Goal: Task Accomplishment & Management: Manage account settings

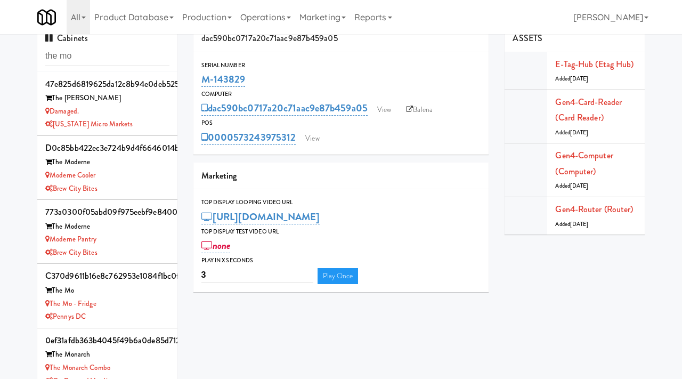
scroll to position [64, 0]
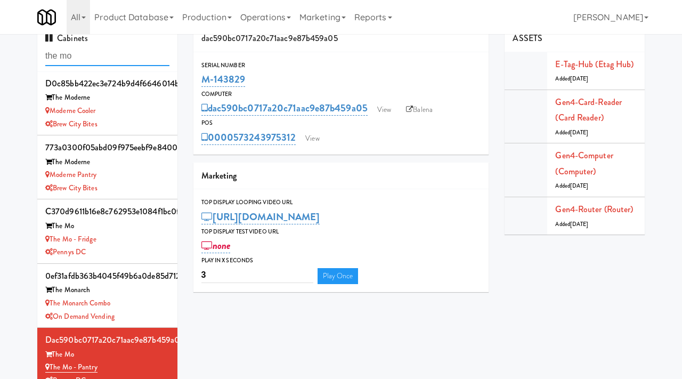
click at [84, 59] on input "the mo" at bounding box center [107, 56] width 124 height 20
paste input "Poplar Creek - Pantry"
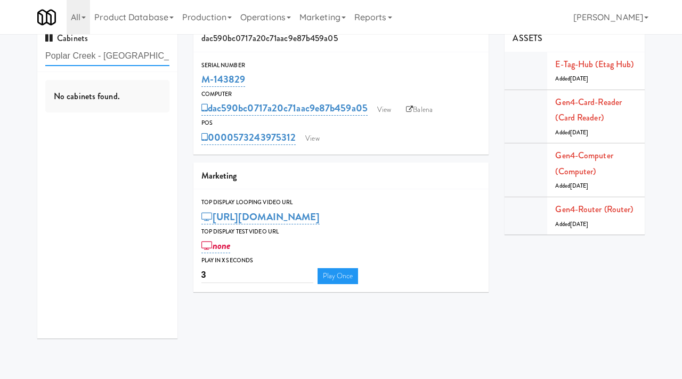
scroll to position [0, 0]
type input "Poplar Creek - Pantry"
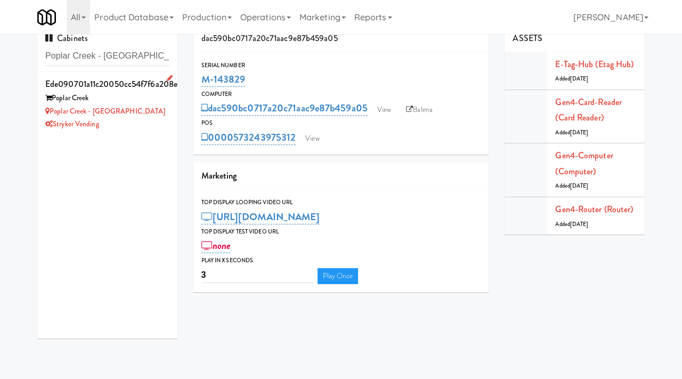
click at [128, 108] on div "Poplar Creek - Pantry" at bounding box center [107, 111] width 124 height 13
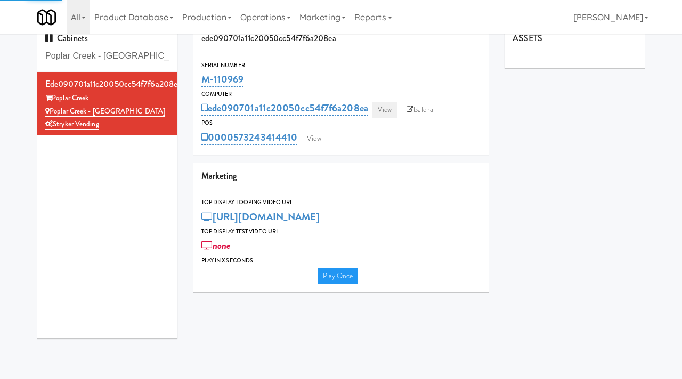
type input "3"
click at [390, 116] on link "View" at bounding box center [384, 110] width 24 height 16
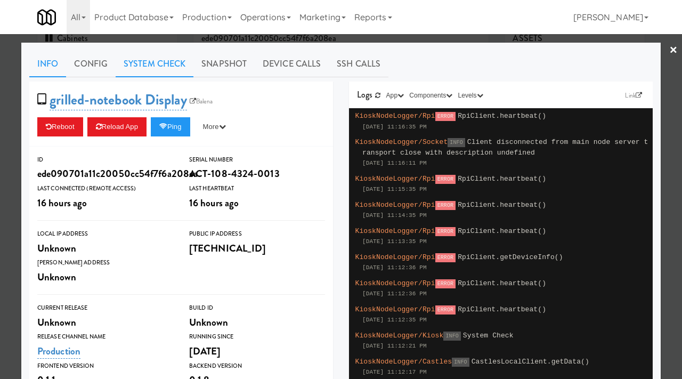
click at [139, 67] on link "System Check" at bounding box center [155, 64] width 78 height 27
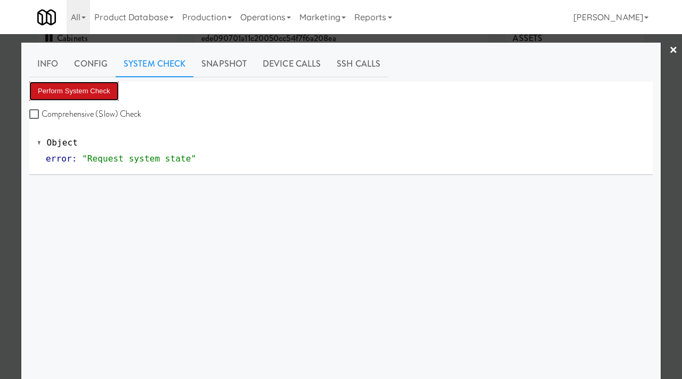
click at [56, 84] on button "Perform System Check" at bounding box center [73, 90] width 89 height 19
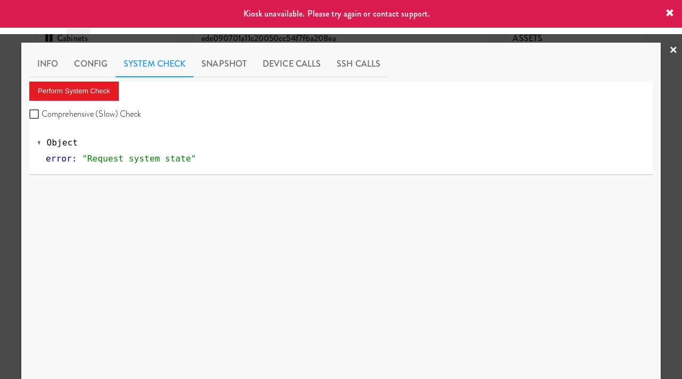
click at [0, 148] on div at bounding box center [341, 189] width 682 height 379
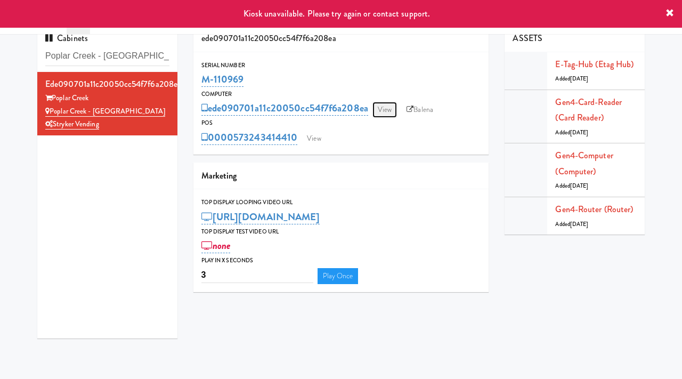
click at [394, 113] on link "View" at bounding box center [384, 110] width 24 height 16
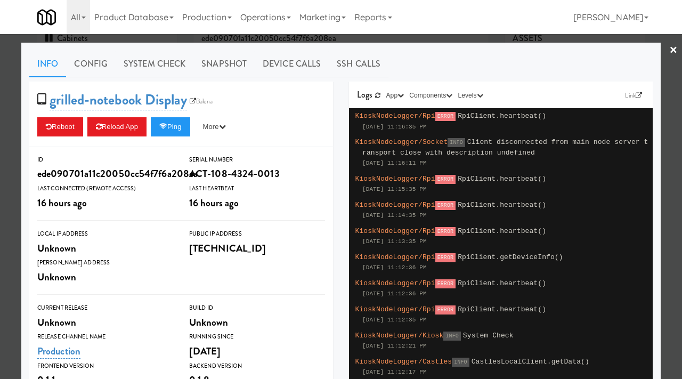
click at [10, 165] on div at bounding box center [341, 189] width 682 height 379
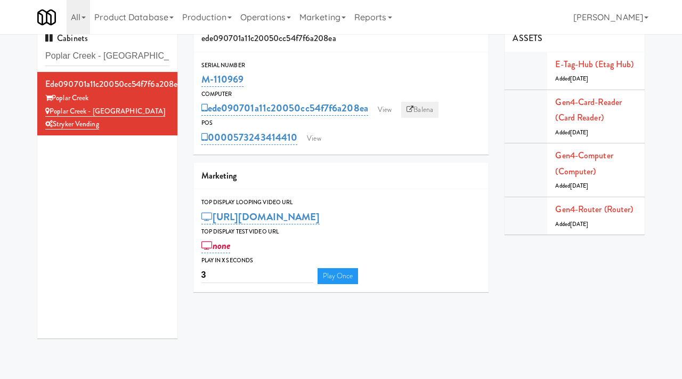
click at [423, 109] on link "Balena" at bounding box center [419, 110] width 37 height 16
click at [378, 109] on link "View" at bounding box center [384, 110] width 24 height 16
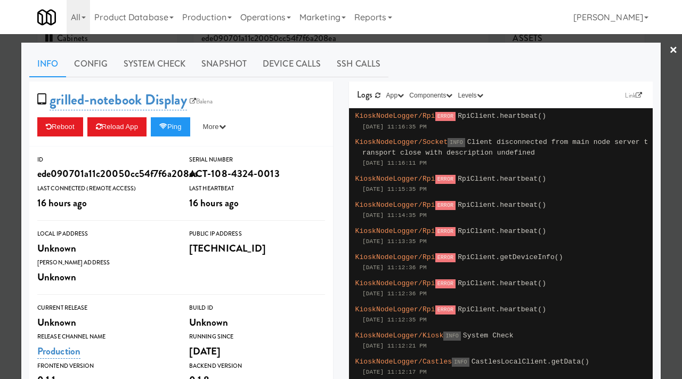
click at [0, 177] on div at bounding box center [341, 189] width 682 height 379
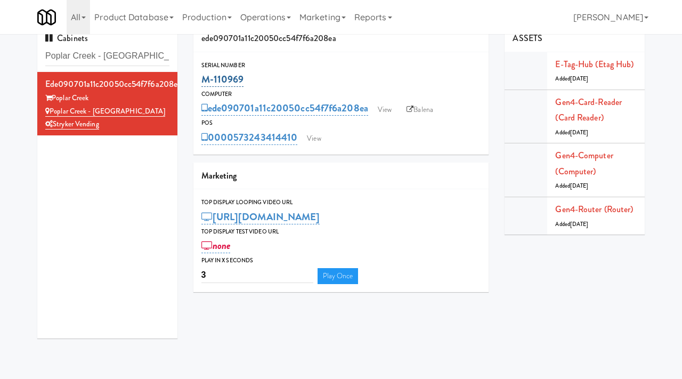
drag, startPoint x: 250, startPoint y: 79, endPoint x: 202, endPoint y: 81, distance: 47.4
click at [202, 81] on div "M-110969" at bounding box center [341, 79] width 280 height 18
copy link "M-110969"
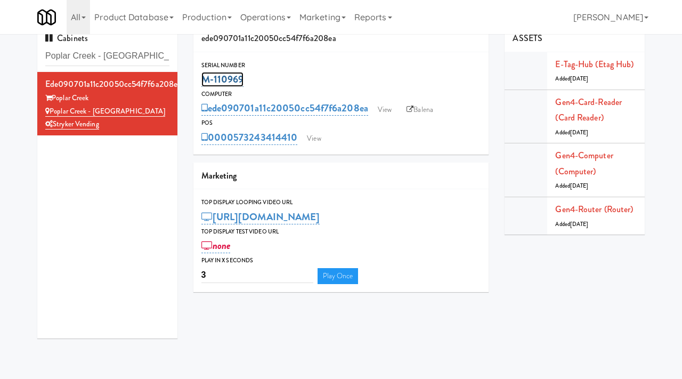
copy link "M-110969"
click at [310, 143] on link "View" at bounding box center [313, 138] width 24 height 16
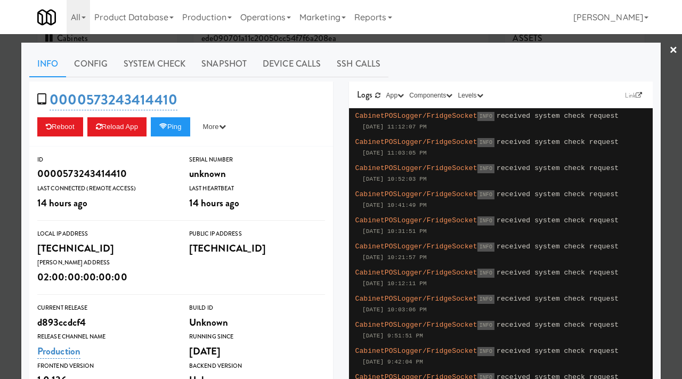
click at [11, 135] on div at bounding box center [341, 189] width 682 height 379
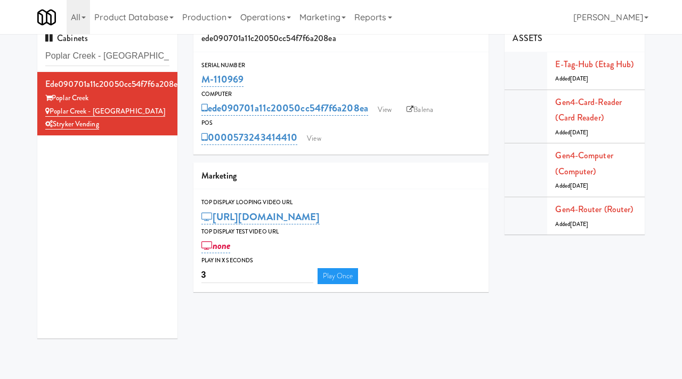
drag, startPoint x: 250, startPoint y: 81, endPoint x: 195, endPoint y: 81, distance: 54.8
click at [195, 81] on div "Serial Number M-110969" at bounding box center [341, 74] width 296 height 29
copy link "M-110969"
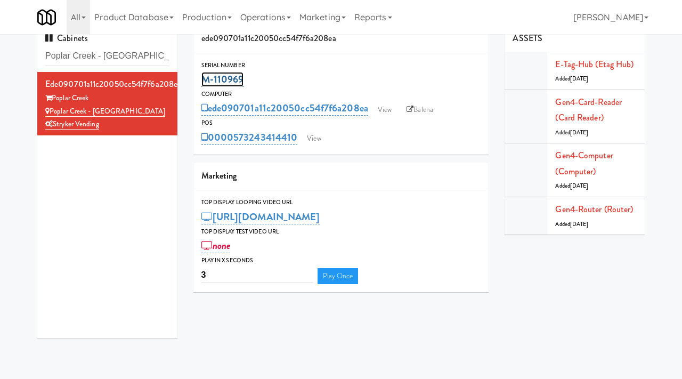
copy link "M-110969"
click at [387, 112] on link "View" at bounding box center [384, 110] width 24 height 16
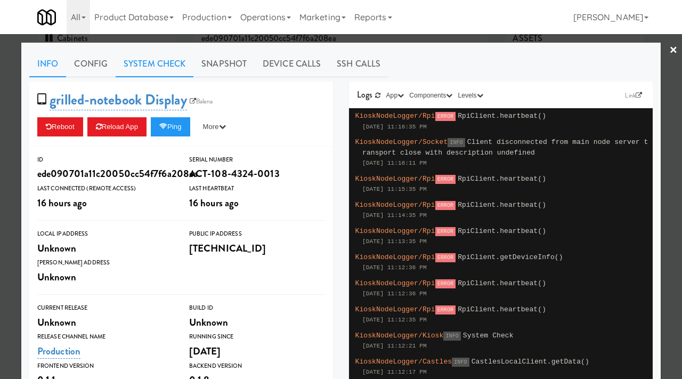
click at [159, 69] on link "System Check" at bounding box center [155, 64] width 78 height 27
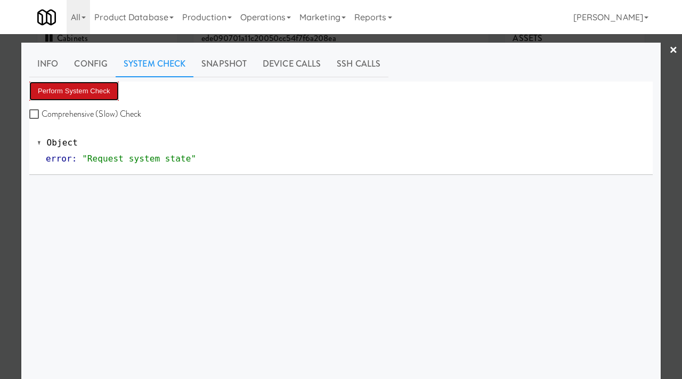
click at [89, 81] on button "Perform System Check" at bounding box center [73, 90] width 89 height 19
click at [6, 115] on div at bounding box center [341, 189] width 682 height 379
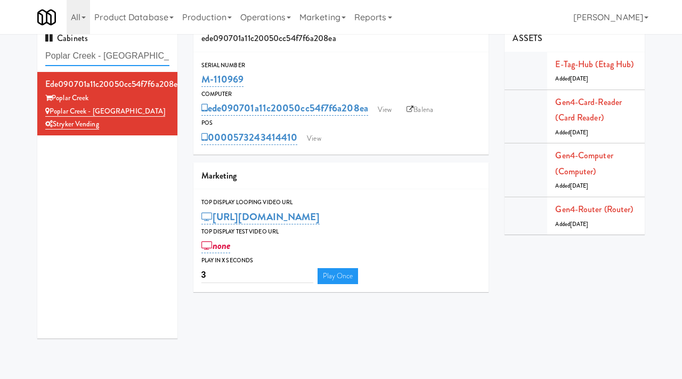
click at [132, 63] on input "Poplar Creek - Pantry" at bounding box center [107, 56] width 124 height 20
type input "h"
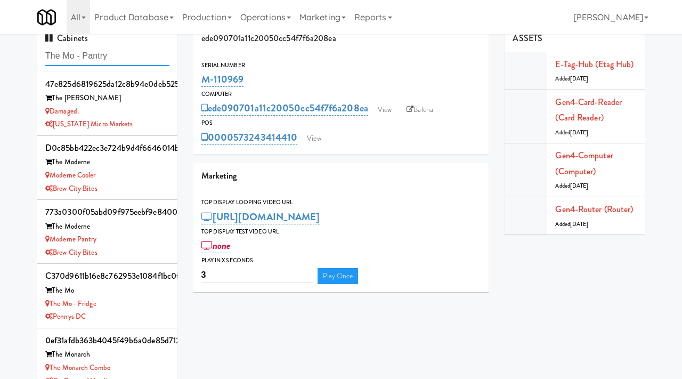
type input "The Mo - Pantry"
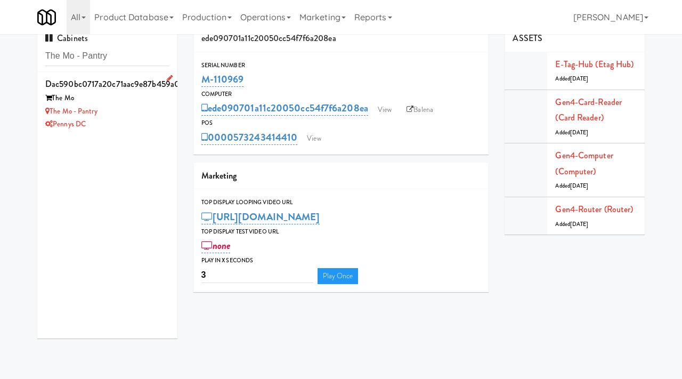
click at [151, 111] on div "The Mo - Pantry" at bounding box center [107, 111] width 124 height 13
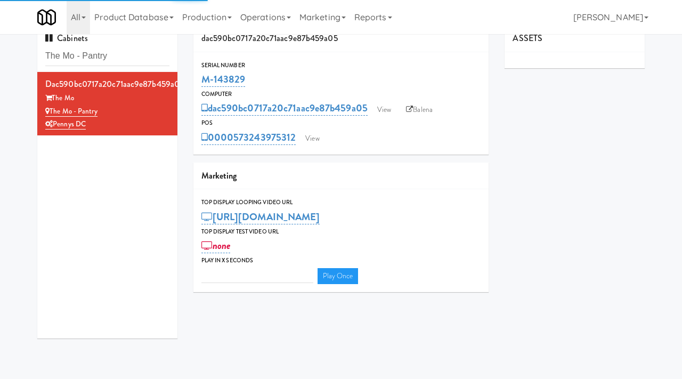
type input "3"
drag, startPoint x: 255, startPoint y: 79, endPoint x: 199, endPoint y: 83, distance: 55.5
click at [199, 83] on div "Serial Number M-143829" at bounding box center [341, 74] width 296 height 29
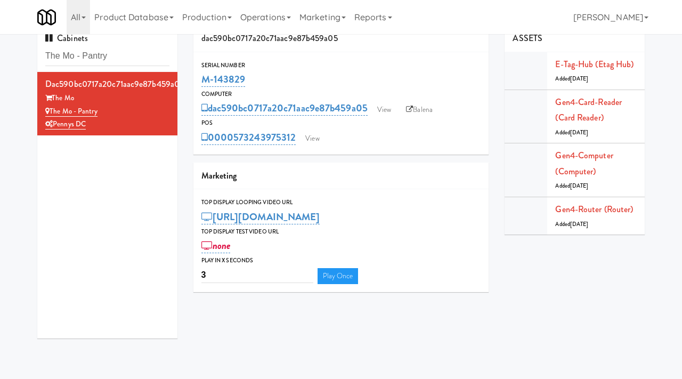
copy link "M-143829"
click at [317, 143] on link "View" at bounding box center [312, 138] width 24 height 16
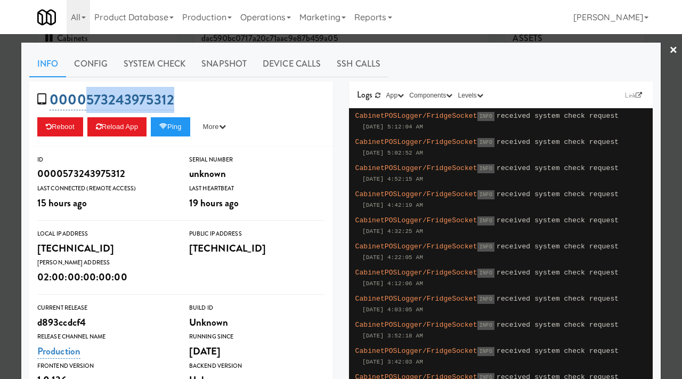
drag, startPoint x: 185, startPoint y: 95, endPoint x: 85, endPoint y: 104, distance: 100.5
click at [85, 104] on div "0000573243975312 Reboot Reload App Ping More Ping Server Restart Server Force R…" at bounding box center [181, 113] width 304 height 65
click at [3, 143] on div at bounding box center [341, 189] width 682 height 379
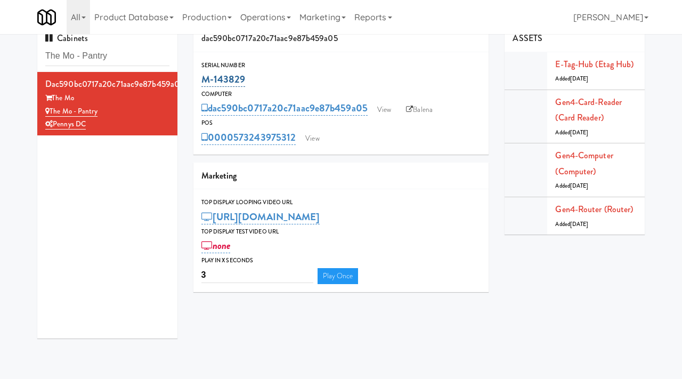
drag, startPoint x: 254, startPoint y: 78, endPoint x: 203, endPoint y: 80, distance: 51.2
click at [203, 80] on div "M-143829" at bounding box center [341, 79] width 280 height 18
click at [127, 60] on input "The Mo - Pantry" at bounding box center [107, 56] width 124 height 20
paste input "welve12 - Pantry - Right"
type input "Twelve12 - Pantry - Right"
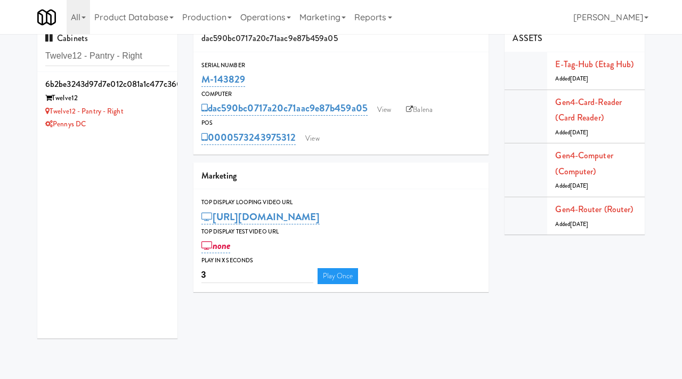
click at [160, 94] on div "Twelve12" at bounding box center [107, 98] width 124 height 13
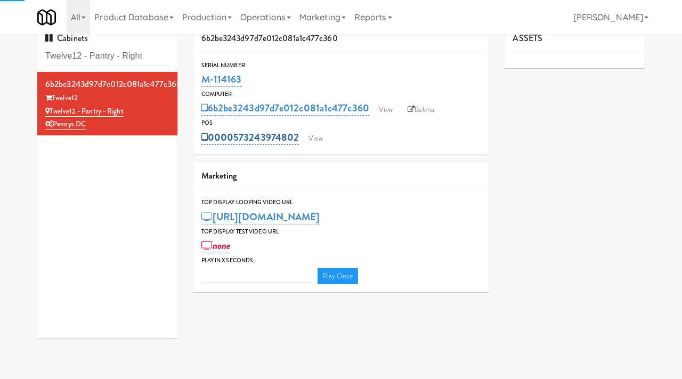
type input "3"
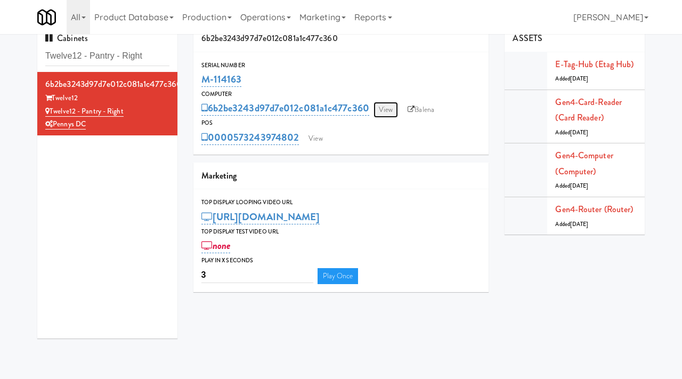
click at [387, 111] on link "View" at bounding box center [385, 110] width 24 height 16
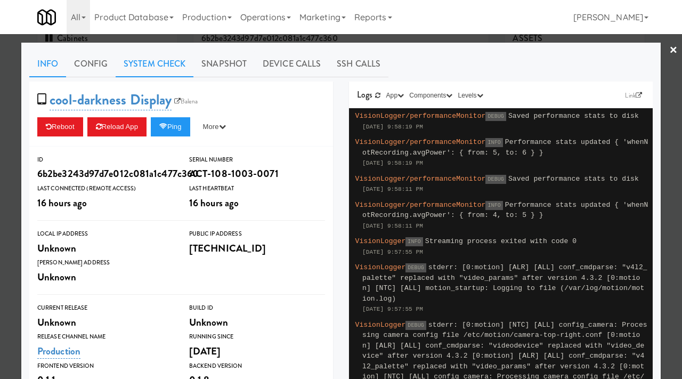
click at [161, 69] on link "System Check" at bounding box center [155, 64] width 78 height 27
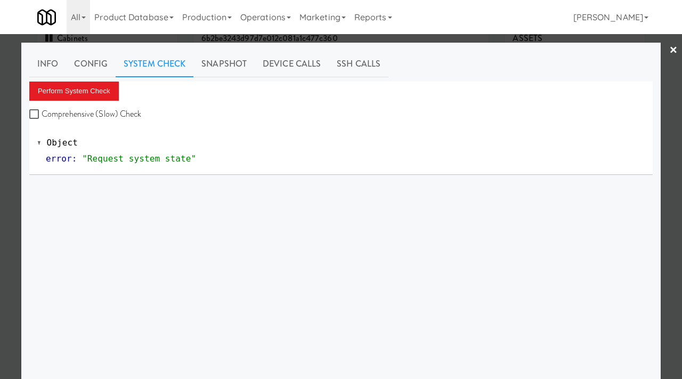
click at [80, 103] on div "Perform System Check Comprehensive (Slow) Check" at bounding box center [340, 101] width 623 height 40
click at [82, 95] on button "Perform System Check" at bounding box center [73, 90] width 89 height 19
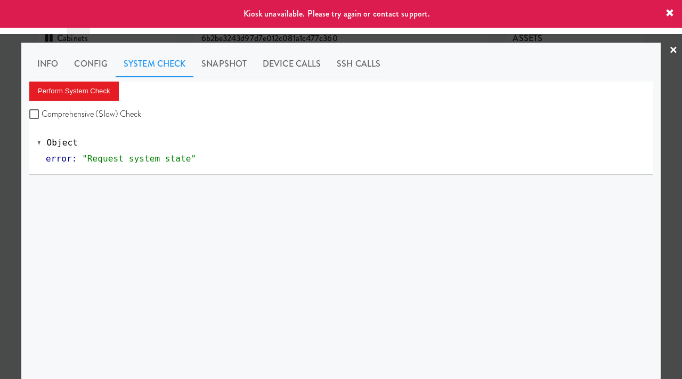
click at [0, 150] on div at bounding box center [341, 189] width 682 height 379
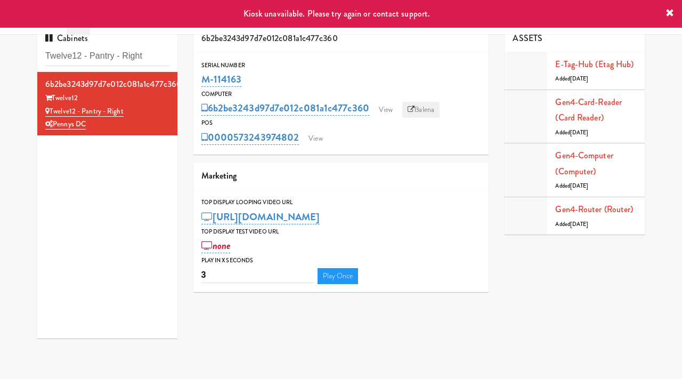
click at [434, 112] on link "Balena" at bounding box center [420, 110] width 37 height 16
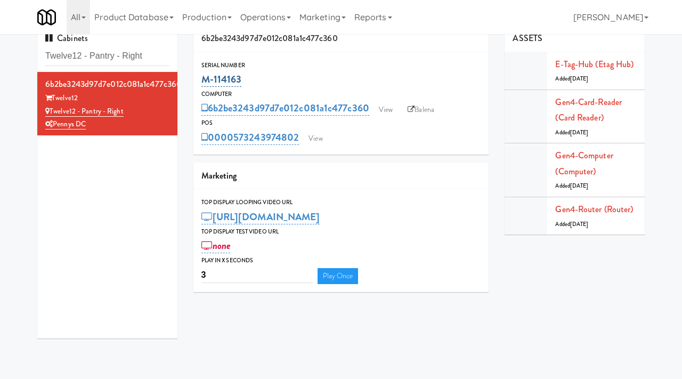
drag, startPoint x: 242, startPoint y: 77, endPoint x: 201, endPoint y: 78, distance: 41.0
click at [201, 78] on div "M-114163" at bounding box center [341, 79] width 280 height 18
click at [151, 52] on input "Twelve12 - Pantry - Right" at bounding box center [107, 56] width 124 height 20
paste input "City Gate - Cooler"
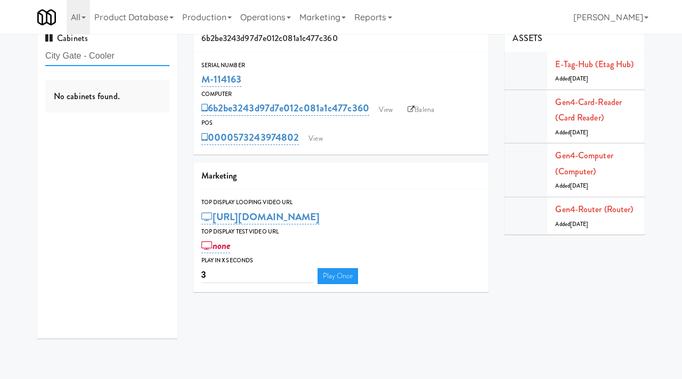
type input "City Gate - Cooler"
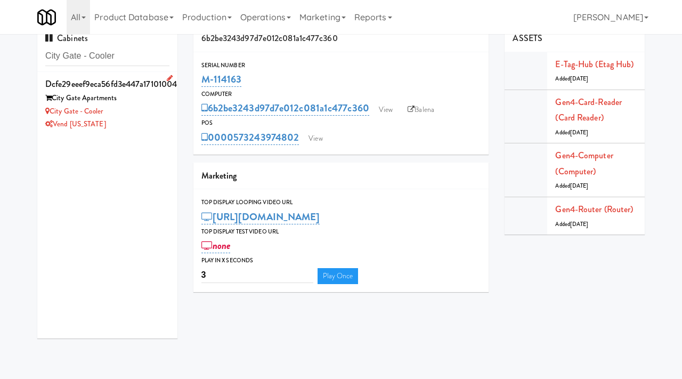
click at [140, 112] on div "City Gate - Cooler" at bounding box center [107, 111] width 124 height 13
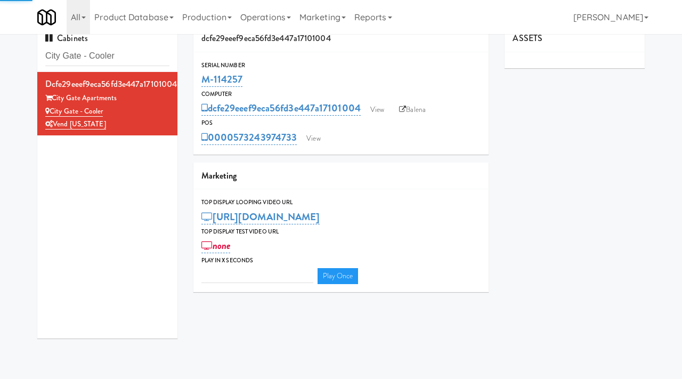
type input "3"
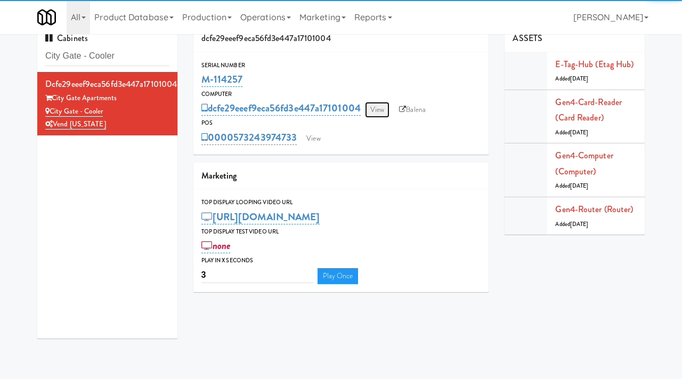
click at [380, 109] on link "View" at bounding box center [377, 110] width 24 height 16
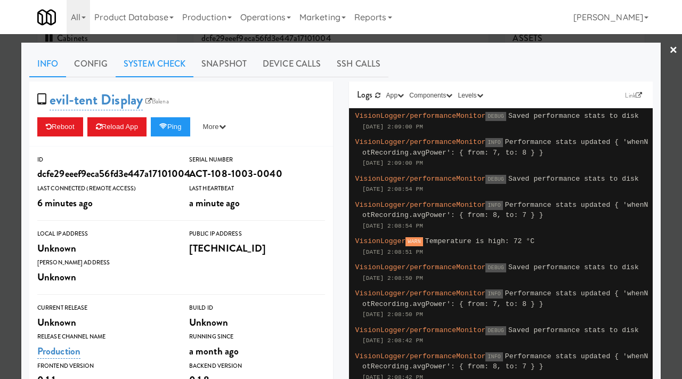
click at [155, 62] on link "System Check" at bounding box center [155, 64] width 78 height 27
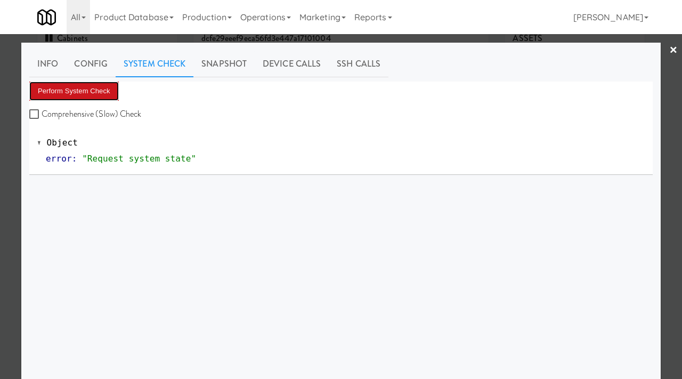
click at [88, 92] on button "Perform System Check" at bounding box center [73, 90] width 89 height 19
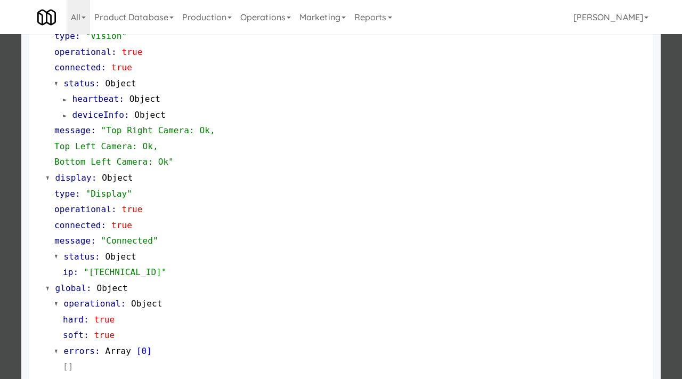
scroll to position [441, 0]
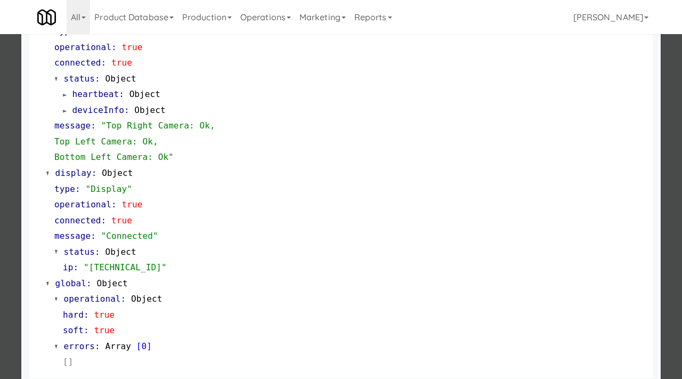
click at [0, 220] on div at bounding box center [341, 189] width 682 height 379
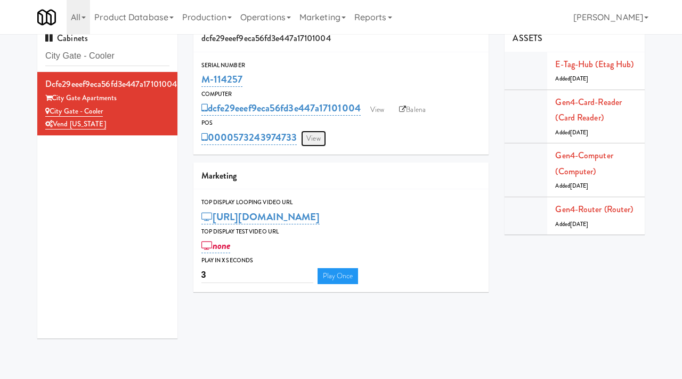
click at [317, 141] on link "View" at bounding box center [313, 138] width 24 height 16
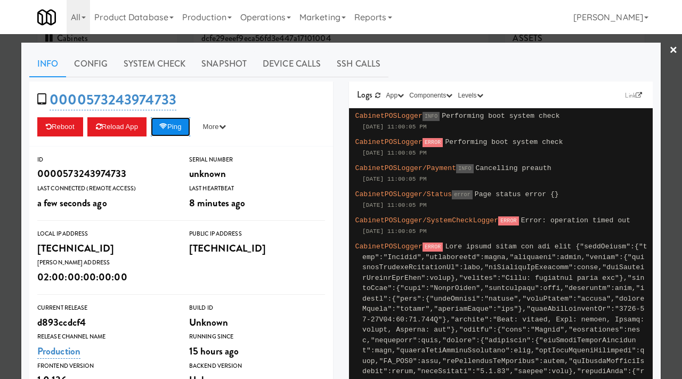
click at [170, 133] on button "Ping" at bounding box center [170, 126] width 39 height 19
click at [164, 64] on link "System Check" at bounding box center [155, 64] width 78 height 27
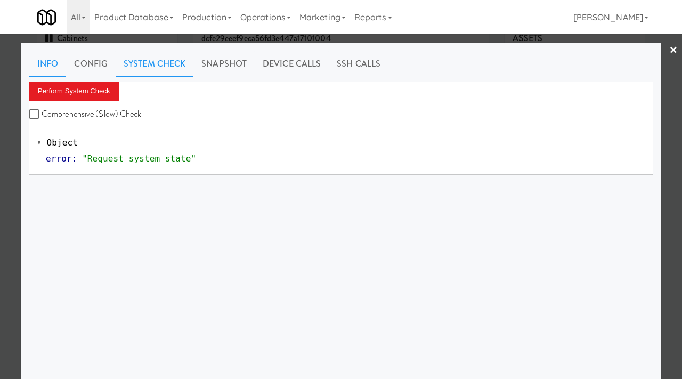
click at [51, 67] on link "Info" at bounding box center [47, 64] width 37 height 27
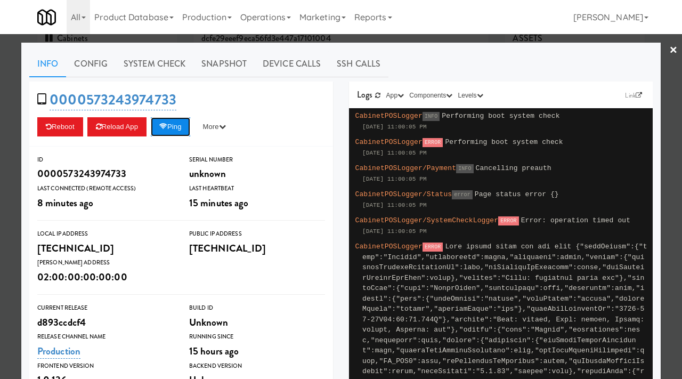
click at [177, 125] on button "Ping" at bounding box center [170, 126] width 39 height 19
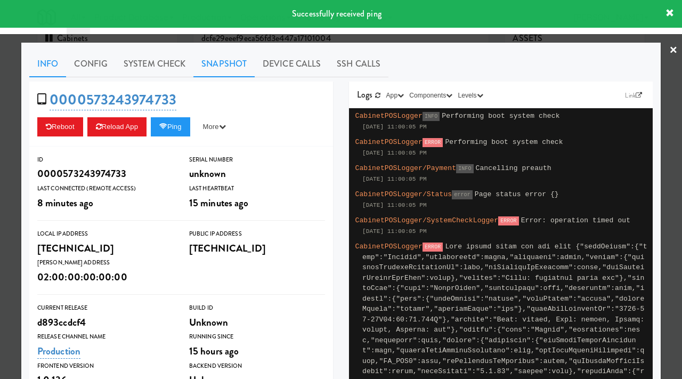
click at [235, 67] on link "Snapshot" at bounding box center [223, 64] width 61 height 27
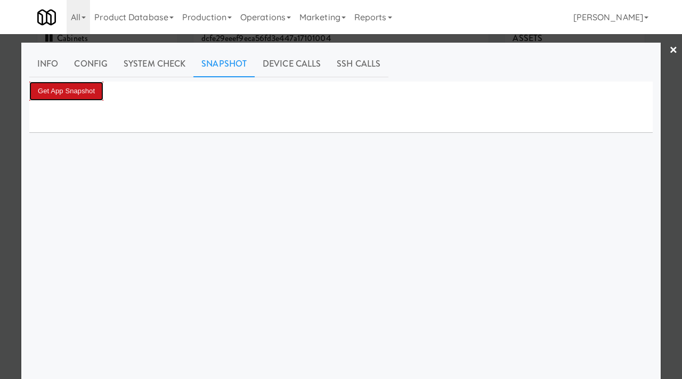
click at [79, 88] on button "Get App Snapshot" at bounding box center [66, 90] width 74 height 19
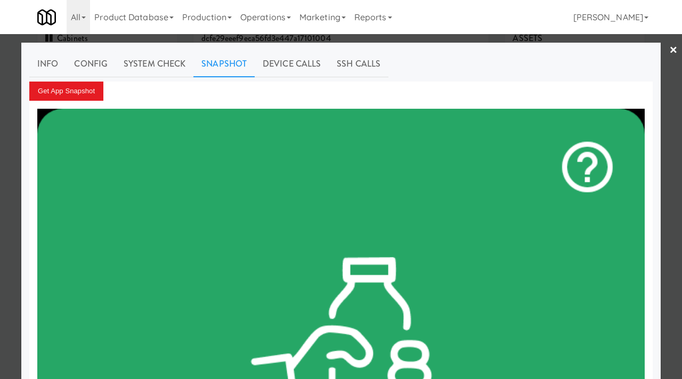
click at [0, 210] on div at bounding box center [341, 189] width 682 height 379
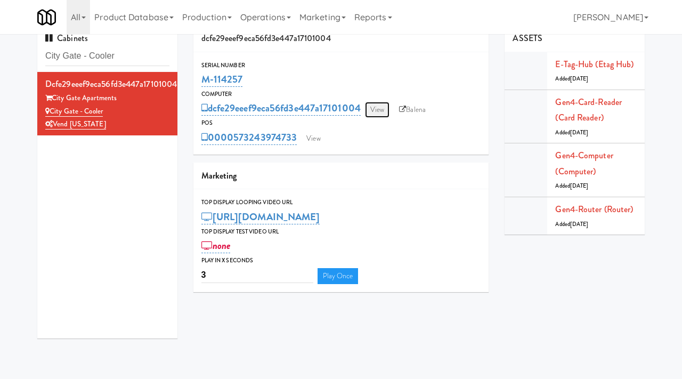
click at [375, 108] on link "View" at bounding box center [377, 110] width 24 height 16
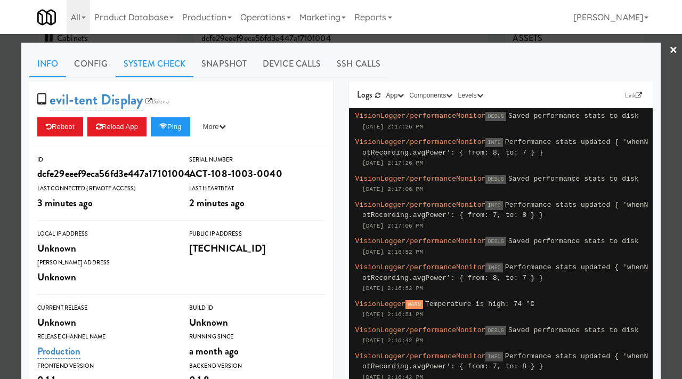
click at [151, 72] on link "System Check" at bounding box center [155, 64] width 78 height 27
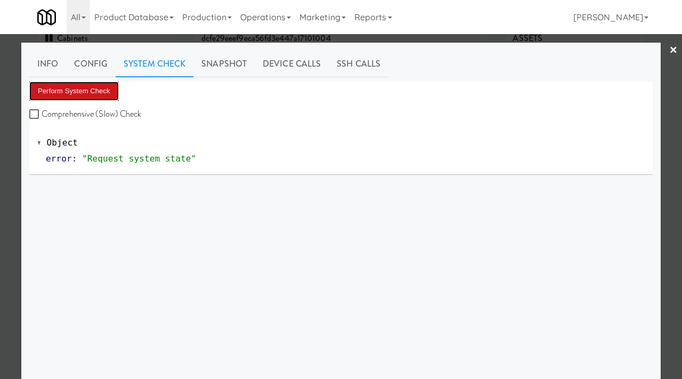
click at [86, 96] on button "Perform System Check" at bounding box center [73, 90] width 89 height 19
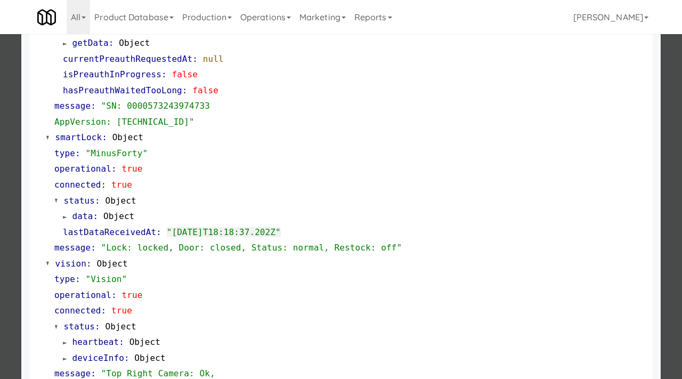
scroll to position [192, 0]
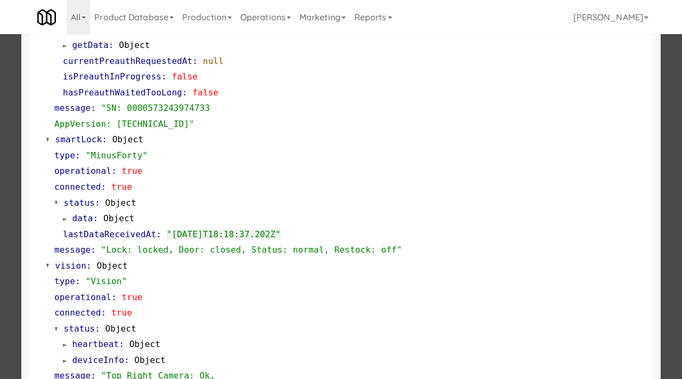
click at [0, 160] on div at bounding box center [341, 189] width 682 height 379
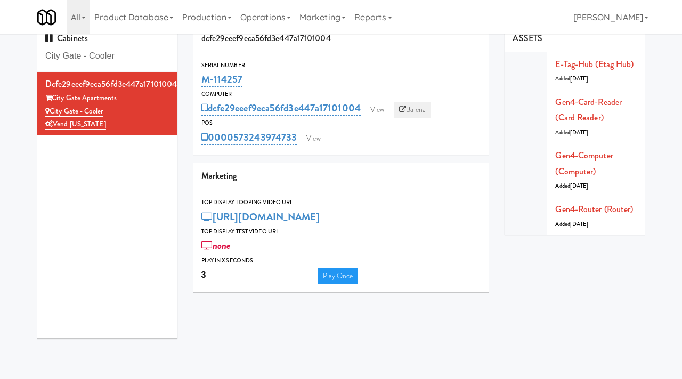
click at [406, 110] on icon at bounding box center [402, 109] width 7 height 7
click at [133, 58] on input "City Gate - Cooler" at bounding box center [107, 56] width 124 height 20
paste input "Herbert - Fridge"
type input "Herbert - Fridge"
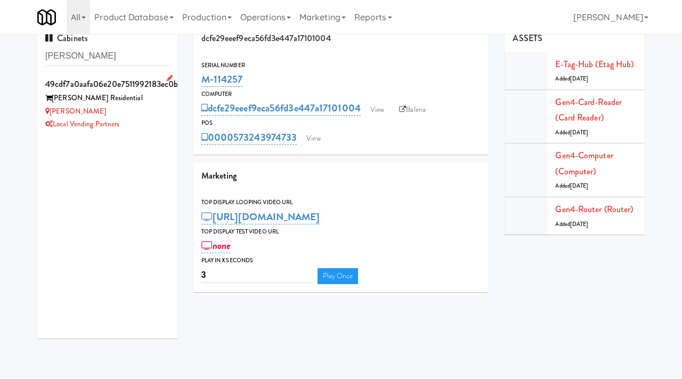
click at [137, 114] on div "Herbert - Fridge" at bounding box center [107, 111] width 124 height 13
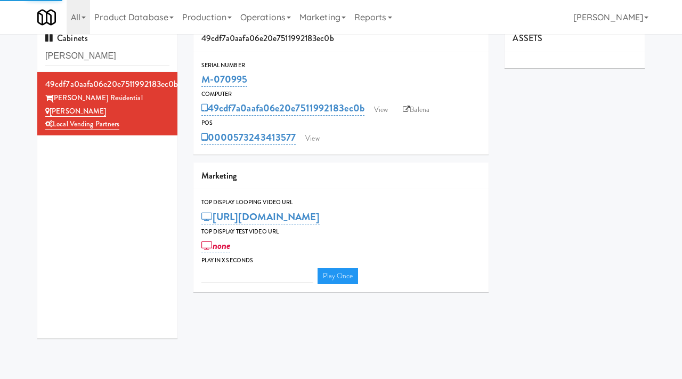
type input "3"
click at [380, 113] on link "View" at bounding box center [380, 110] width 24 height 16
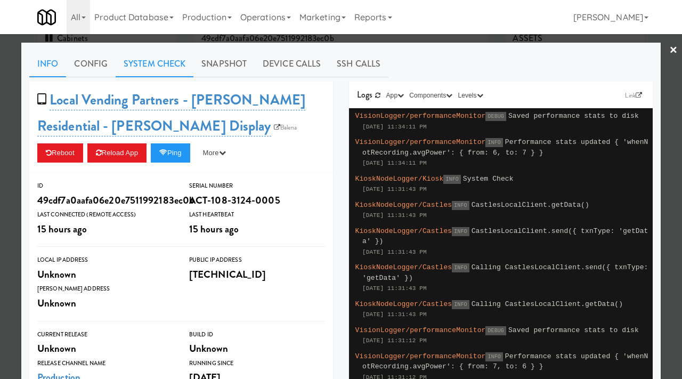
click at [157, 58] on link "System Check" at bounding box center [155, 64] width 78 height 27
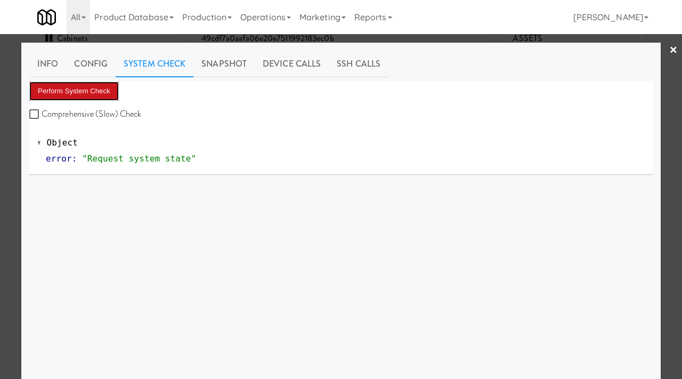
click at [89, 92] on button "Perform System Check" at bounding box center [73, 90] width 89 height 19
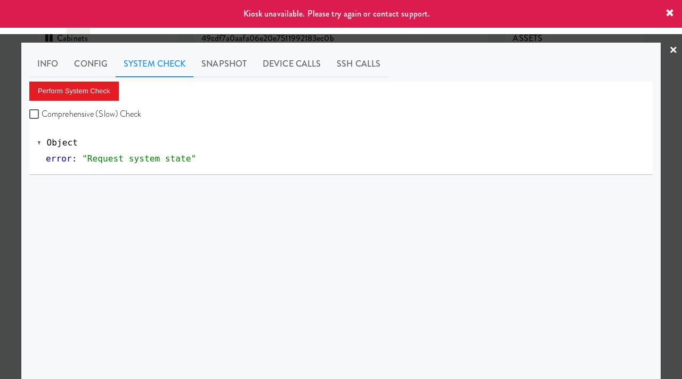
click at [6, 154] on div at bounding box center [341, 189] width 682 height 379
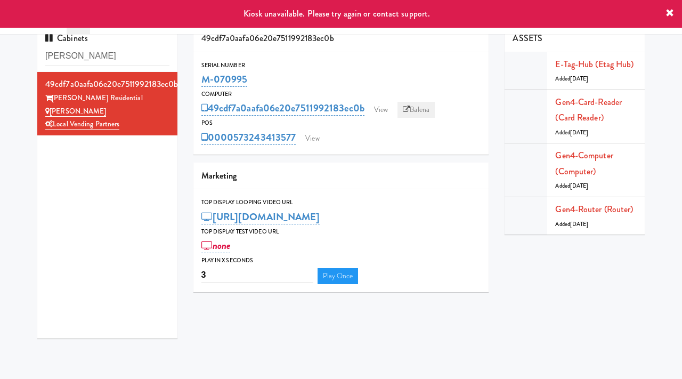
click at [420, 108] on link "Balena" at bounding box center [415, 110] width 37 height 16
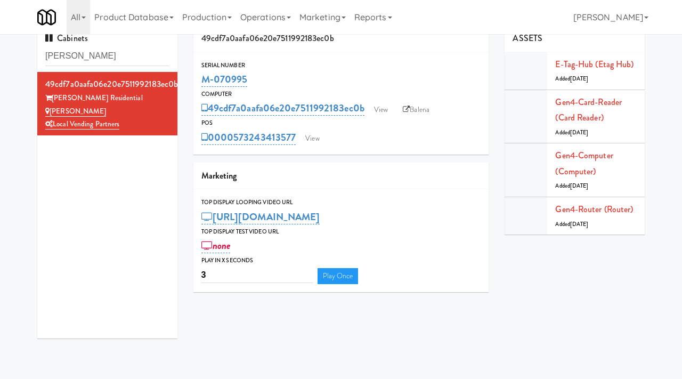
drag, startPoint x: 252, startPoint y: 77, endPoint x: 199, endPoint y: 81, distance: 54.0
click at [199, 81] on div "Serial Number M-070995" at bounding box center [341, 74] width 296 height 29
click at [378, 110] on link "View" at bounding box center [380, 110] width 24 height 16
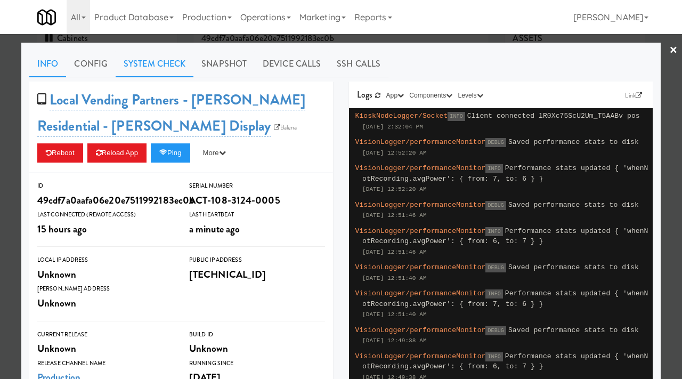
click at [154, 54] on link "System Check" at bounding box center [155, 64] width 78 height 27
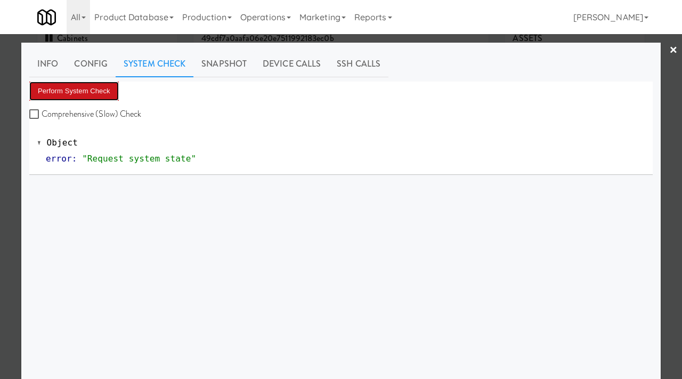
click at [96, 94] on button "Perform System Check" at bounding box center [73, 90] width 89 height 19
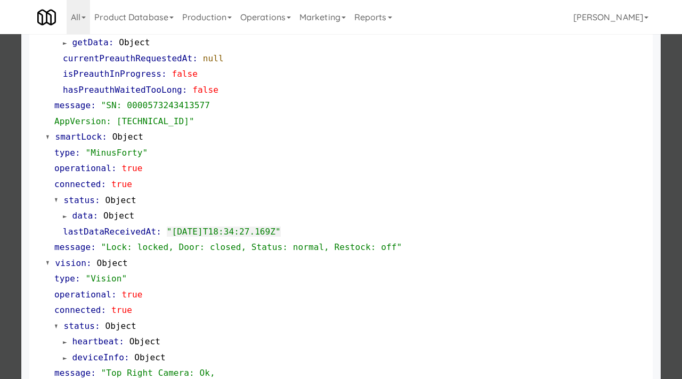
scroll to position [195, 0]
click at [0, 203] on div at bounding box center [341, 189] width 682 height 379
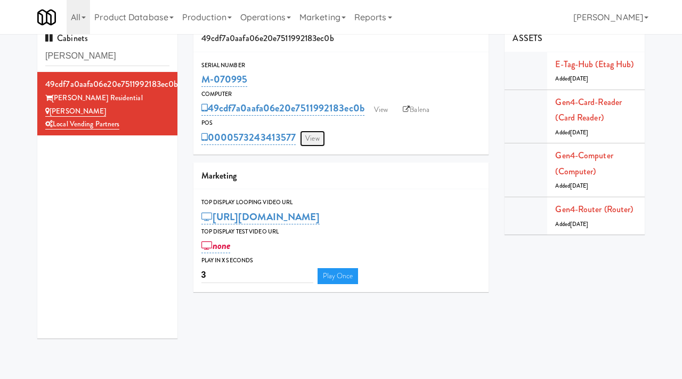
click at [303, 142] on link "View" at bounding box center [312, 138] width 24 height 16
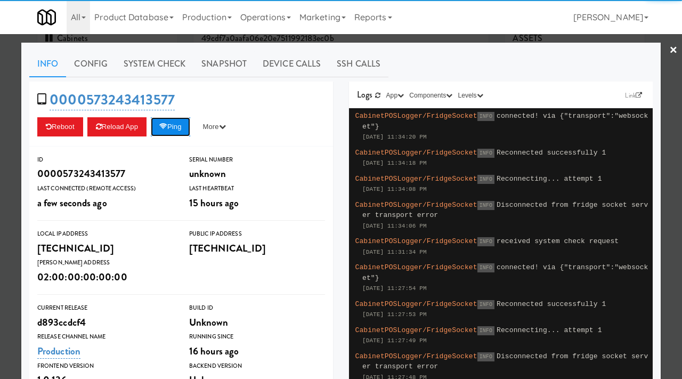
click at [178, 124] on button "Ping" at bounding box center [170, 126] width 39 height 19
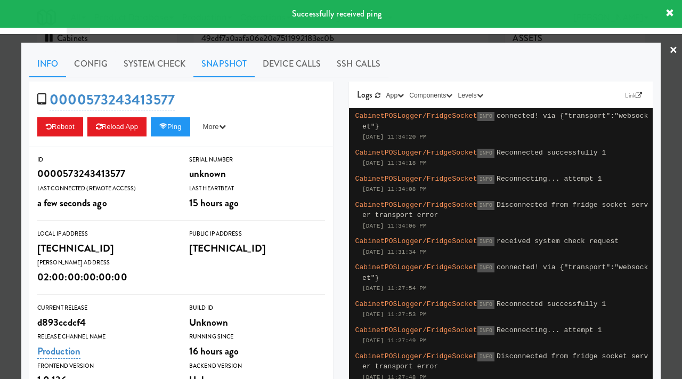
click at [220, 63] on link "Snapshot" at bounding box center [223, 64] width 61 height 27
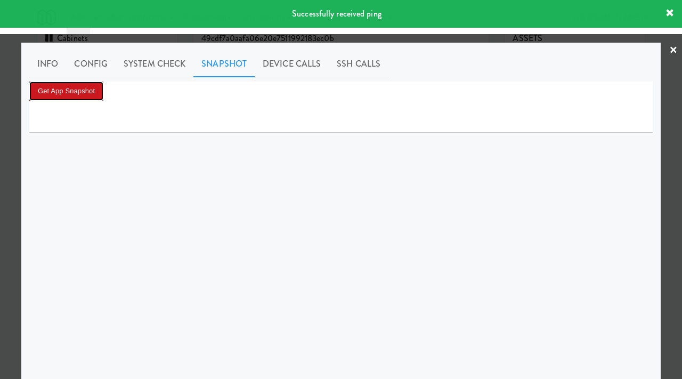
click at [86, 88] on button "Get App Snapshot" at bounding box center [66, 90] width 74 height 19
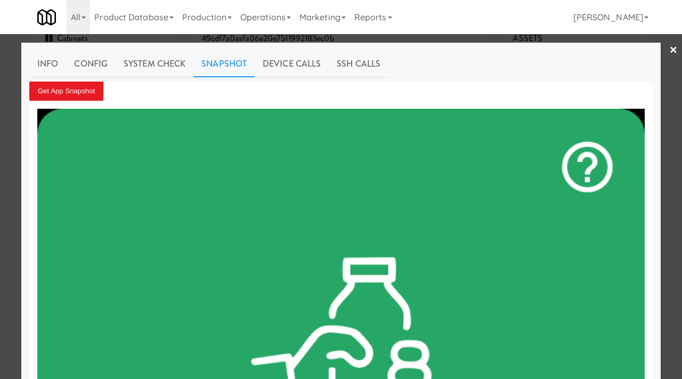
click at [0, 100] on div at bounding box center [341, 189] width 682 height 379
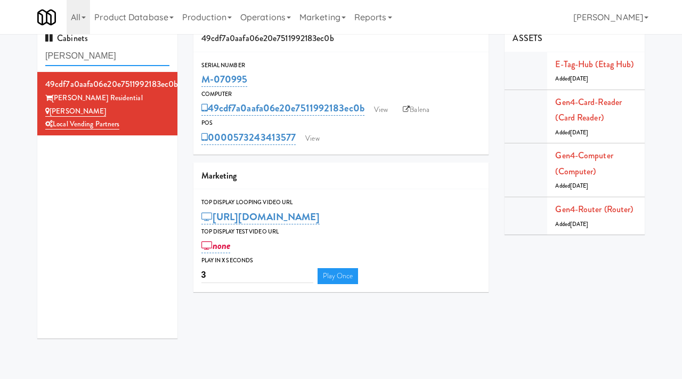
drag, startPoint x: 120, startPoint y: 55, endPoint x: 27, endPoint y: 46, distance: 94.2
click at [27, 46] on div "Cabinets Herbert - Fridge 49cdf7a0aafa06e20e7511992183ec0b Herbert Residential …" at bounding box center [341, 185] width 682 height 321
paste input "Cosmopolitan at Lorton Station - Cooler #1"
type input "Cosmopolitan at Lorton Station - Cooler #1"
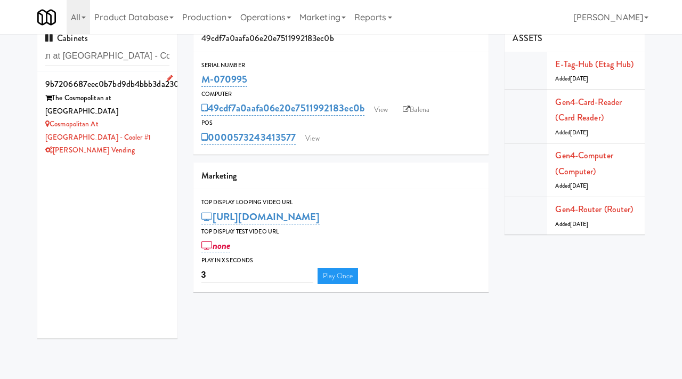
click at [145, 144] on div "[PERSON_NAME] Vending" at bounding box center [107, 150] width 124 height 13
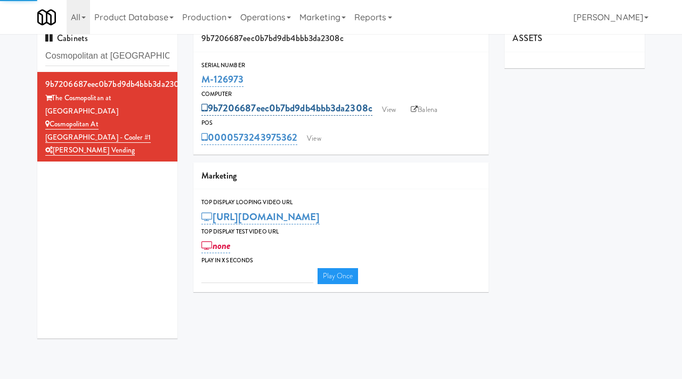
type input "3"
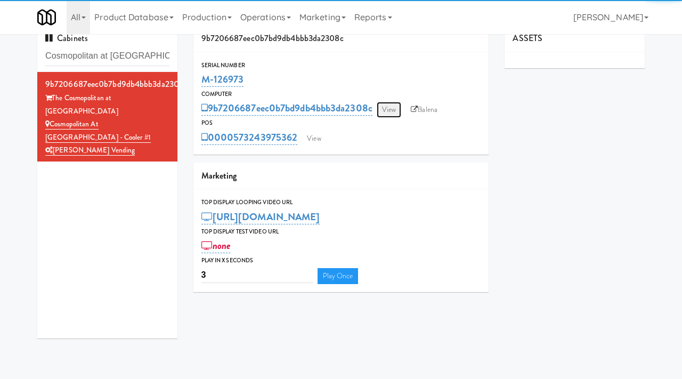
click at [392, 111] on link "View" at bounding box center [388, 110] width 24 height 16
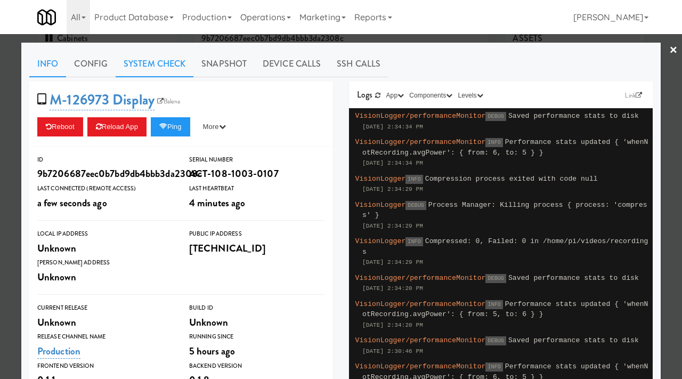
click at [158, 68] on link "System Check" at bounding box center [155, 64] width 78 height 27
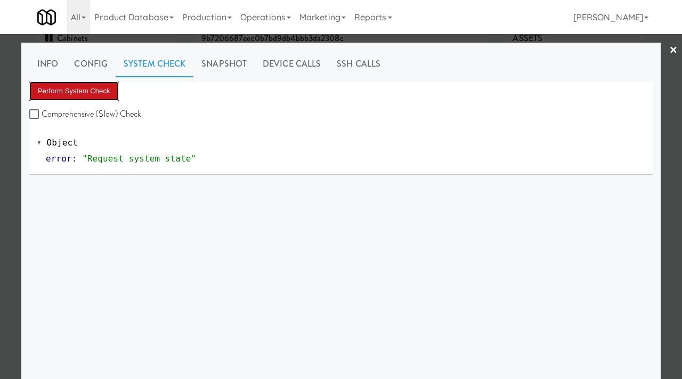
click at [63, 87] on button "Perform System Check" at bounding box center [73, 90] width 89 height 19
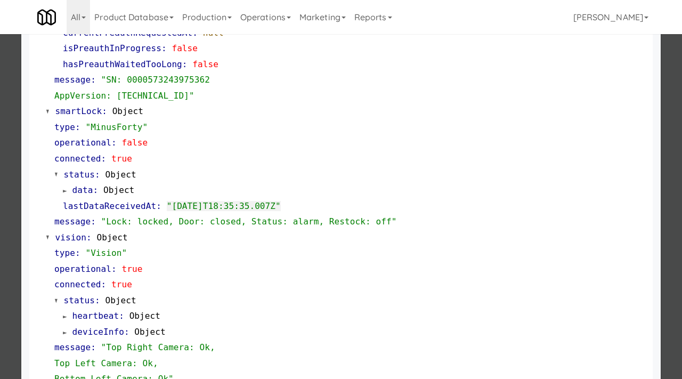
scroll to position [448, 0]
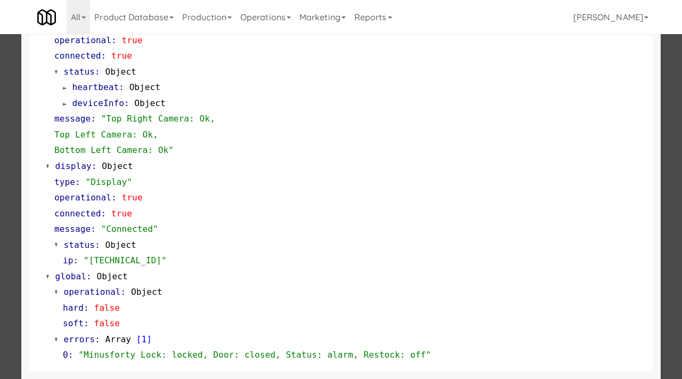
click at [0, 284] on div at bounding box center [341, 189] width 682 height 379
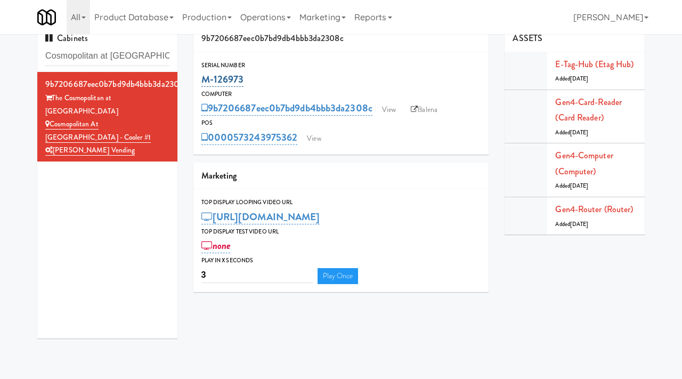
drag, startPoint x: 250, startPoint y: 78, endPoint x: 203, endPoint y: 77, distance: 46.9
click at [203, 77] on div "M-126973" at bounding box center [341, 79] width 280 height 18
click at [203, 77] on link "M-126973" at bounding box center [222, 79] width 43 height 15
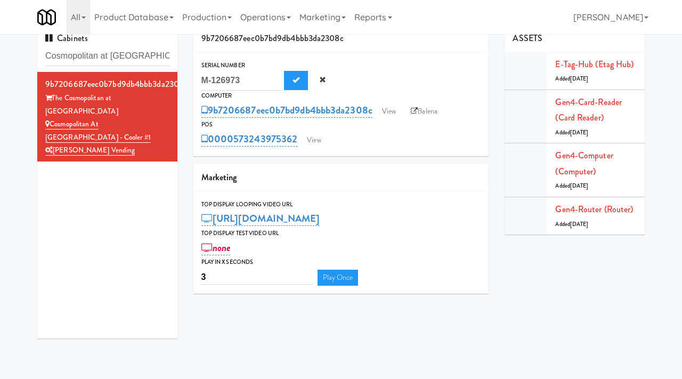
drag, startPoint x: 259, startPoint y: 79, endPoint x: 201, endPoint y: 77, distance: 58.1
click at [201, 77] on input "M-126973" at bounding box center [241, 81] width 80 height 20
click at [326, 80] on button "Cancel" at bounding box center [322, 80] width 24 height 19
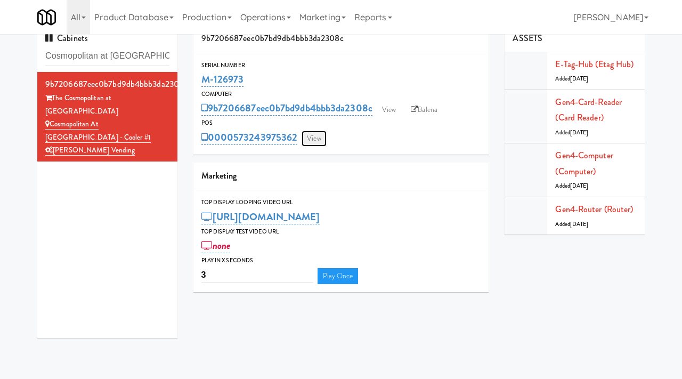
click at [313, 138] on link "View" at bounding box center [313, 138] width 24 height 16
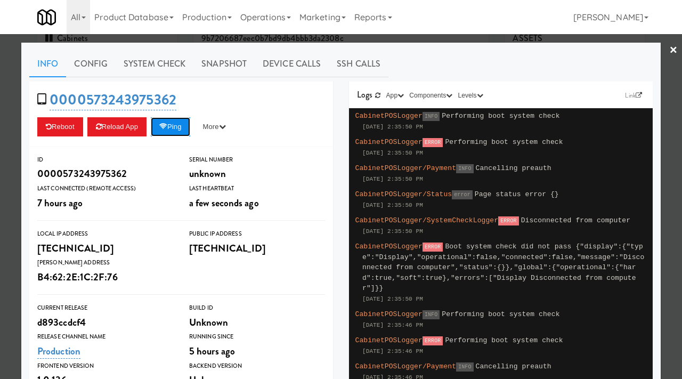
click at [166, 128] on icon at bounding box center [163, 126] width 8 height 7
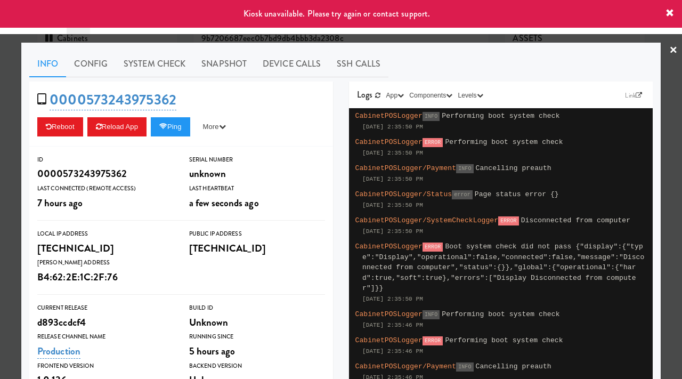
click at [0, 195] on div at bounding box center [341, 189] width 682 height 379
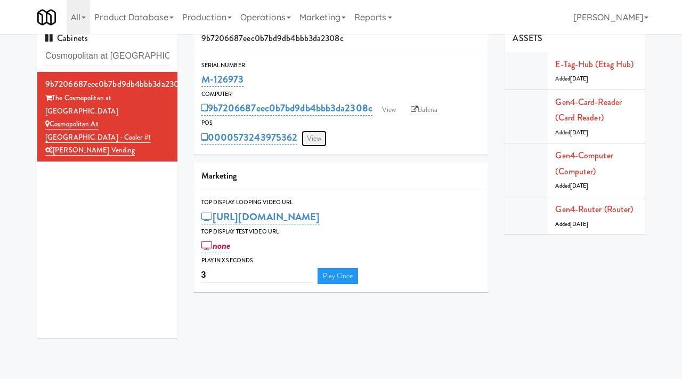
click at [317, 135] on link "View" at bounding box center [313, 138] width 24 height 16
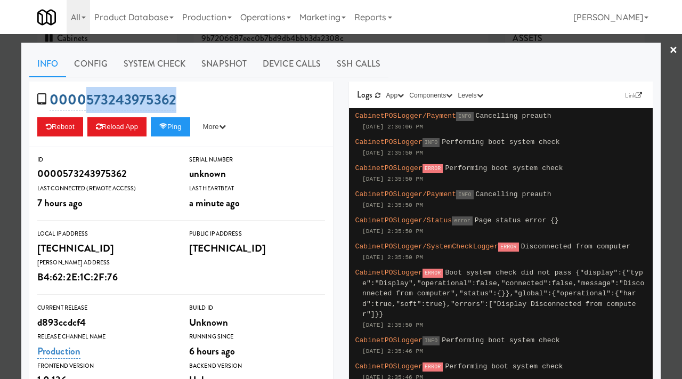
drag, startPoint x: 189, startPoint y: 93, endPoint x: 83, endPoint y: 103, distance: 106.4
click at [83, 103] on div "0000573243975362 Reboot Reload App Ping More Ping Server Restart Server Force R…" at bounding box center [181, 113] width 304 height 65
click at [173, 125] on button "Ping" at bounding box center [170, 126] width 39 height 19
click at [176, 127] on button "Ping" at bounding box center [170, 126] width 39 height 19
click at [174, 132] on button "Ping" at bounding box center [170, 126] width 39 height 19
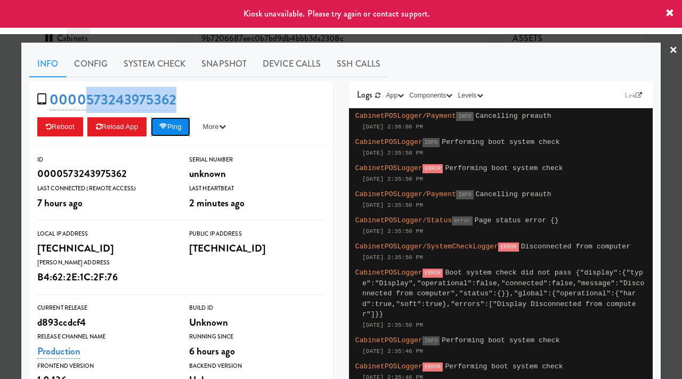
click at [178, 131] on button "Ping" at bounding box center [170, 126] width 39 height 19
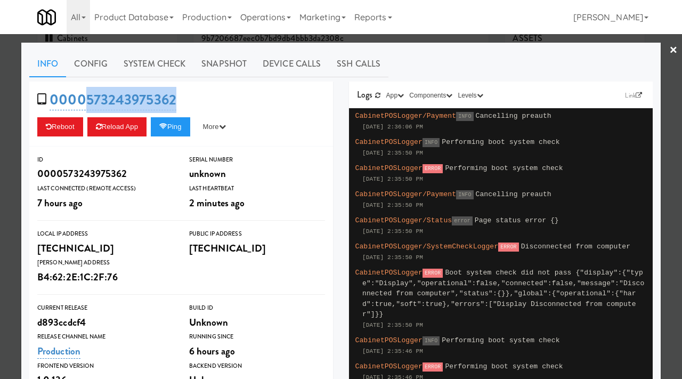
click at [670, 54] on link "×" at bounding box center [673, 50] width 9 height 33
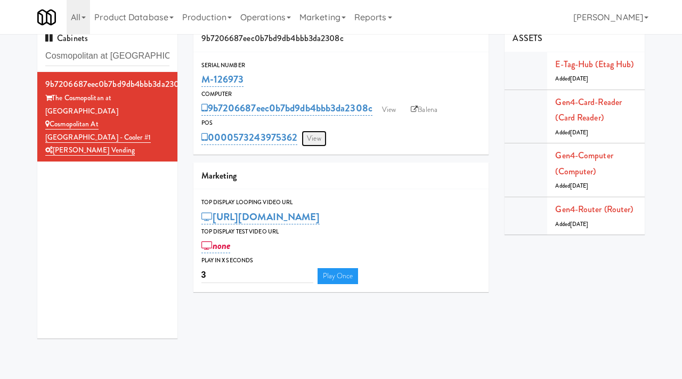
click at [310, 141] on link "View" at bounding box center [313, 138] width 24 height 16
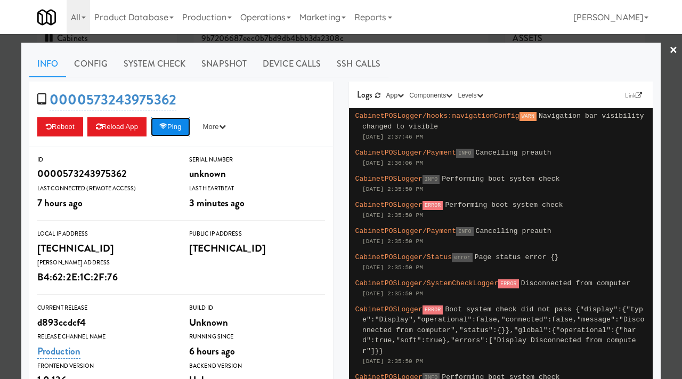
click at [185, 126] on button "Ping" at bounding box center [170, 126] width 39 height 19
click at [172, 122] on button "Ping" at bounding box center [170, 126] width 39 height 19
click at [190, 135] on button "Ping" at bounding box center [170, 126] width 39 height 19
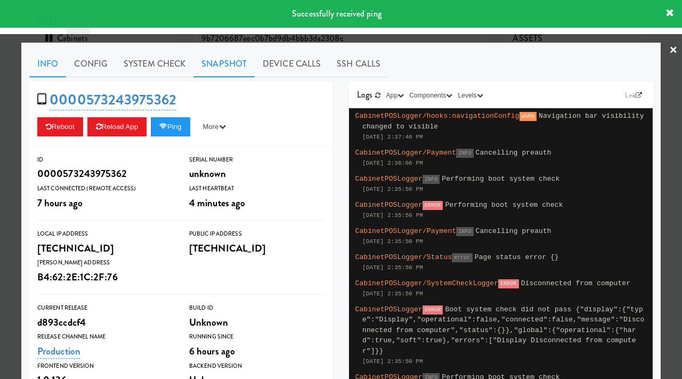
click at [223, 64] on link "Snapshot" at bounding box center [223, 64] width 61 height 27
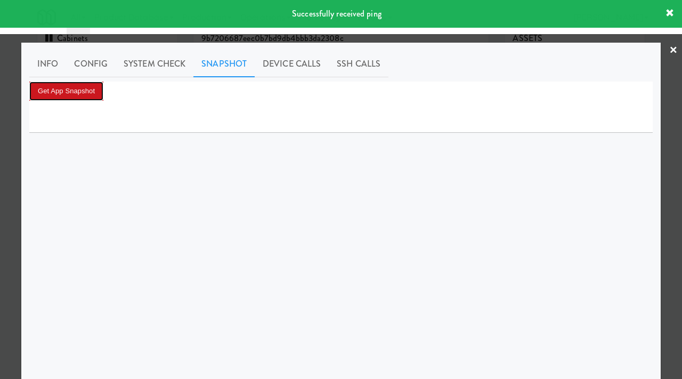
click at [80, 90] on button "Get App Snapshot" at bounding box center [66, 90] width 74 height 19
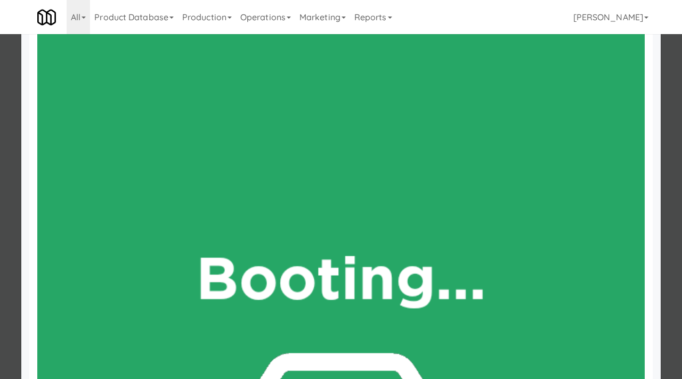
scroll to position [179, 0]
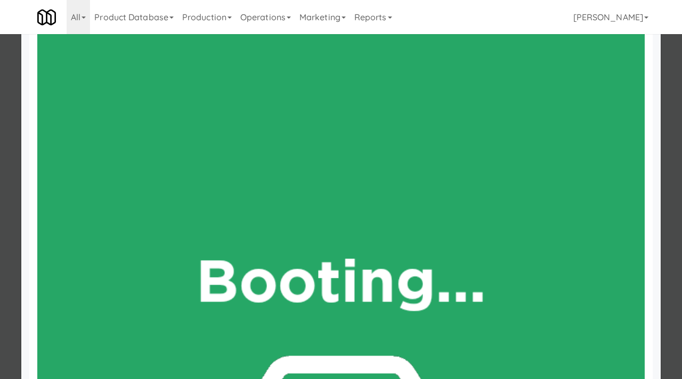
click at [0, 210] on div at bounding box center [341, 189] width 682 height 379
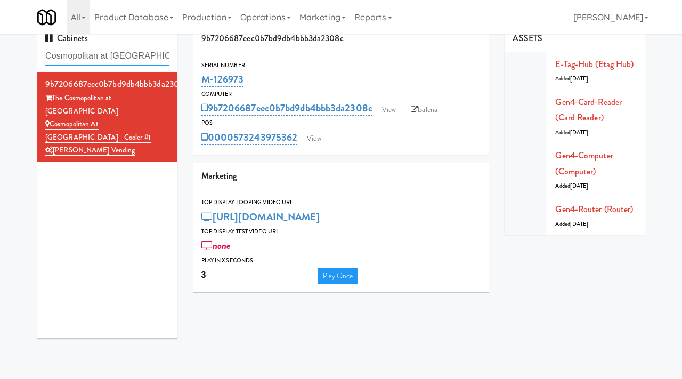
click at [100, 53] on input "Cosmopolitan at Lorton Station - Cooler #1" at bounding box center [107, 56] width 124 height 20
paste input "Cosmopolitan at Lorton Station - Cooler #2"
type input "Cosmopolitan at Lorton Station - Cooler #2"
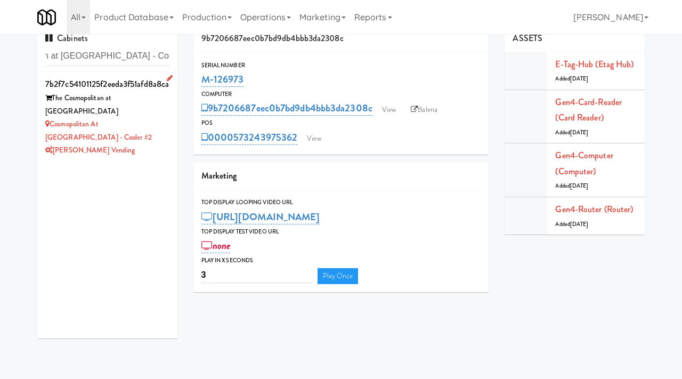
click at [143, 144] on div "[PERSON_NAME] Vending" at bounding box center [107, 150] width 124 height 13
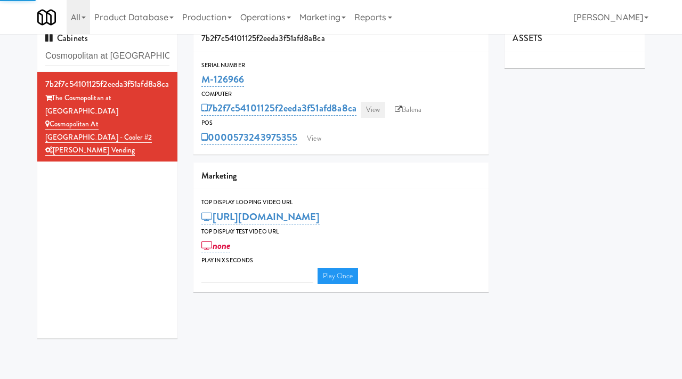
type input "3"
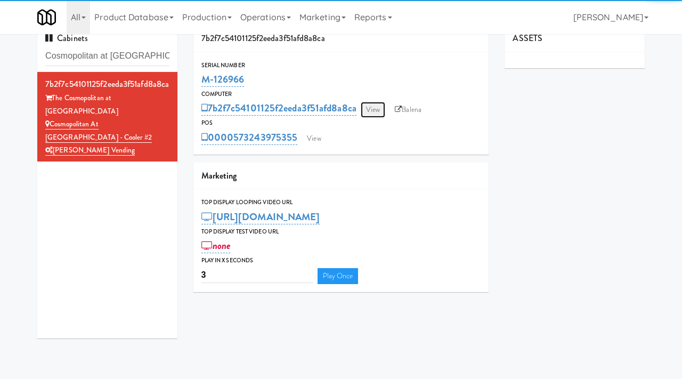
click at [364, 107] on link "View" at bounding box center [373, 110] width 24 height 16
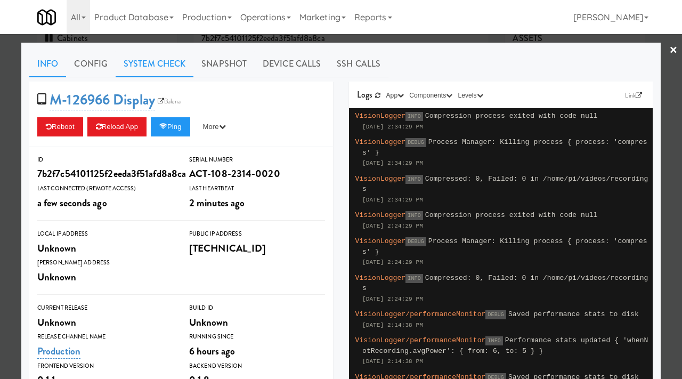
click at [150, 66] on link "System Check" at bounding box center [155, 64] width 78 height 27
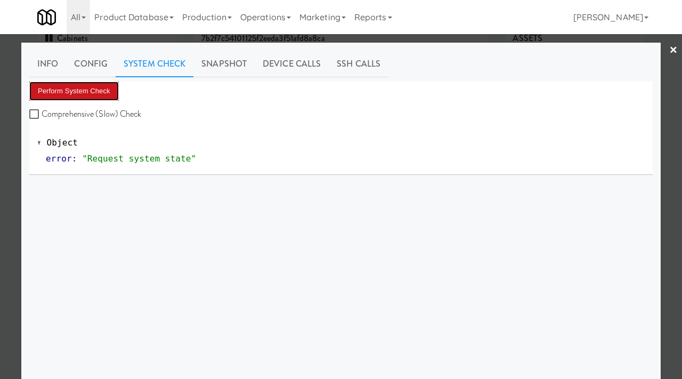
click at [81, 89] on button "Perform System Check" at bounding box center [73, 90] width 89 height 19
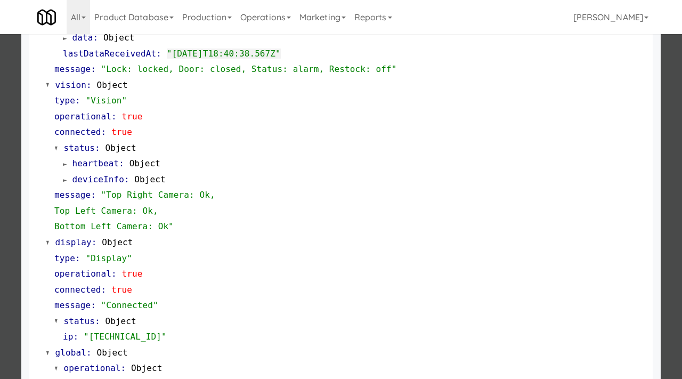
scroll to position [414, 0]
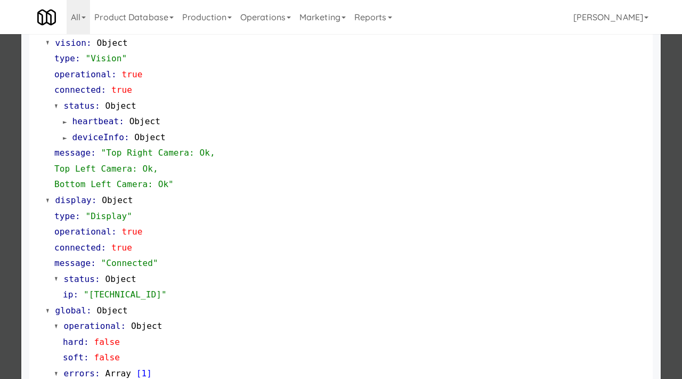
click at [0, 248] on div at bounding box center [341, 189] width 682 height 379
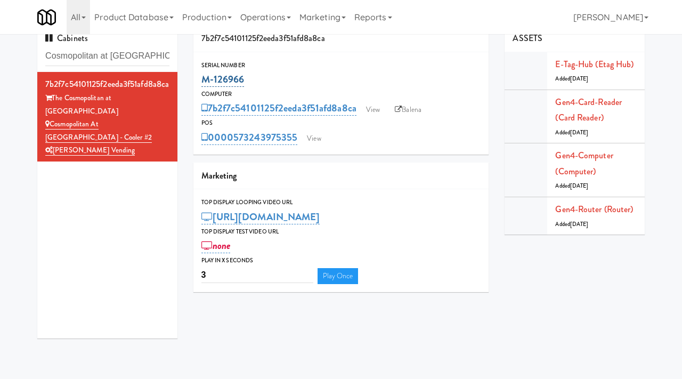
drag, startPoint x: 254, startPoint y: 78, endPoint x: 201, endPoint y: 75, distance: 52.8
click at [201, 75] on div "M-126966" at bounding box center [341, 79] width 280 height 18
click at [376, 116] on link "View" at bounding box center [373, 110] width 24 height 16
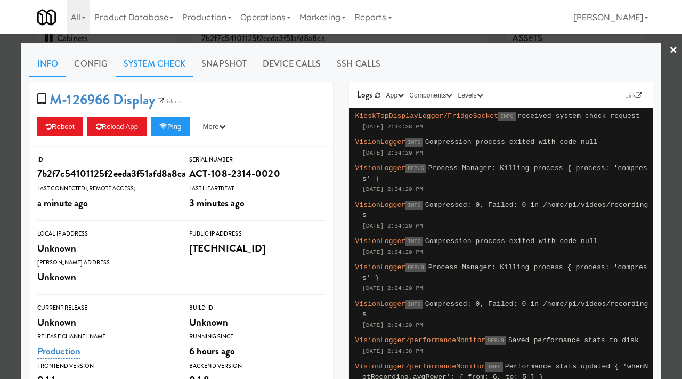
click at [158, 63] on link "System Check" at bounding box center [155, 64] width 78 height 27
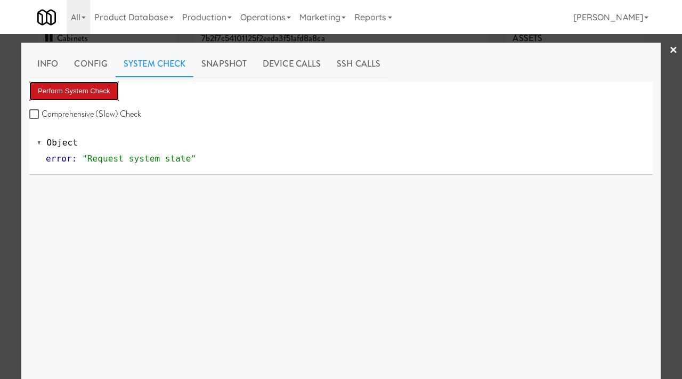
click at [102, 83] on button "Perform System Check" at bounding box center [73, 90] width 89 height 19
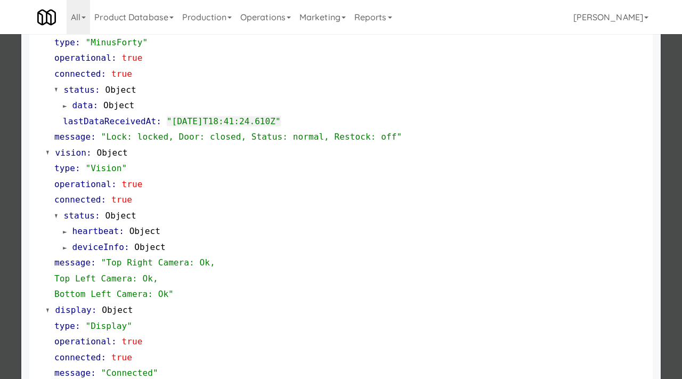
scroll to position [303, 0]
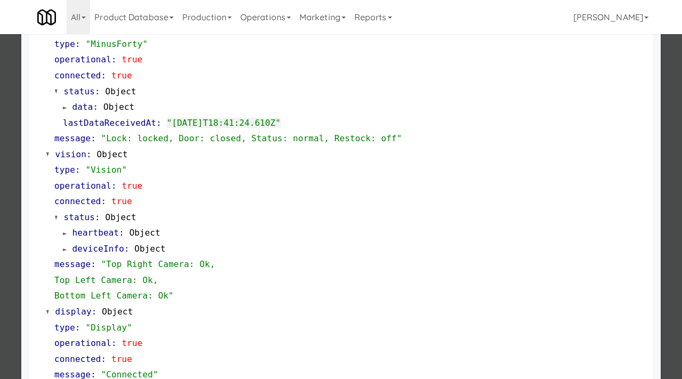
click at [0, 200] on div at bounding box center [341, 189] width 682 height 379
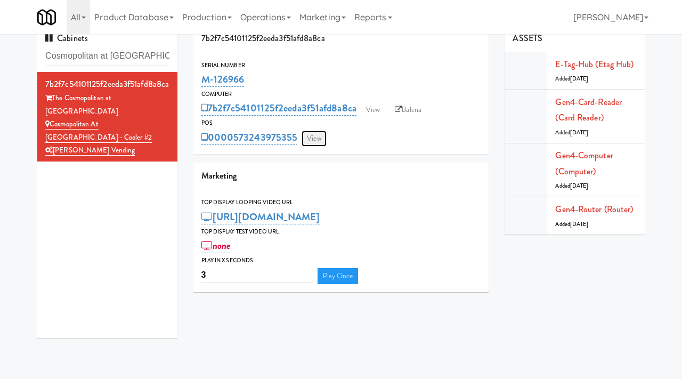
click at [310, 137] on link "View" at bounding box center [313, 138] width 24 height 16
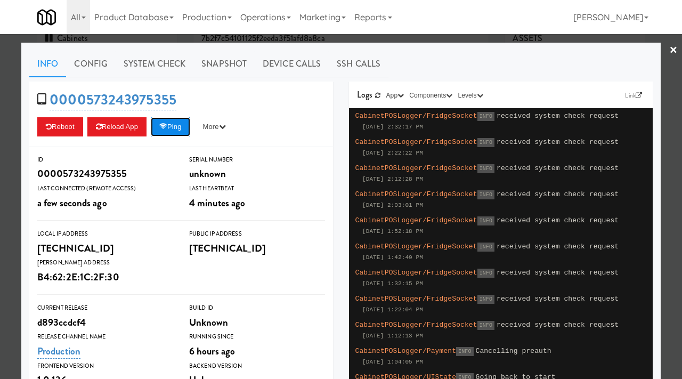
click at [177, 126] on button "Ping" at bounding box center [170, 126] width 39 height 19
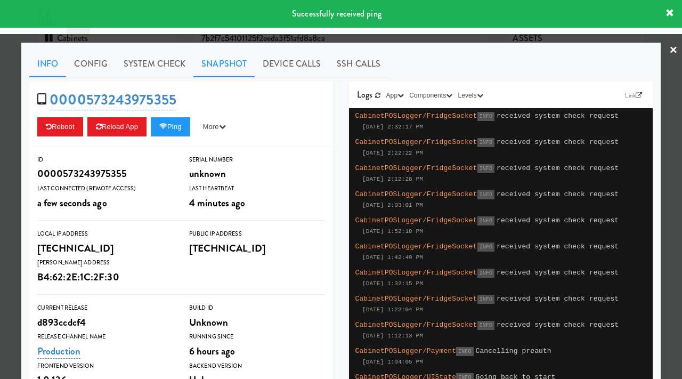
click at [225, 59] on link "Snapshot" at bounding box center [223, 64] width 61 height 27
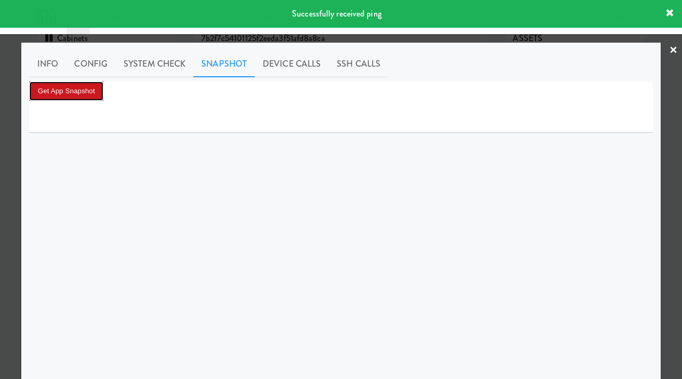
click at [72, 88] on button "Get App Snapshot" at bounding box center [66, 90] width 74 height 19
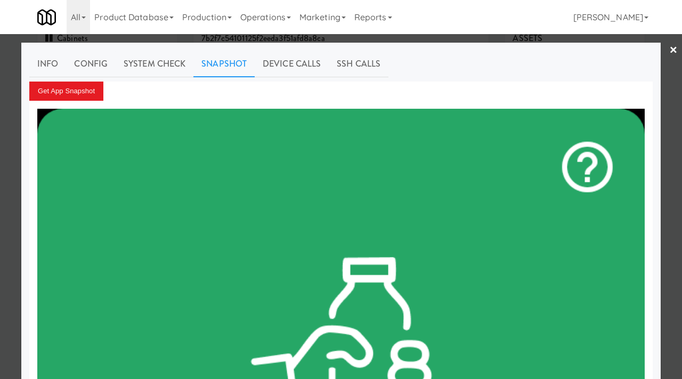
click at [6, 171] on div at bounding box center [341, 189] width 682 height 379
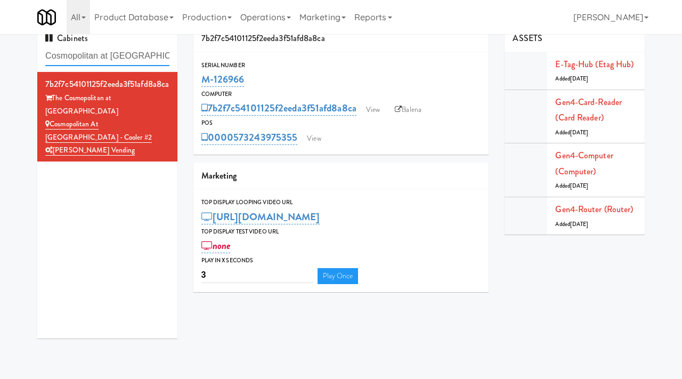
click at [130, 57] on input "Cosmopolitan at Lorton Station - Cooler #2" at bounding box center [107, 56] width 124 height 20
paste input "Hollywood Heights - Drink"
type input "Hollywood Heights - Drink"
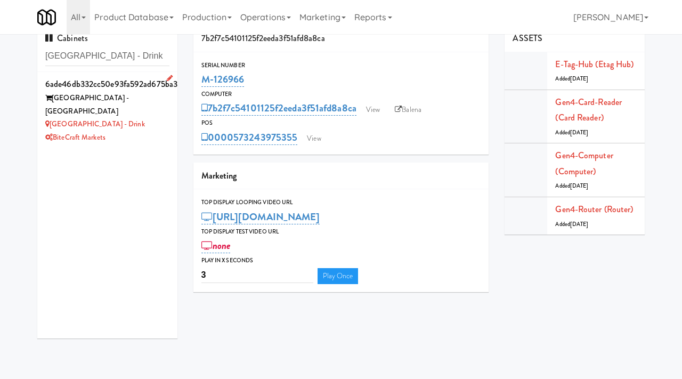
click at [155, 118] on div "Hollywood Heights - Drink" at bounding box center [107, 124] width 124 height 13
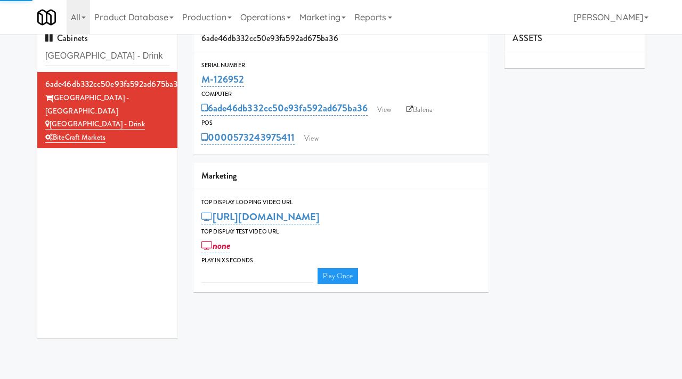
type input "3"
click at [383, 112] on link "View" at bounding box center [384, 110] width 24 height 16
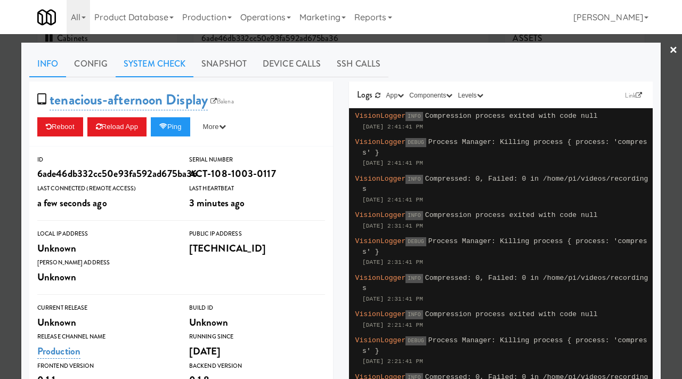
click at [167, 68] on link "System Check" at bounding box center [155, 64] width 78 height 27
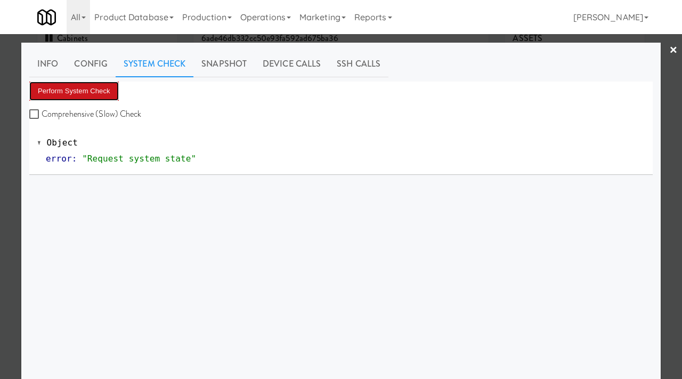
click at [75, 94] on button "Perform System Check" at bounding box center [73, 90] width 89 height 19
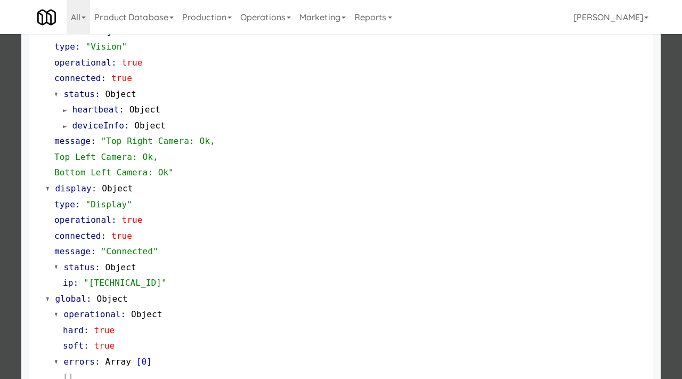
scroll to position [448, 0]
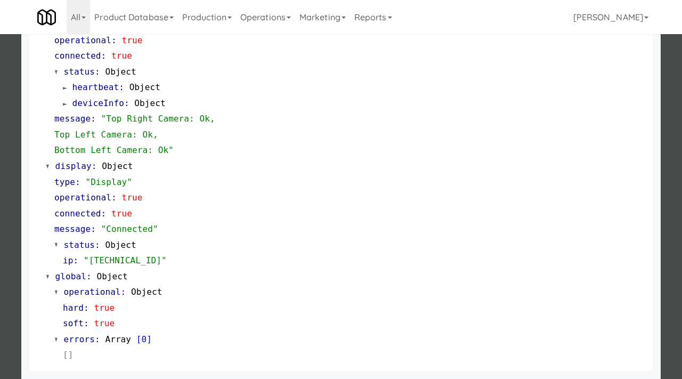
click at [0, 245] on div at bounding box center [341, 189] width 682 height 379
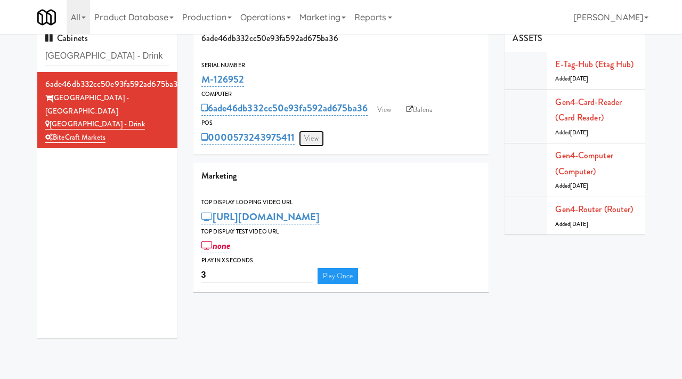
click at [318, 140] on link "View" at bounding box center [311, 138] width 24 height 16
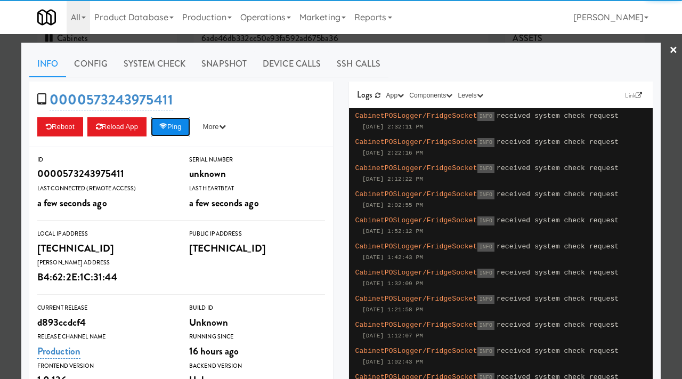
click at [166, 124] on icon at bounding box center [163, 126] width 8 height 7
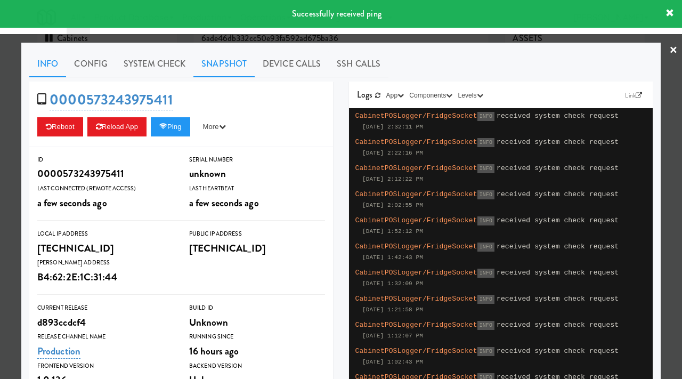
click at [232, 55] on link "Snapshot" at bounding box center [223, 64] width 61 height 27
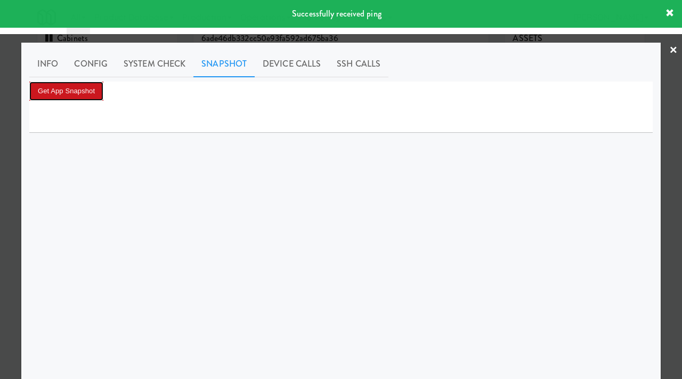
click at [68, 87] on button "Get App Snapshot" at bounding box center [66, 90] width 74 height 19
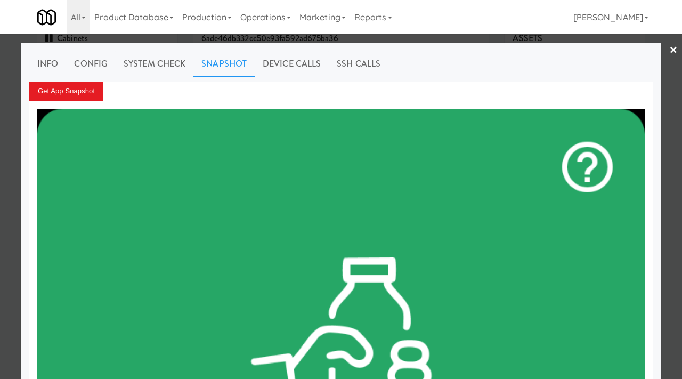
click at [15, 141] on div at bounding box center [341, 189] width 682 height 379
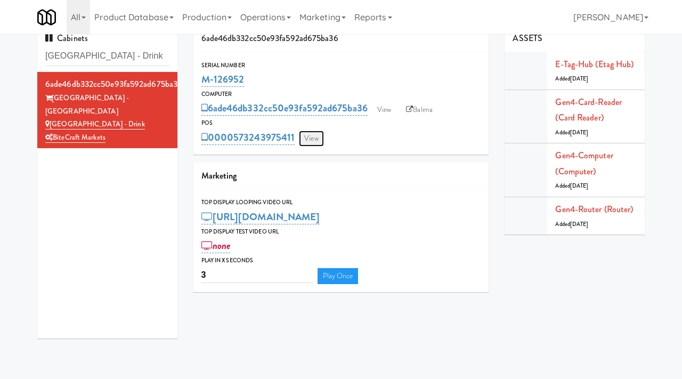
click at [315, 137] on link "View" at bounding box center [311, 138] width 24 height 16
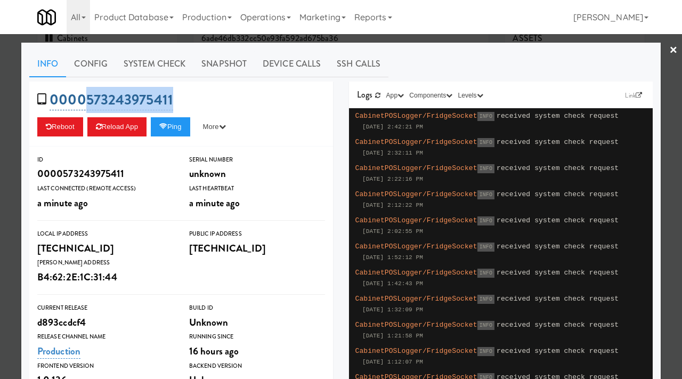
drag, startPoint x: 181, startPoint y: 99, endPoint x: 83, endPoint y: 103, distance: 97.5
click at [83, 103] on div "0000573243975411 Reboot Reload App Ping More Ping Server Restart Server Force R…" at bounding box center [181, 113] width 304 height 65
click at [0, 154] on div at bounding box center [341, 189] width 682 height 379
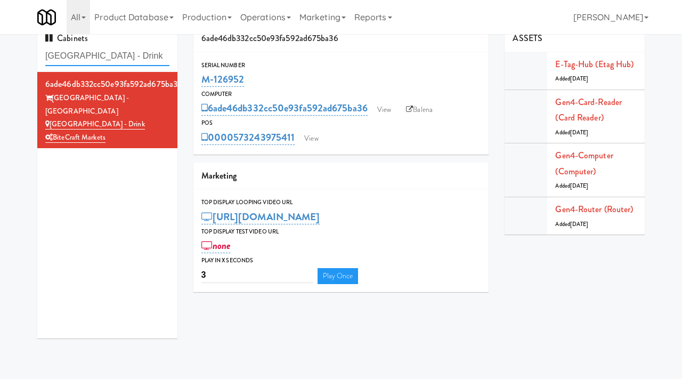
drag, startPoint x: 153, startPoint y: 55, endPoint x: 15, endPoint y: 51, distance: 138.0
click at [15, 51] on div "Cabinets Hollywood Heights - Drink 6ade46db332cc50e93fa592ad675ba36 Hollywood H…" at bounding box center [341, 185] width 682 height 321
paste input "W&W - Combo"
type input "W&W - Combo"
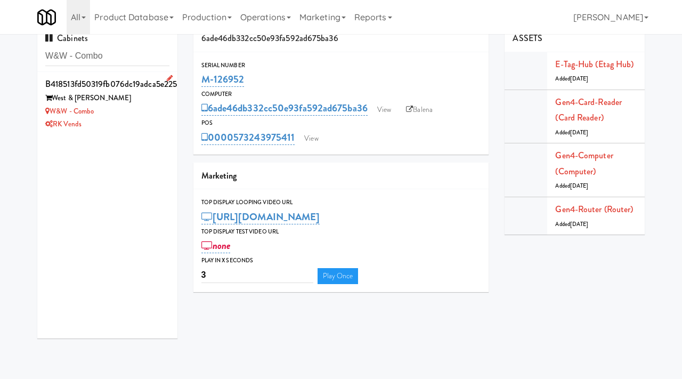
click at [128, 120] on div "RK Vends" at bounding box center [107, 124] width 124 height 13
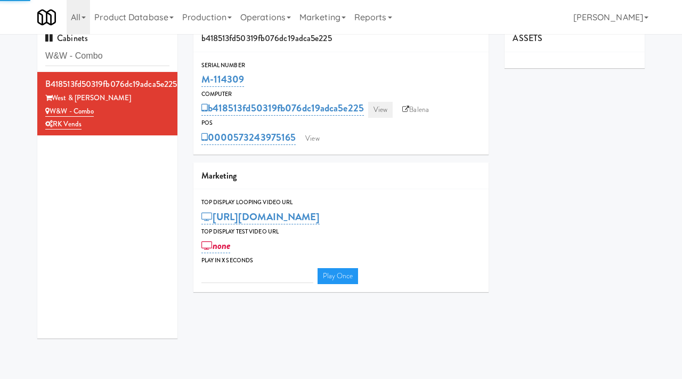
type input "3"
click at [381, 108] on link "View" at bounding box center [380, 110] width 24 height 16
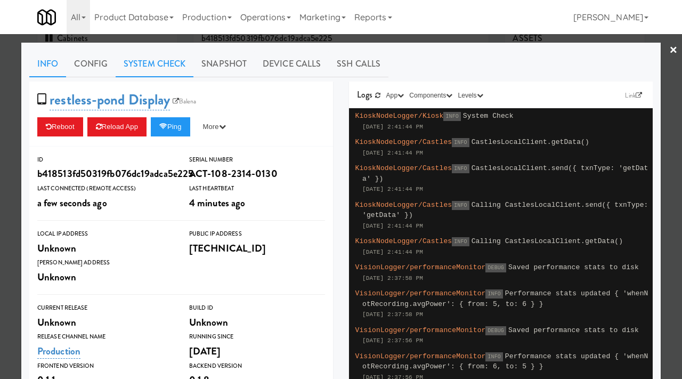
click at [165, 68] on link "System Check" at bounding box center [155, 64] width 78 height 27
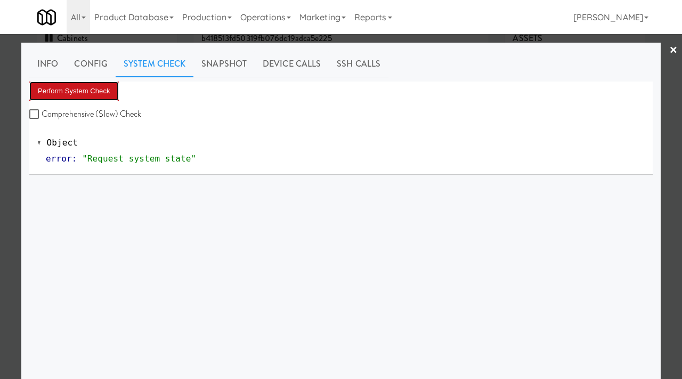
click at [67, 86] on button "Perform System Check" at bounding box center [73, 90] width 89 height 19
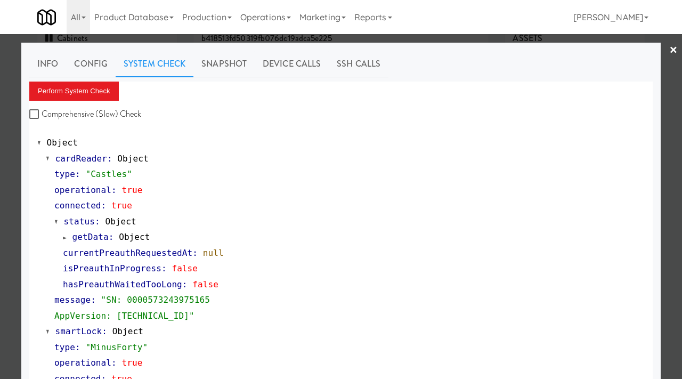
click at [0, 195] on div at bounding box center [341, 189] width 682 height 379
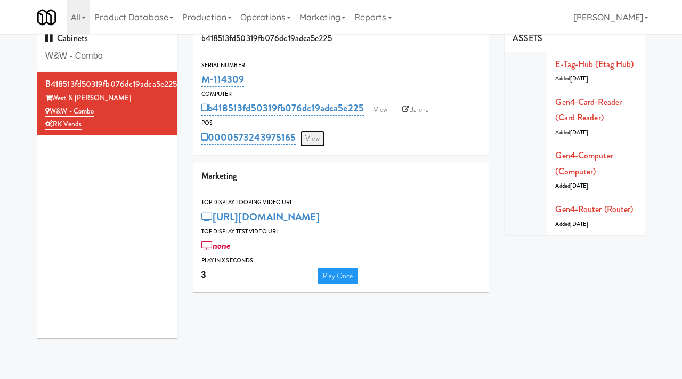
click at [310, 140] on link "View" at bounding box center [312, 138] width 24 height 16
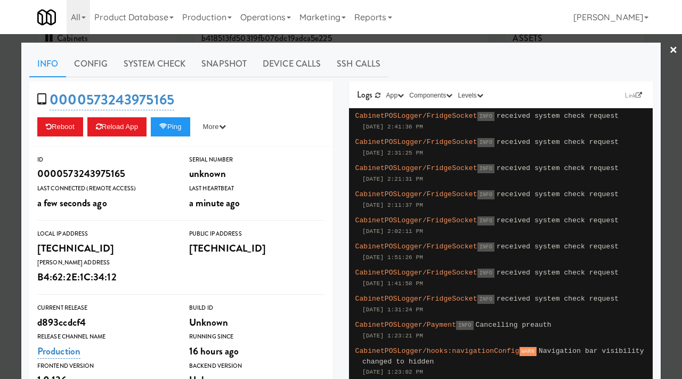
click at [0, 152] on div at bounding box center [341, 189] width 682 height 379
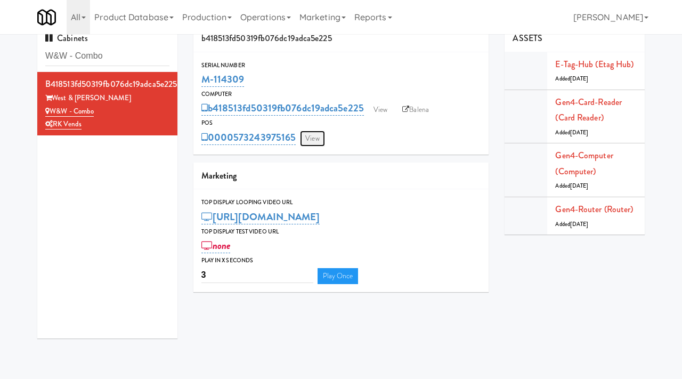
click at [307, 136] on link "View" at bounding box center [312, 138] width 24 height 16
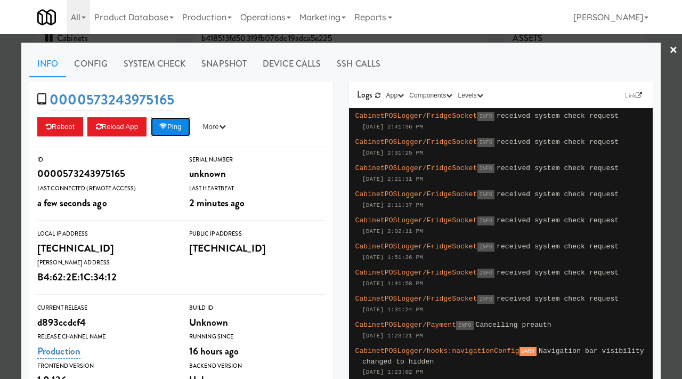
click at [183, 119] on button "Ping" at bounding box center [170, 126] width 39 height 19
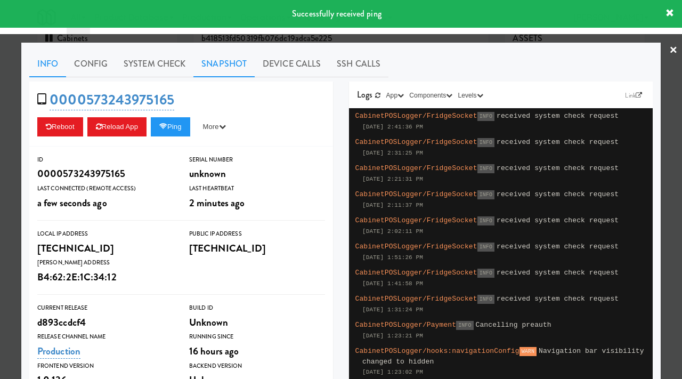
click at [224, 65] on link "Snapshot" at bounding box center [223, 64] width 61 height 27
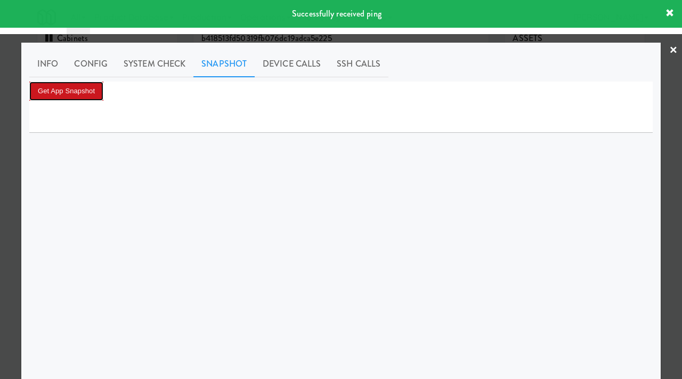
click at [76, 87] on button "Get App Snapshot" at bounding box center [66, 90] width 74 height 19
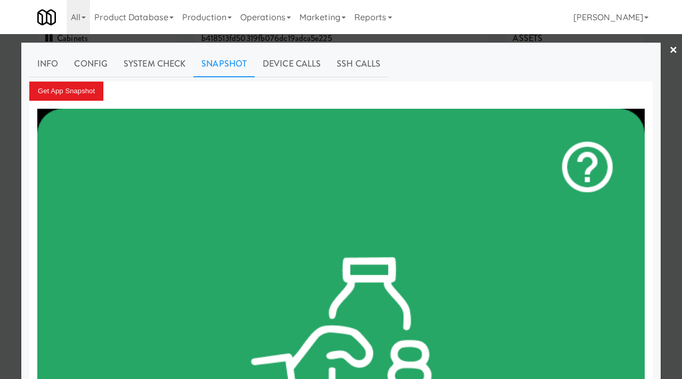
click at [0, 202] on div at bounding box center [341, 189] width 682 height 379
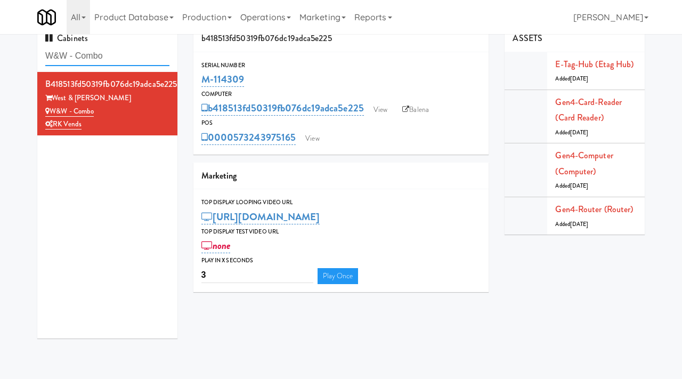
click at [123, 55] on input "W&W - Combo" at bounding box center [107, 56] width 124 height 20
paste input "Poplar Creek - Pantry"
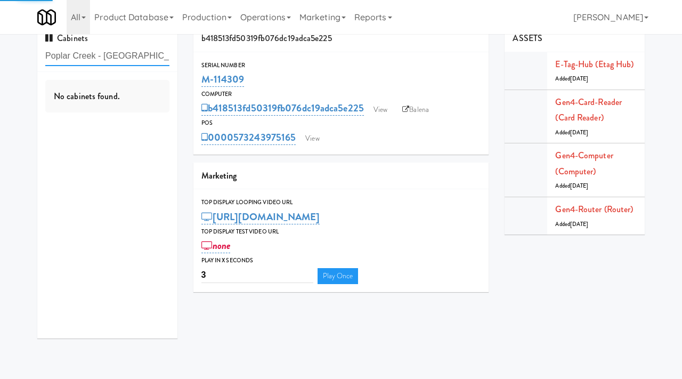
type input "Poplar Creek - Pantry"
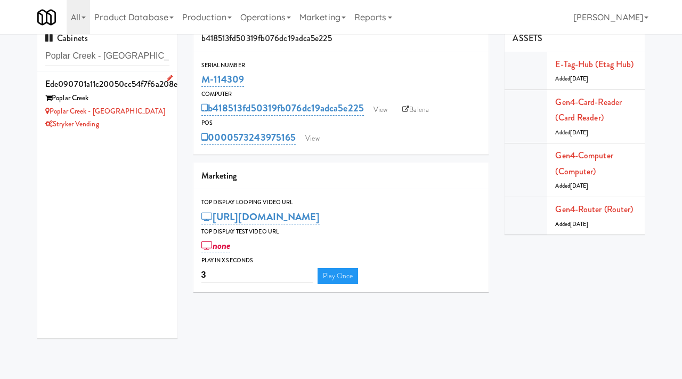
click at [151, 122] on div "Stryker Vending" at bounding box center [107, 124] width 124 height 13
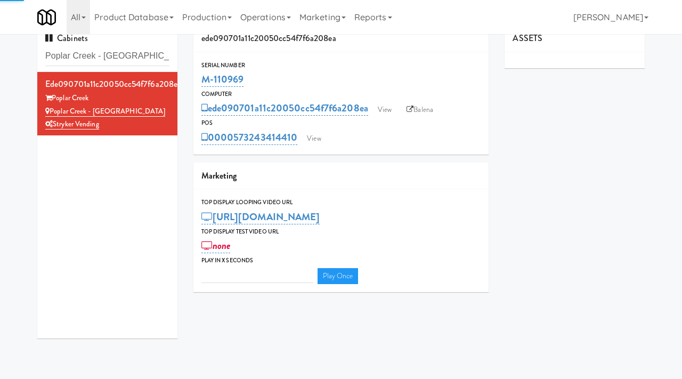
type input "3"
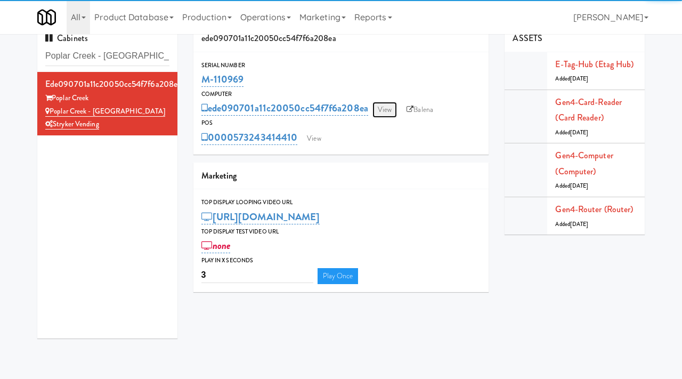
click at [388, 109] on link "View" at bounding box center [384, 110] width 24 height 16
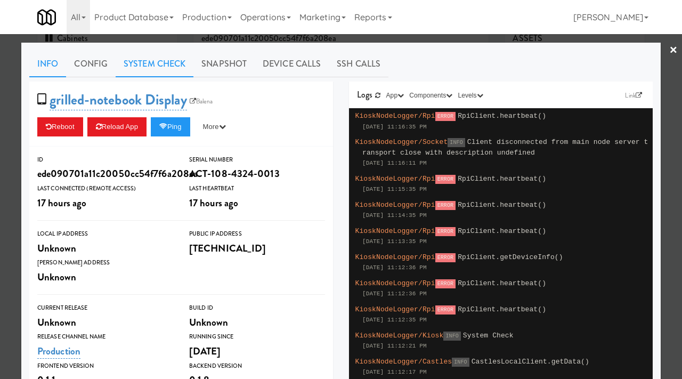
click at [157, 58] on link "System Check" at bounding box center [155, 64] width 78 height 27
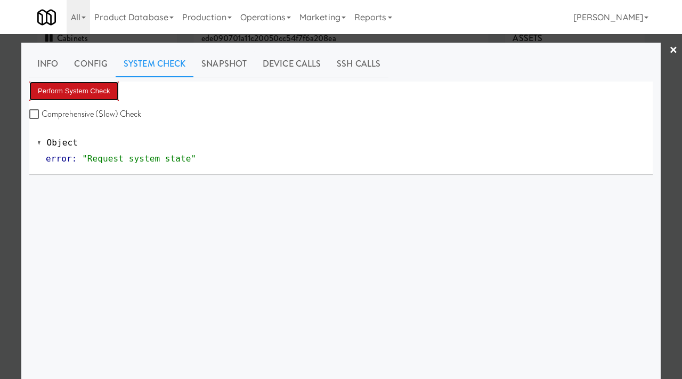
click at [81, 87] on button "Perform System Check" at bounding box center [73, 90] width 89 height 19
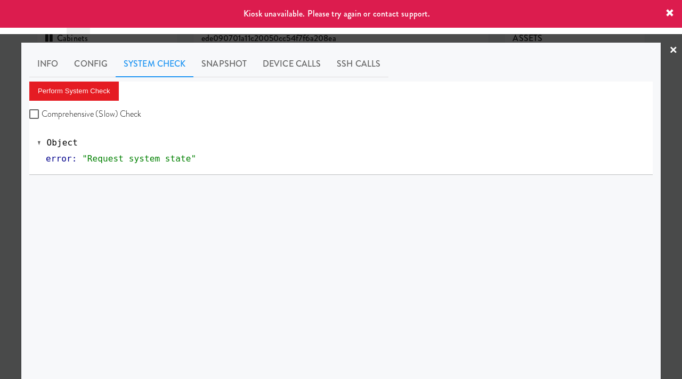
click at [0, 143] on div at bounding box center [341, 189] width 682 height 379
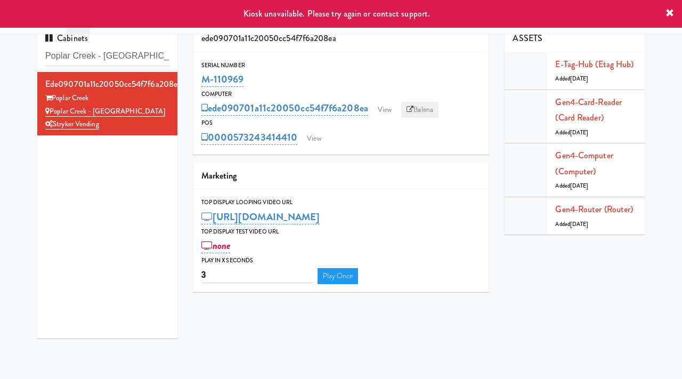
click at [416, 107] on link "Balena" at bounding box center [419, 110] width 37 height 16
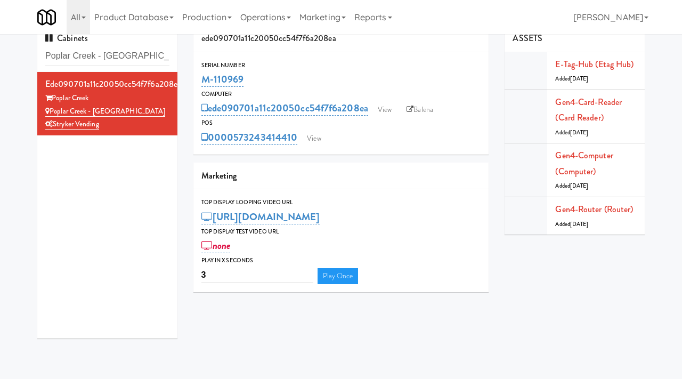
drag, startPoint x: 247, startPoint y: 76, endPoint x: 196, endPoint y: 84, distance: 51.8
click at [196, 84] on div "Serial Number M-110969" at bounding box center [341, 74] width 296 height 29
click at [379, 112] on link "View" at bounding box center [384, 110] width 24 height 16
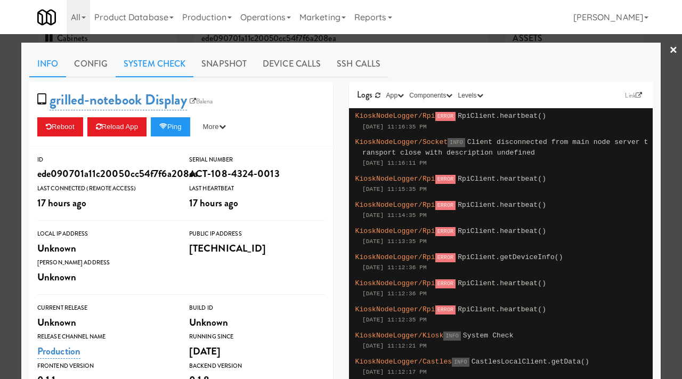
click at [153, 63] on link "System Check" at bounding box center [155, 64] width 78 height 27
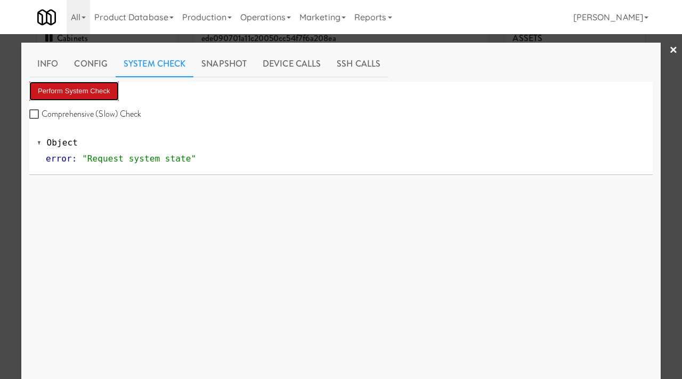
click at [101, 86] on button "Perform System Check" at bounding box center [73, 90] width 89 height 19
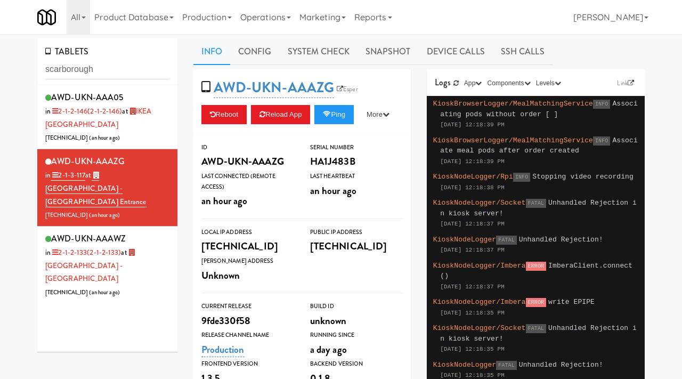
scroll to position [34, 0]
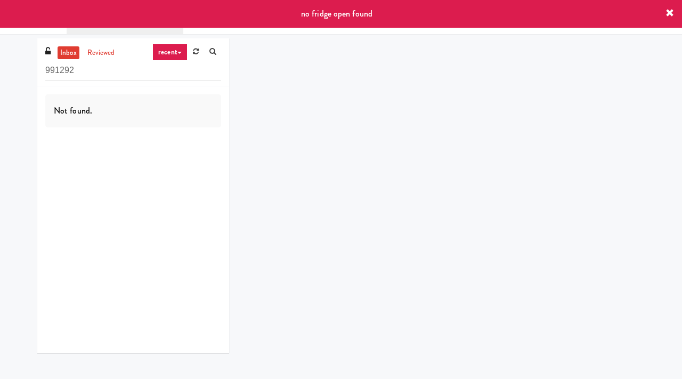
click at [668, 13] on icon at bounding box center [669, 13] width 9 height 9
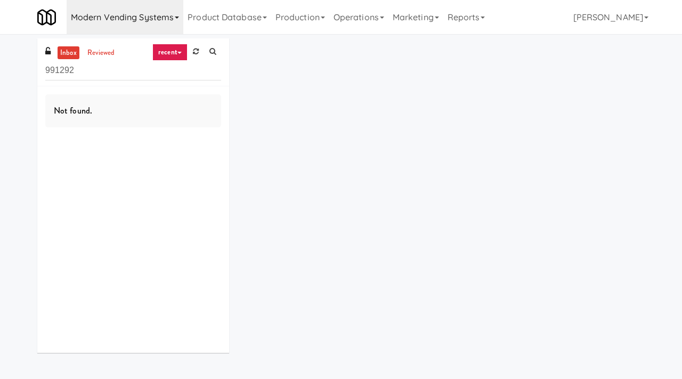
click at [161, 25] on link "Modern Vending Systems" at bounding box center [125, 17] width 117 height 34
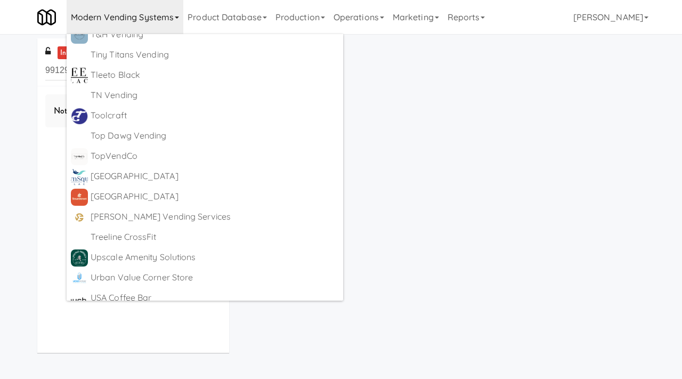
scroll to position [5975, 0]
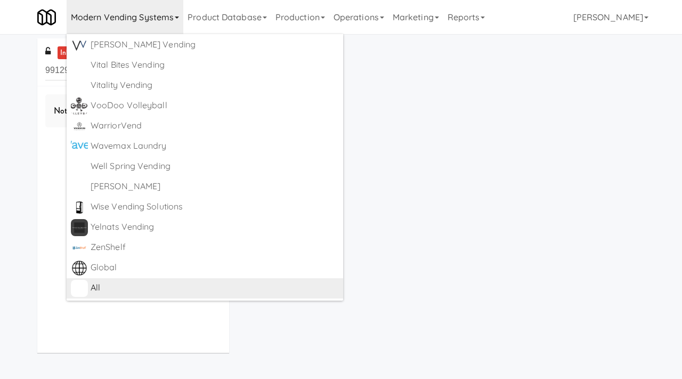
click at [101, 289] on div "All" at bounding box center [215, 288] width 248 height 16
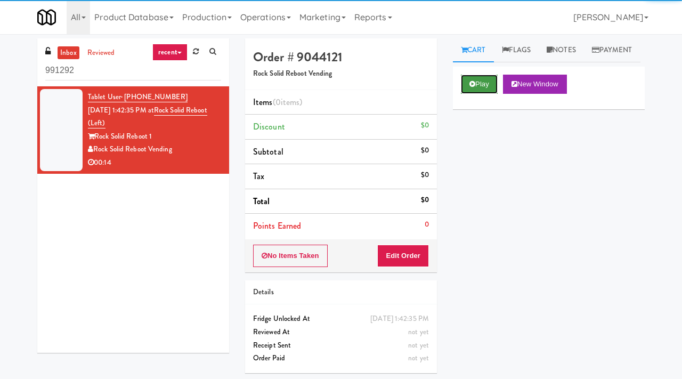
click at [486, 94] on button "Play" at bounding box center [479, 84] width 37 height 19
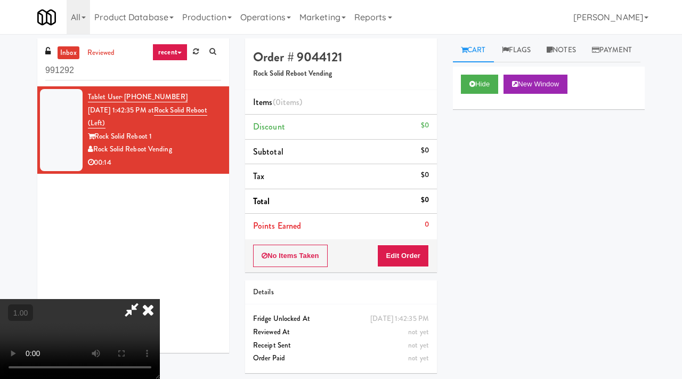
click at [146, 299] on video at bounding box center [80, 339] width 160 height 80
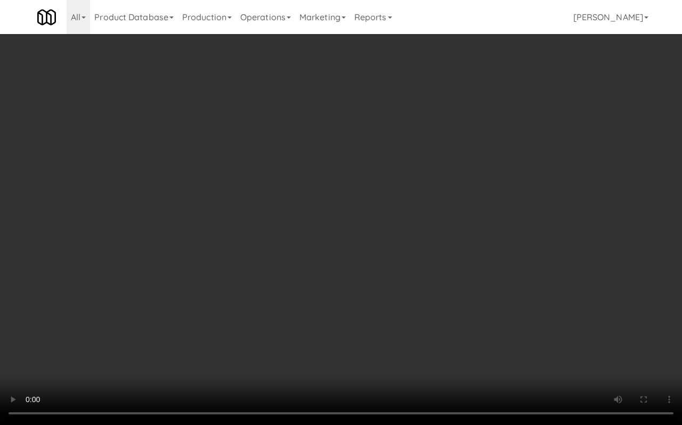
click at [248, 230] on video at bounding box center [341, 212] width 682 height 425
click at [419, 277] on video at bounding box center [341, 212] width 682 height 425
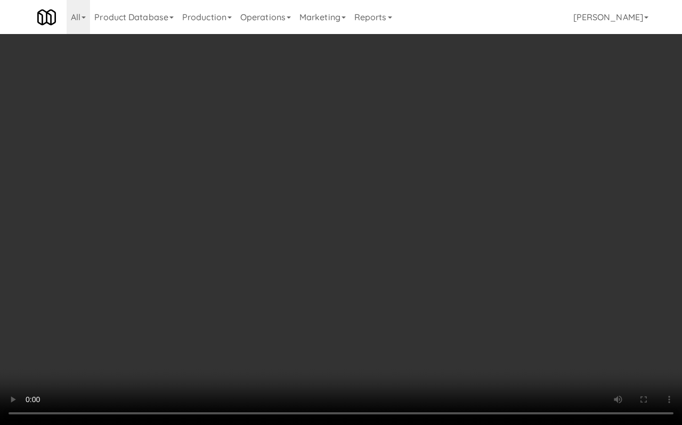
click at [419, 277] on video at bounding box center [341, 212] width 682 height 425
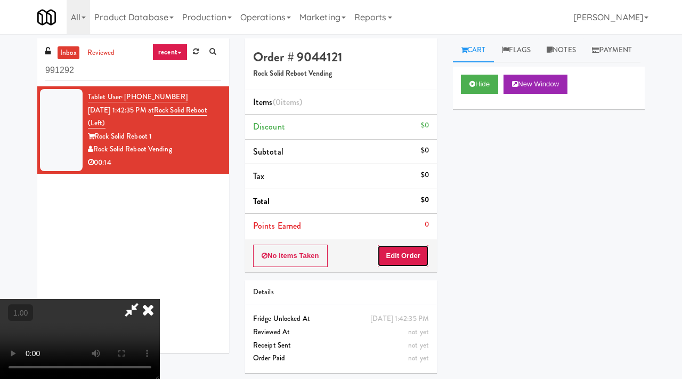
click at [415, 252] on button "Edit Order" at bounding box center [403, 255] width 52 height 22
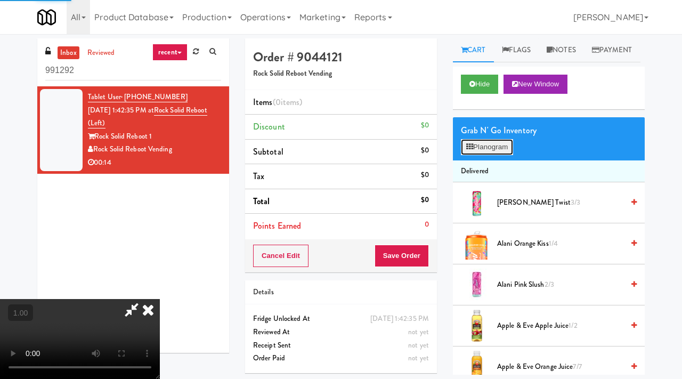
click at [484, 155] on button "Planogram" at bounding box center [487, 147] width 52 height 16
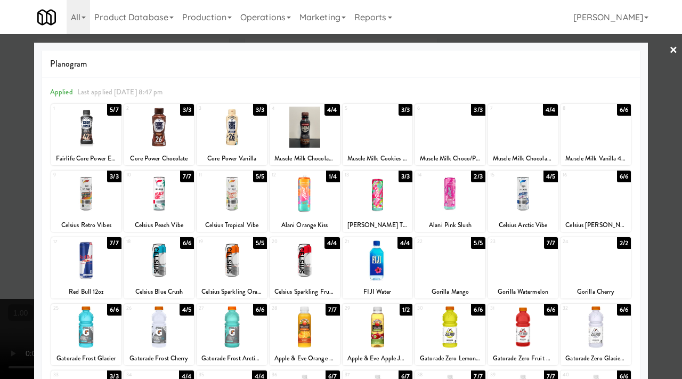
click at [674, 46] on link "×" at bounding box center [673, 50] width 9 height 33
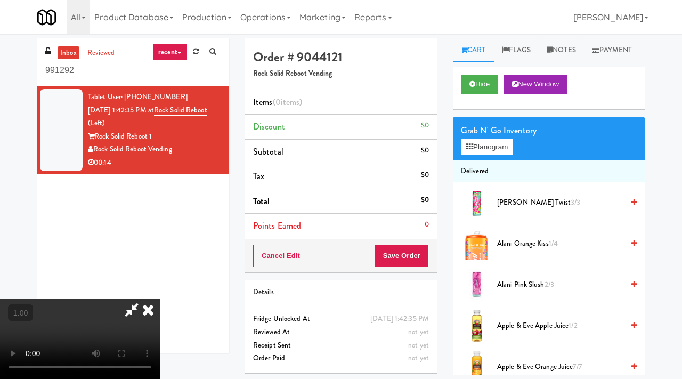
click at [160, 299] on icon at bounding box center [147, 309] width 23 height 21
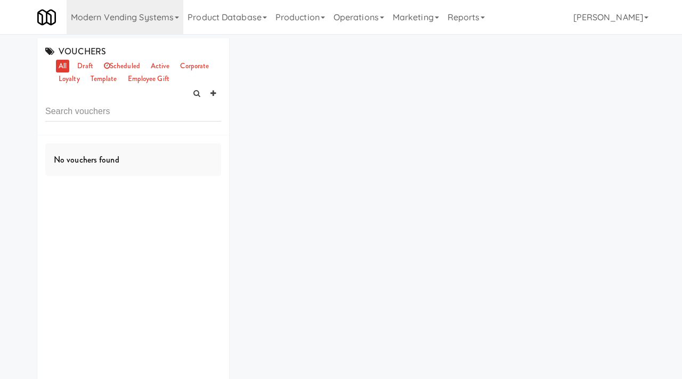
click at [143, 21] on link "Modern Vending Systems" at bounding box center [125, 17] width 117 height 34
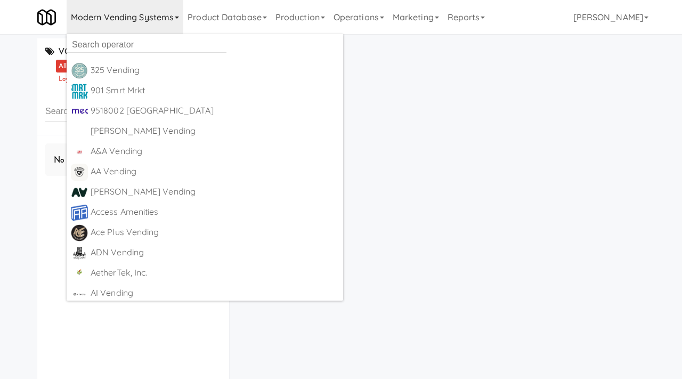
click at [121, 35] on ul "325 Vending [URL][DOMAIN_NAME] 901 Smrt Mrkt [URL][DOMAIN_NAME] 9518002 [GEOGRA…" at bounding box center [205, 167] width 276 height 266
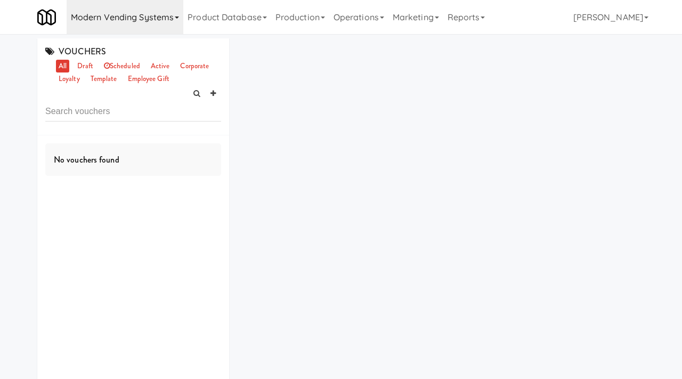
click at [118, 24] on link "Modern Vending Systems" at bounding box center [125, 17] width 117 height 34
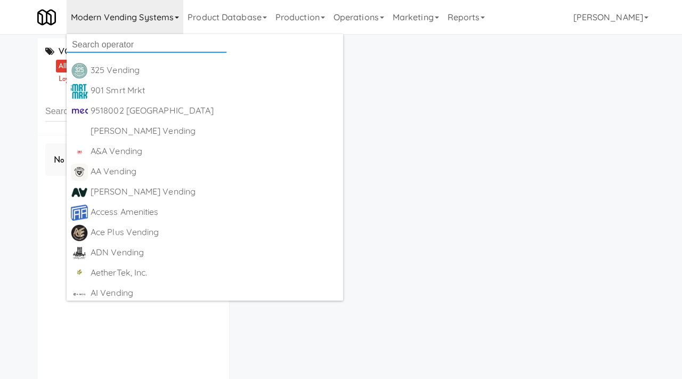
click at [107, 40] on input "text" at bounding box center [147, 45] width 160 height 16
type input "modernized"
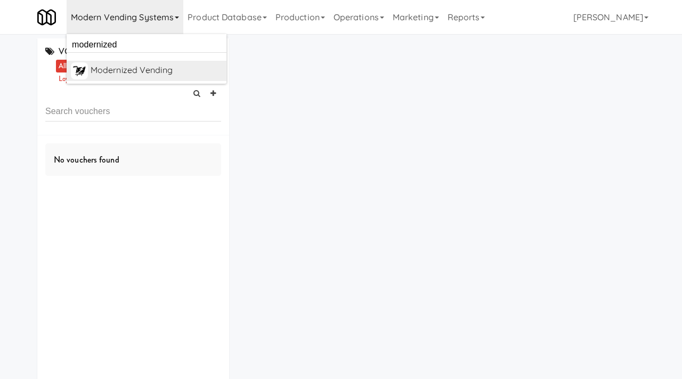
click at [149, 78] on div "Modernized Vending [URL][DOMAIN_NAME]" at bounding box center [157, 70] width 132 height 17
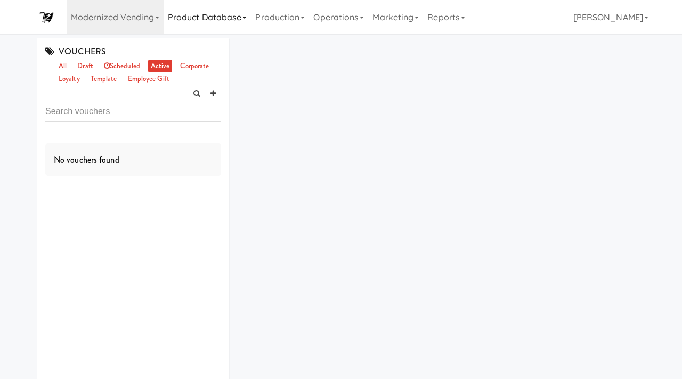
click at [203, 20] on link "Product Database" at bounding box center [207, 17] width 88 height 34
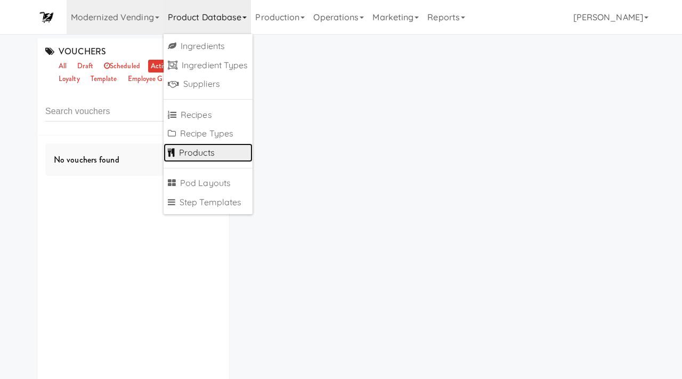
click at [190, 157] on link "Products" at bounding box center [207, 152] width 89 height 19
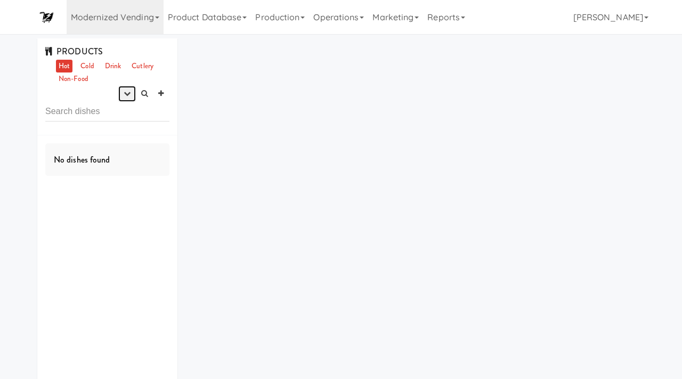
click at [128, 100] on button "button" at bounding box center [127, 94] width 18 height 16
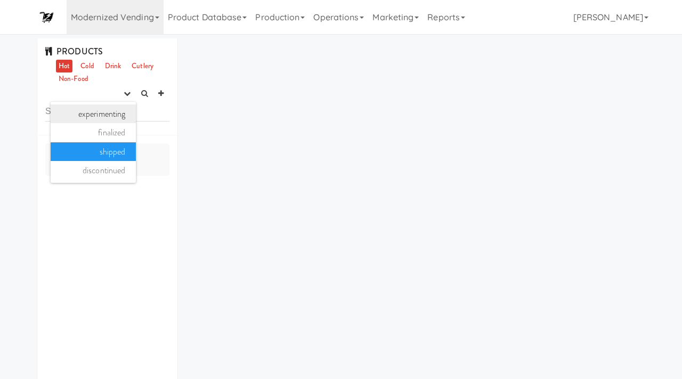
click at [116, 116] on link "experimenting" at bounding box center [93, 113] width 85 height 19
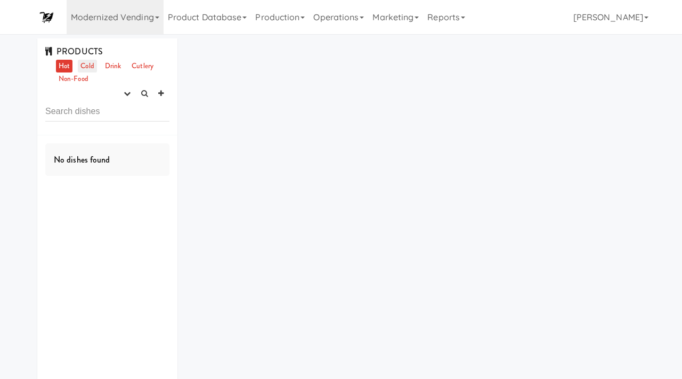
click at [89, 68] on link "Cold" at bounding box center [87, 66] width 19 height 13
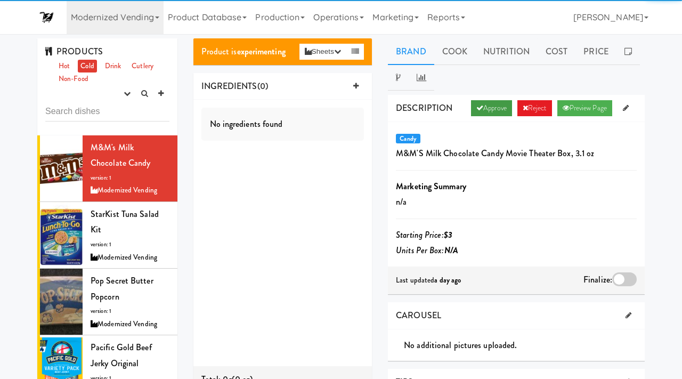
click at [481, 109] on link "Approve" at bounding box center [491, 108] width 41 height 16
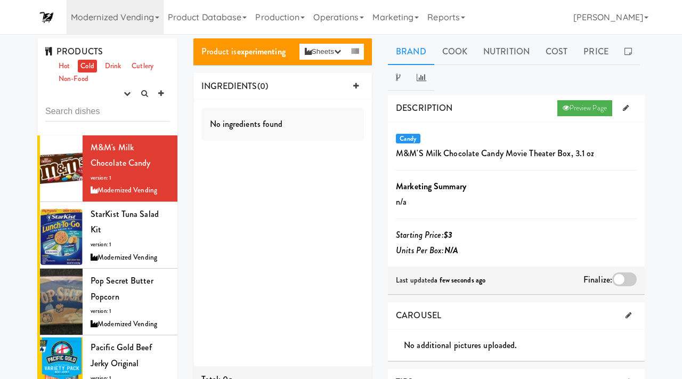
click at [626, 274] on div at bounding box center [624, 279] width 24 height 14
click at [0, 0] on input "checkbox" at bounding box center [0, 0] width 0 height 0
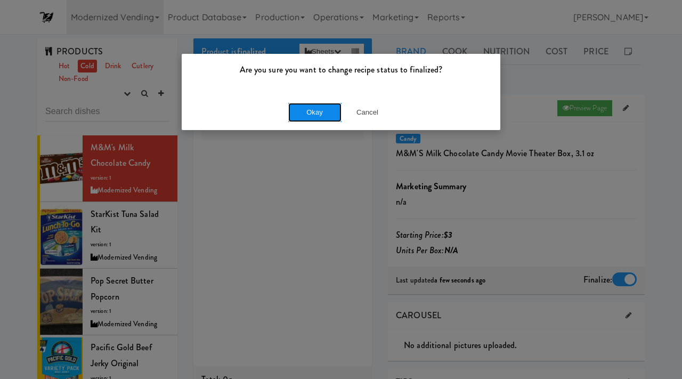
click at [319, 112] on button "Okay" at bounding box center [314, 112] width 53 height 19
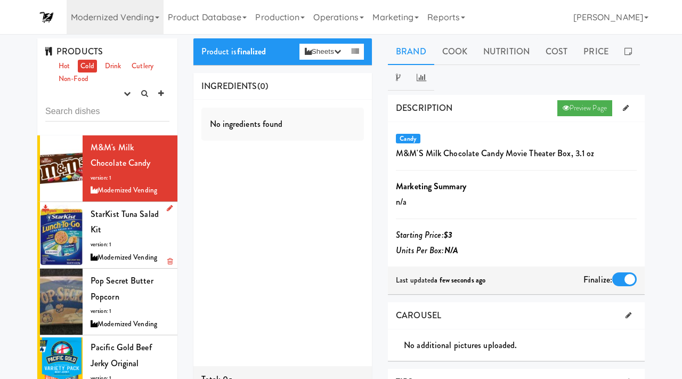
click at [115, 251] on div "Modernized Vending" at bounding box center [130, 257] width 79 height 13
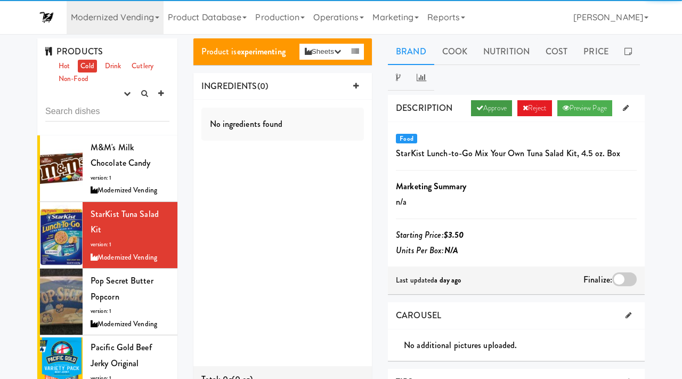
click at [487, 101] on link "Approve" at bounding box center [491, 108] width 41 height 16
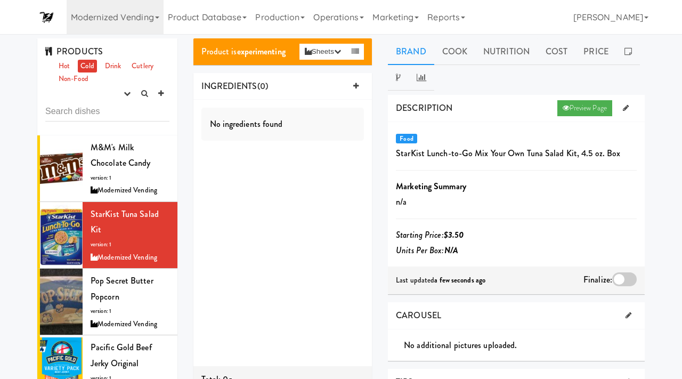
click at [619, 280] on div at bounding box center [624, 279] width 24 height 14
click at [0, 0] on input "checkbox" at bounding box center [0, 0] width 0 height 0
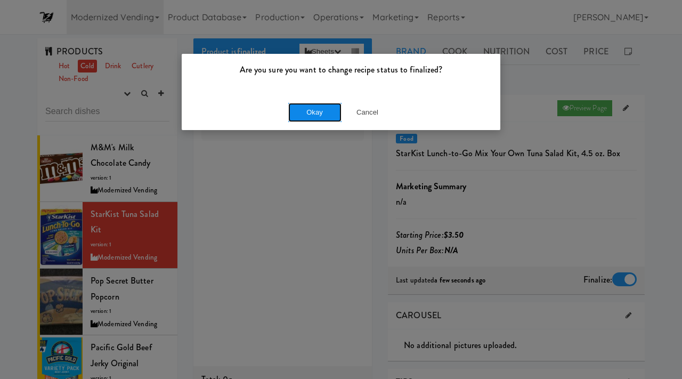
click at [320, 109] on button "Okay" at bounding box center [314, 112] width 53 height 19
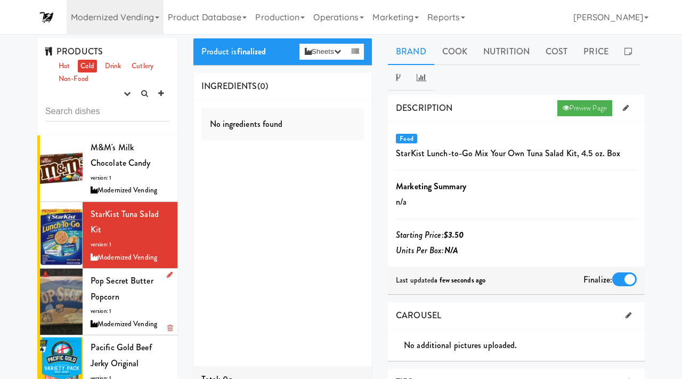
click at [88, 292] on li "Pop Secret Butter Popcorn version: 1 Modernized Vending" at bounding box center [107, 301] width 140 height 67
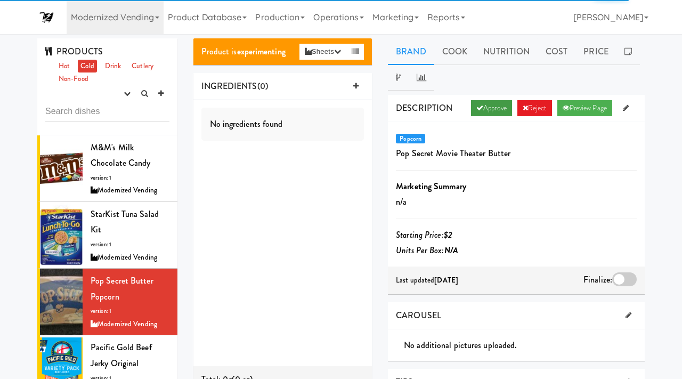
click at [488, 112] on link "Approve" at bounding box center [491, 108] width 41 height 16
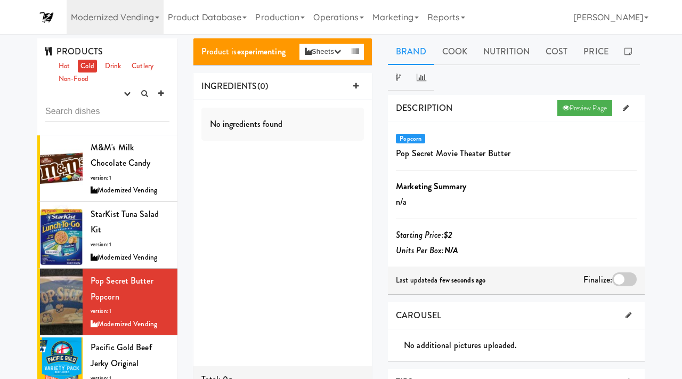
click at [617, 279] on div at bounding box center [624, 279] width 24 height 14
click at [0, 0] on input "checkbox" at bounding box center [0, 0] width 0 height 0
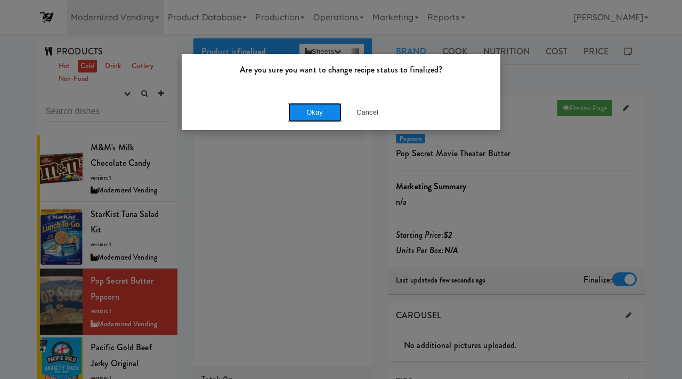
click at [307, 111] on button "Okay" at bounding box center [314, 112] width 53 height 19
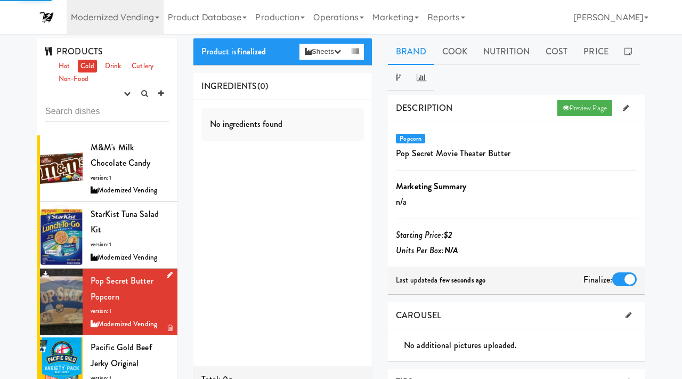
scroll to position [64, 0]
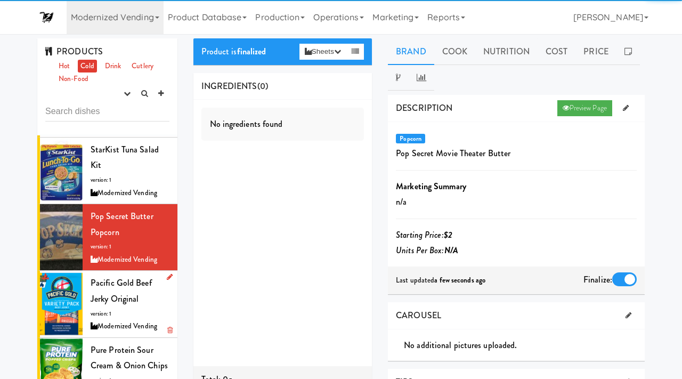
click at [121, 279] on span "Pacific Gold Beef Jerky Original" at bounding box center [121, 290] width 61 height 28
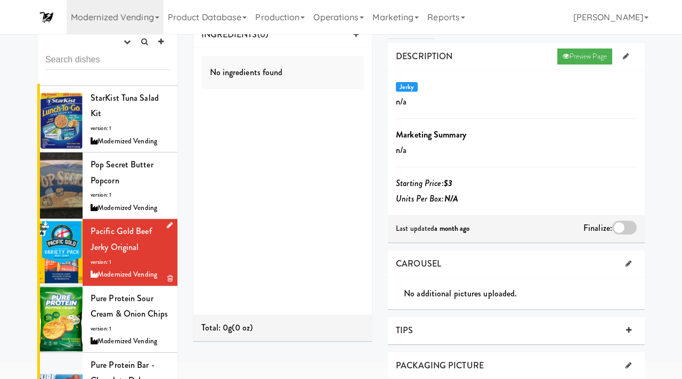
scroll to position [52, 0]
click at [117, 296] on span "Pure Protein Sour Cream & Onion Chips" at bounding box center [129, 305] width 77 height 28
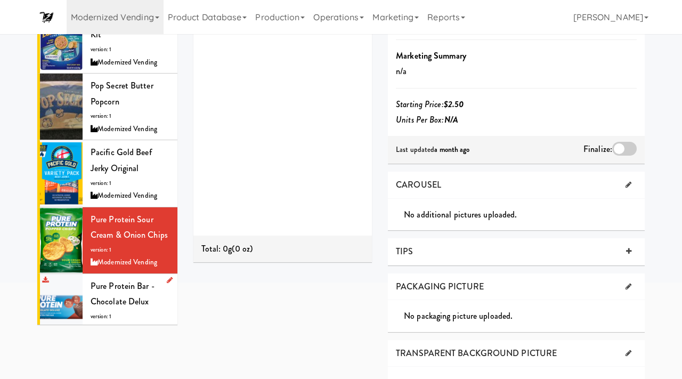
click at [116, 323] on div "Modernized Vending" at bounding box center [130, 329] width 79 height 13
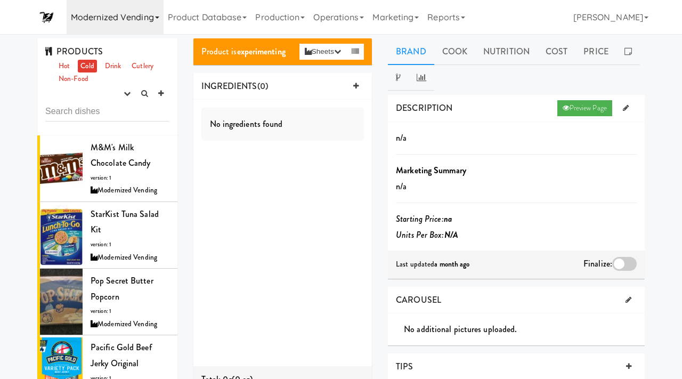
click at [119, 22] on link "Modernized Vending" at bounding box center [115, 17] width 97 height 34
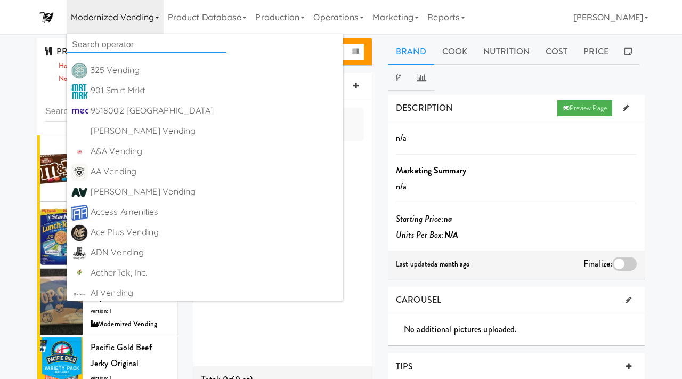
click at [99, 37] on input "text" at bounding box center [147, 45] width 160 height 16
type input "vital bites"
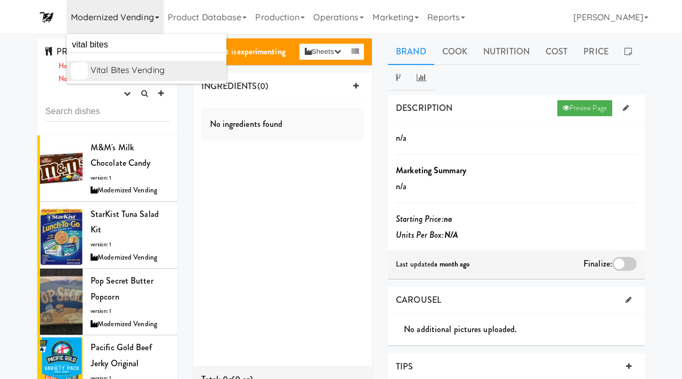
click at [135, 66] on div "Vital Bites Vending" at bounding box center [157, 70] width 132 height 16
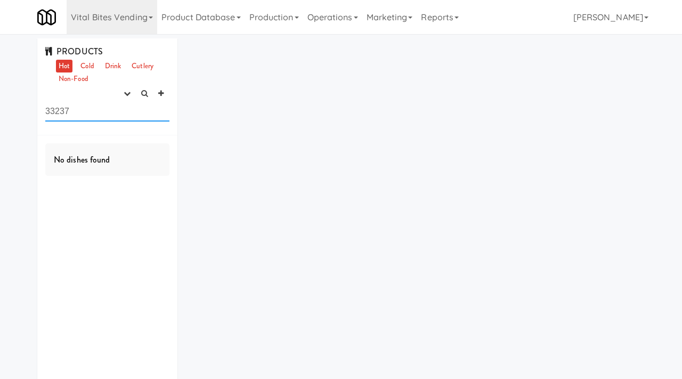
drag, startPoint x: 76, startPoint y: 109, endPoint x: 36, endPoint y: 110, distance: 39.9
click at [36, 110] on div "PRODUCTS Hot Cold Drink Cutlery Non-Food experimenting finalized shipped discon…" at bounding box center [107, 223] width 156 height 371
click at [127, 94] on icon "button" at bounding box center [127, 93] width 7 height 7
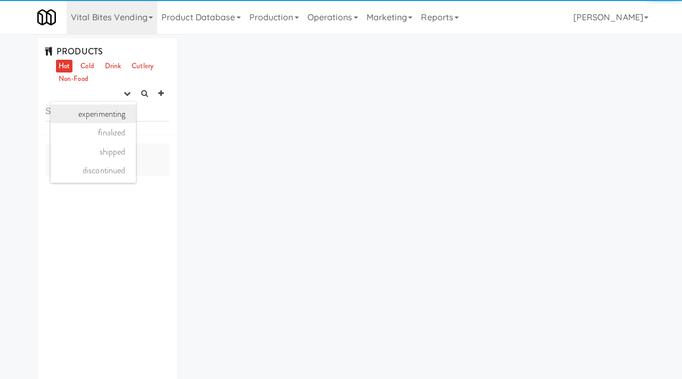
click at [110, 108] on link "experimenting" at bounding box center [93, 113] width 85 height 19
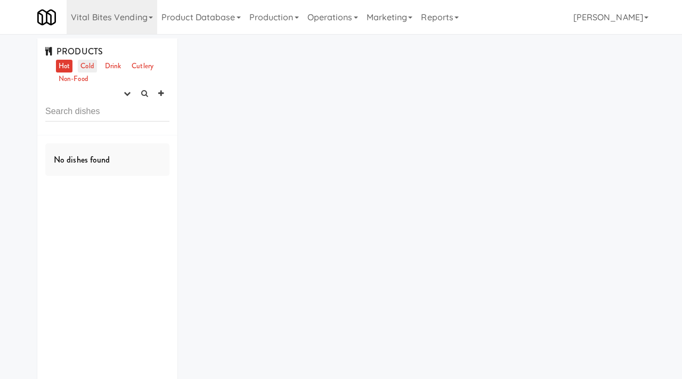
click at [83, 67] on link "Cold" at bounding box center [87, 66] width 19 height 13
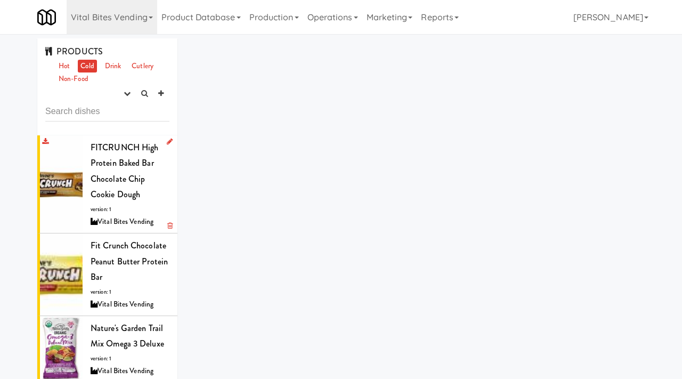
click at [123, 177] on span "FITCRUNCH High Protein Baked Bar Chocolate Chip Cookie Dough" at bounding box center [125, 171] width 68 height 60
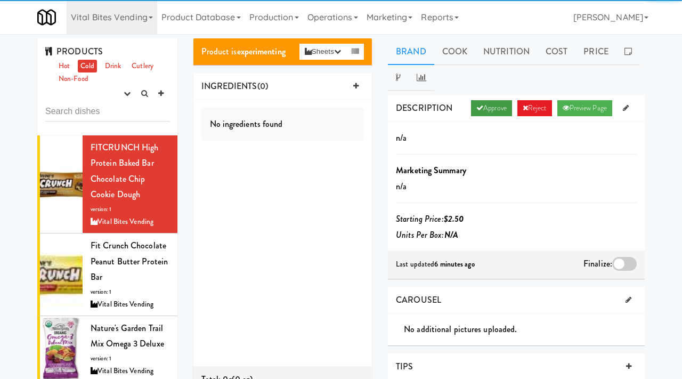
click at [486, 109] on link "Approve" at bounding box center [491, 108] width 41 height 16
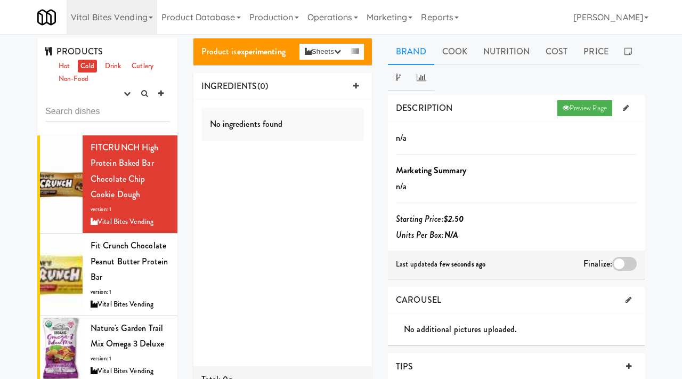
click at [620, 264] on div at bounding box center [624, 264] width 24 height 14
click at [0, 0] on input "checkbox" at bounding box center [0, 0] width 0 height 0
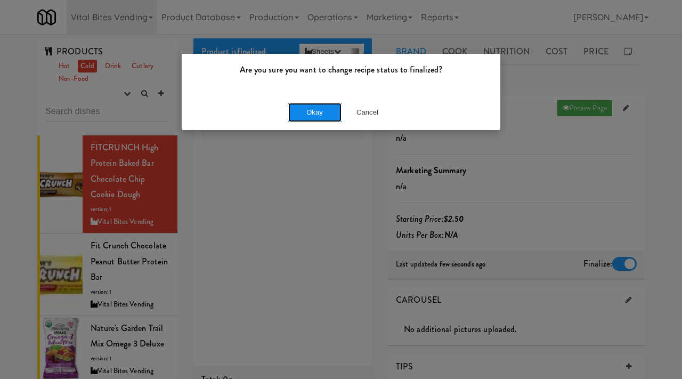
click at [317, 117] on button "Okay" at bounding box center [314, 112] width 53 height 19
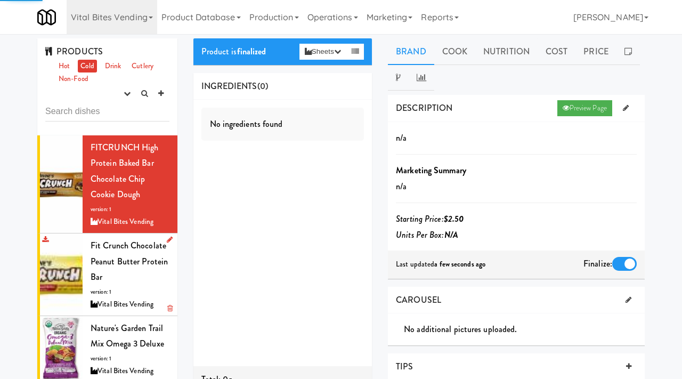
click at [119, 267] on div "Fit Crunch Chocolate Peanut Butter protein Bar version: 1 Vital Bites Vending" at bounding box center [130, 273] width 79 height 73
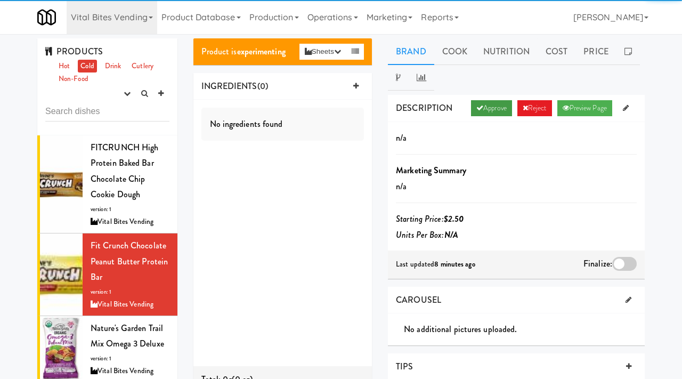
click at [477, 107] on icon at bounding box center [479, 107] width 7 height 7
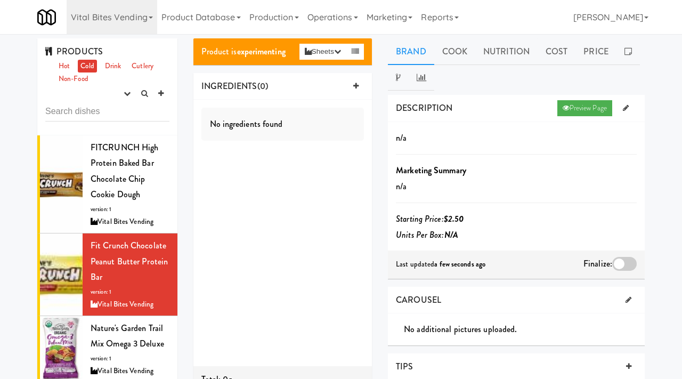
click at [622, 263] on div at bounding box center [624, 264] width 24 height 14
click at [0, 0] on input "checkbox" at bounding box center [0, 0] width 0 height 0
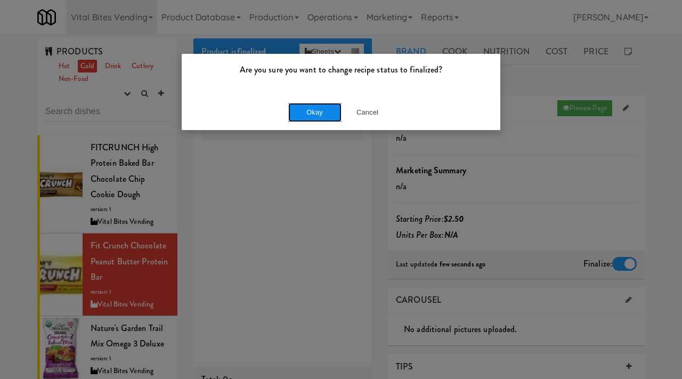
click at [313, 105] on button "Okay" at bounding box center [314, 112] width 53 height 19
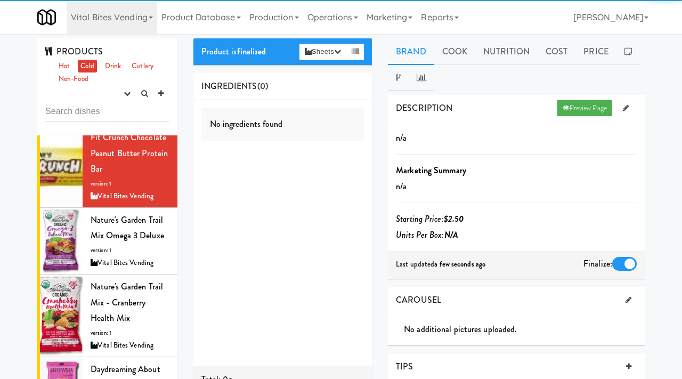
scroll to position [122, 0]
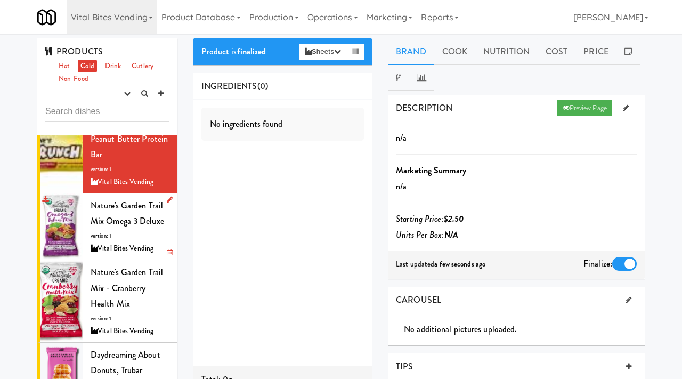
click at [94, 225] on span "Nature's Garden Trail Mix Omega 3 Deluxe" at bounding box center [127, 213] width 73 height 28
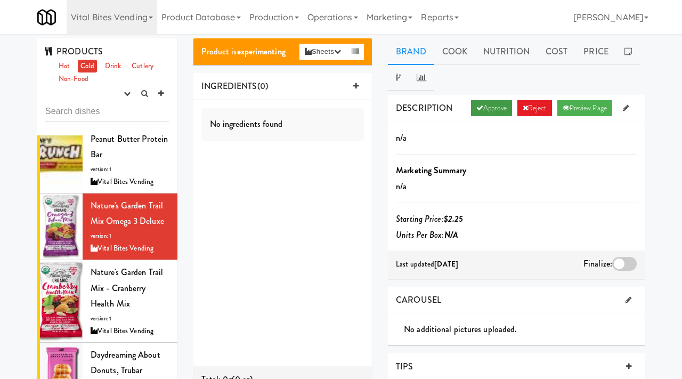
click at [493, 102] on link "Approve" at bounding box center [491, 108] width 41 height 16
click at [621, 263] on div at bounding box center [624, 264] width 24 height 14
click at [0, 0] on input "checkbox" at bounding box center [0, 0] width 0 height 0
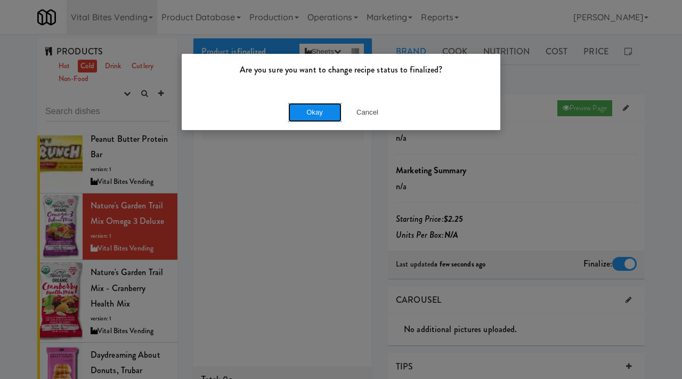
click at [310, 111] on button "Okay" at bounding box center [314, 112] width 53 height 19
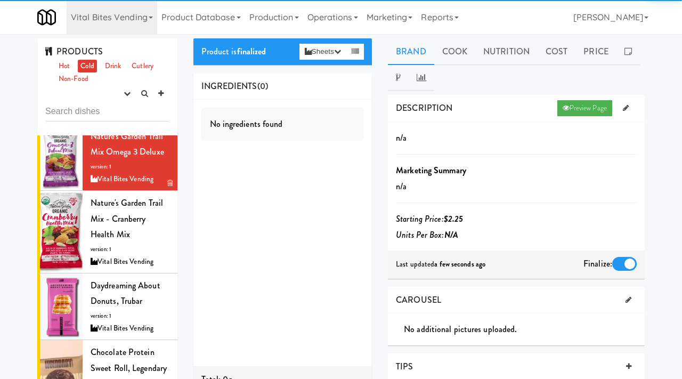
scroll to position [212, 0]
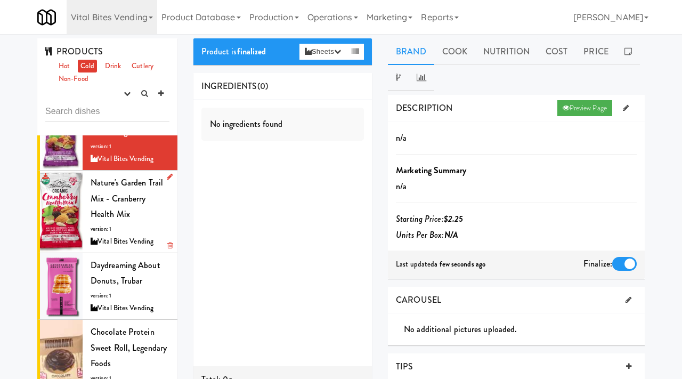
click at [111, 219] on span "Nature's Garden Trail Mix - Cranberry Health Mix" at bounding box center [127, 198] width 72 height 44
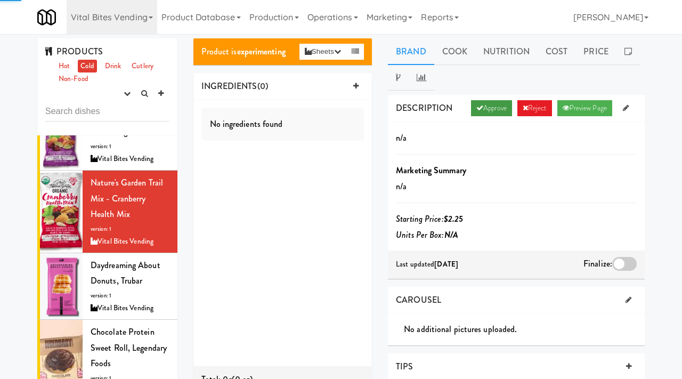
click at [479, 104] on link "Approve" at bounding box center [491, 108] width 41 height 16
click at [621, 258] on div at bounding box center [624, 264] width 24 height 14
click at [0, 0] on input "checkbox" at bounding box center [0, 0] width 0 height 0
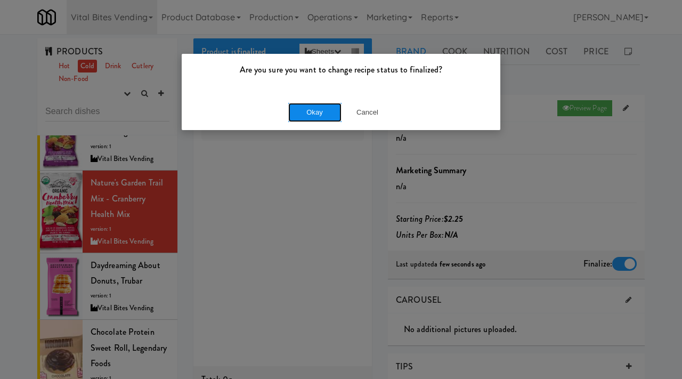
click at [331, 118] on button "Okay" at bounding box center [314, 112] width 53 height 19
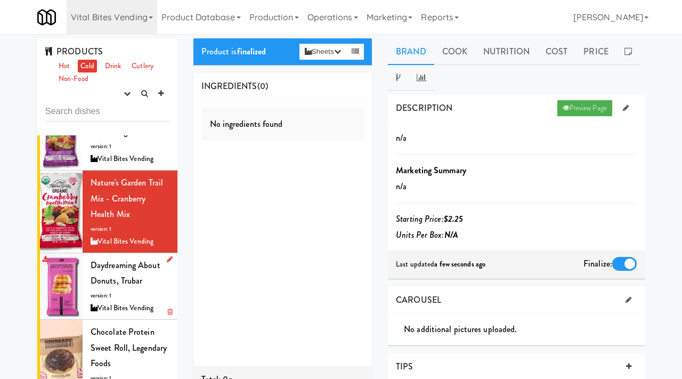
click at [110, 297] on span "version: 1" at bounding box center [101, 295] width 21 height 8
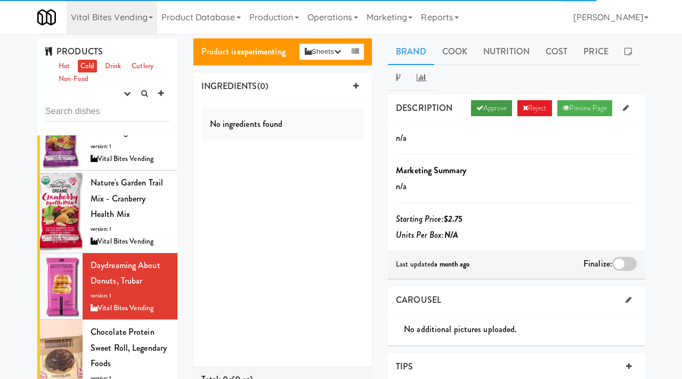
click at [481, 108] on link "Approve" at bounding box center [491, 108] width 41 height 16
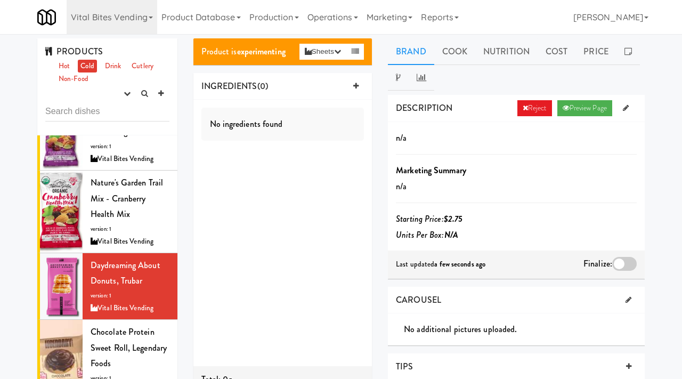
click at [628, 261] on div at bounding box center [624, 264] width 24 height 14
click at [0, 0] on input "checkbox" at bounding box center [0, 0] width 0 height 0
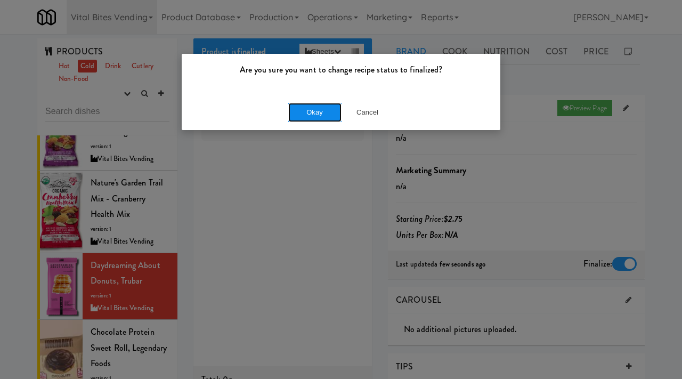
click at [311, 117] on button "Okay" at bounding box center [314, 112] width 53 height 19
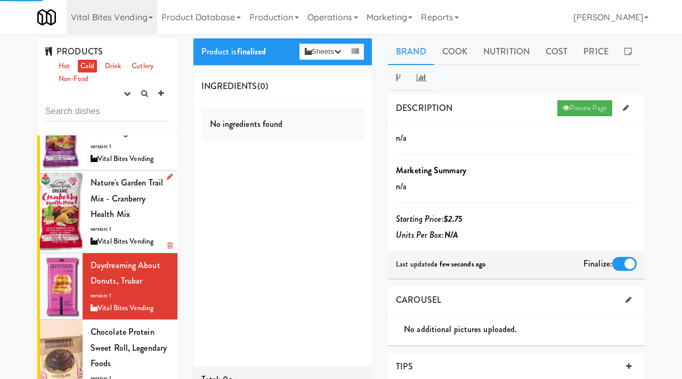
scroll to position [225, 0]
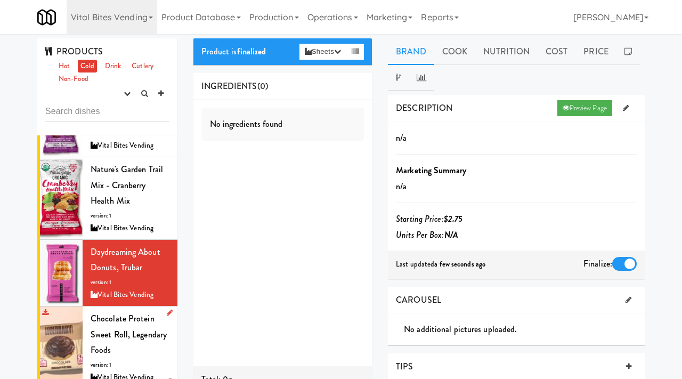
click at [120, 317] on span "Chocolate Protein Sweet Roll, Legendary Foods" at bounding box center [129, 334] width 76 height 44
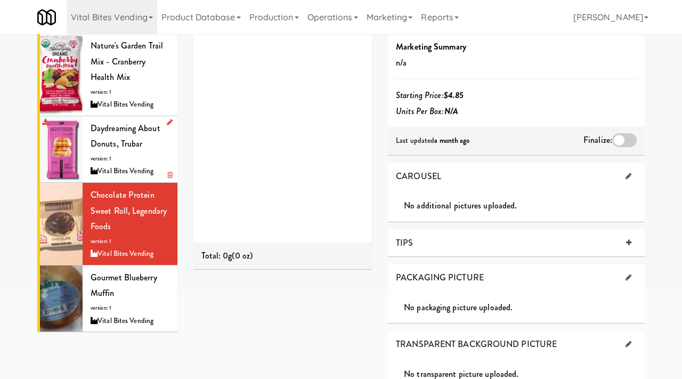
click at [110, 297] on span "Gourmet Blueberry Muffin" at bounding box center [124, 285] width 67 height 28
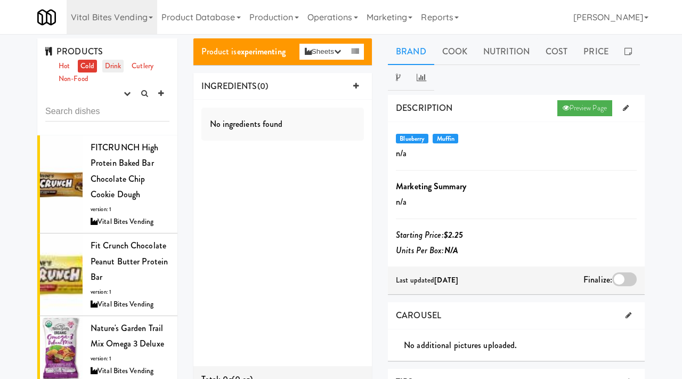
click at [109, 70] on link "Drink" at bounding box center [113, 66] width 22 height 13
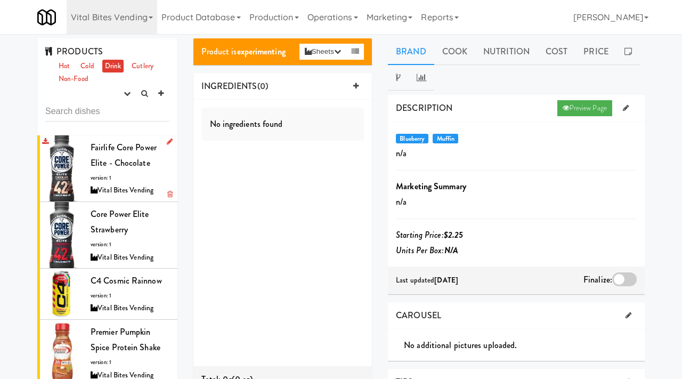
click at [122, 159] on span "Fairlife Core Power Elite - Chocolate" at bounding box center [124, 155] width 66 height 28
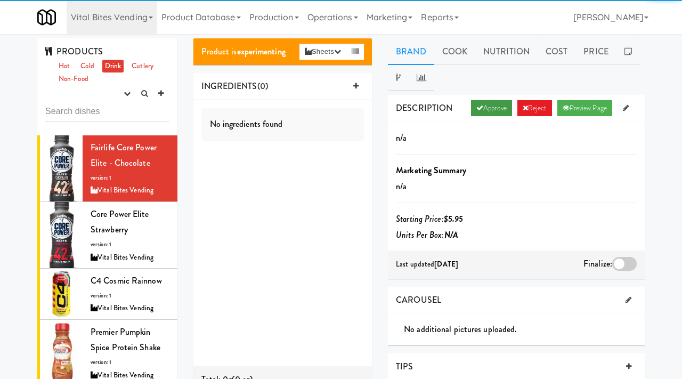
click at [496, 110] on link "Approve" at bounding box center [491, 108] width 41 height 16
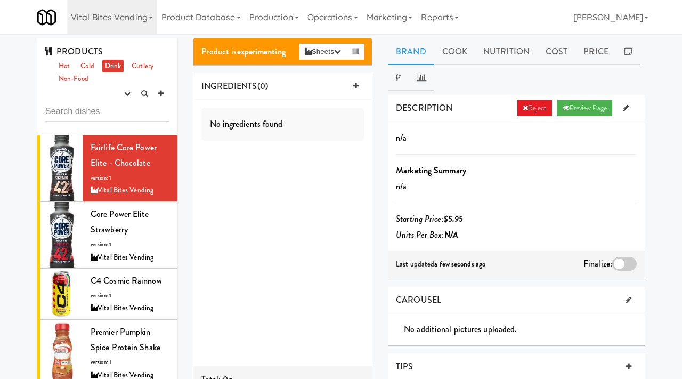
click at [620, 258] on div at bounding box center [624, 264] width 24 height 14
click at [0, 0] on input "checkbox" at bounding box center [0, 0] width 0 height 0
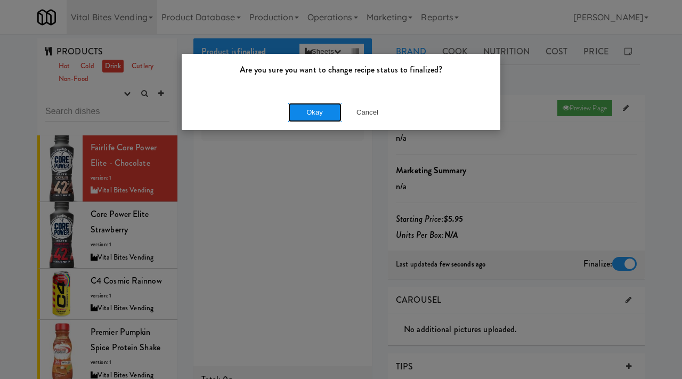
click at [315, 117] on button "Okay" at bounding box center [314, 112] width 53 height 19
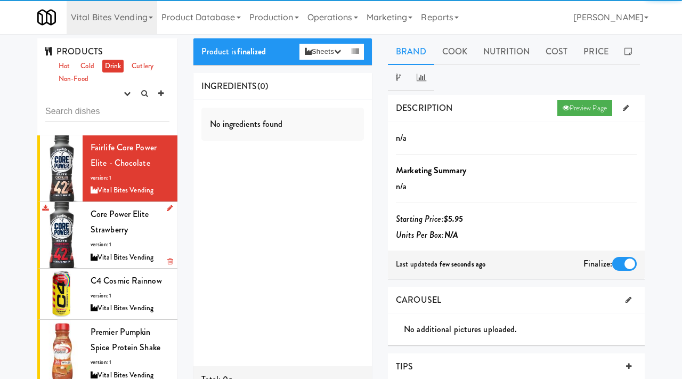
click at [122, 226] on span "Core Power Elite Strawberry" at bounding box center [120, 222] width 59 height 28
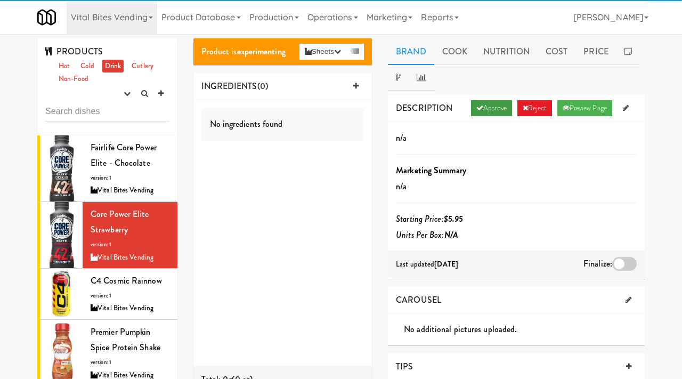
click at [494, 107] on link "Approve" at bounding box center [491, 108] width 41 height 16
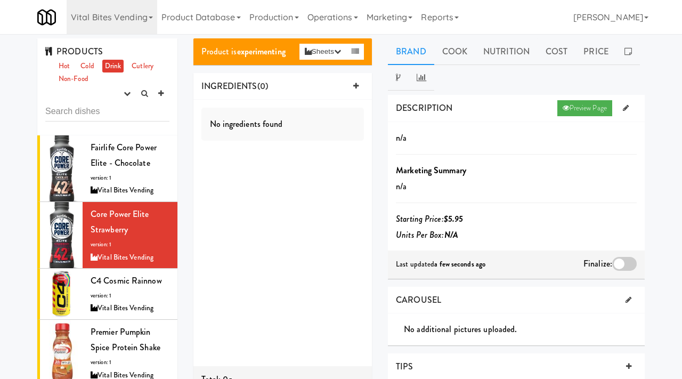
click at [622, 267] on div at bounding box center [624, 264] width 24 height 14
click at [0, 0] on input "checkbox" at bounding box center [0, 0] width 0 height 0
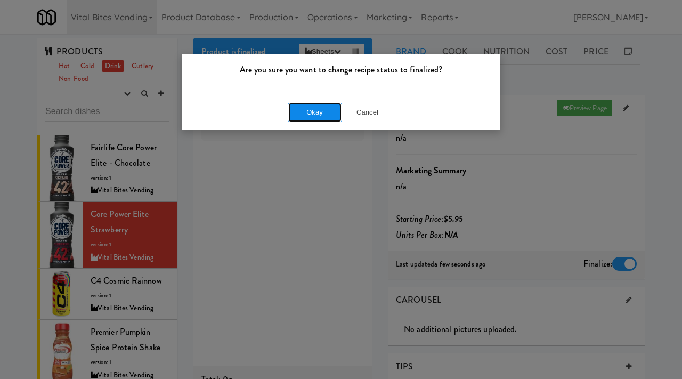
click at [309, 113] on button "Okay" at bounding box center [314, 112] width 53 height 19
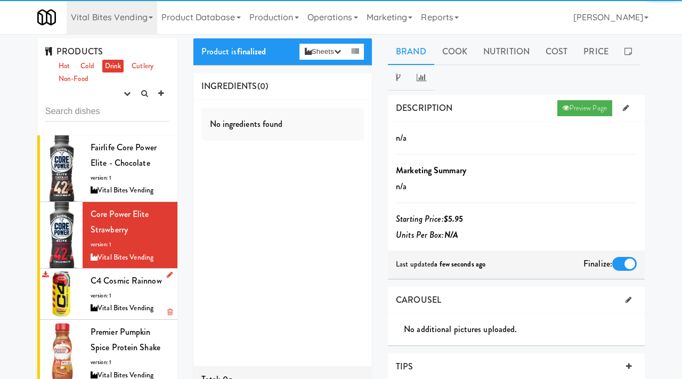
click at [105, 297] on span "version: 1" at bounding box center [101, 295] width 21 height 8
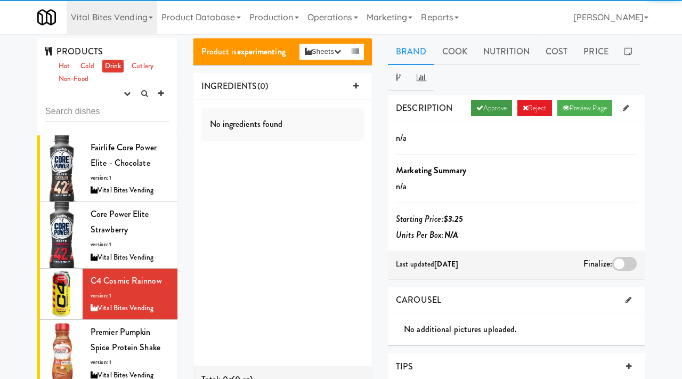
click at [485, 107] on link "Approve" at bounding box center [491, 108] width 41 height 16
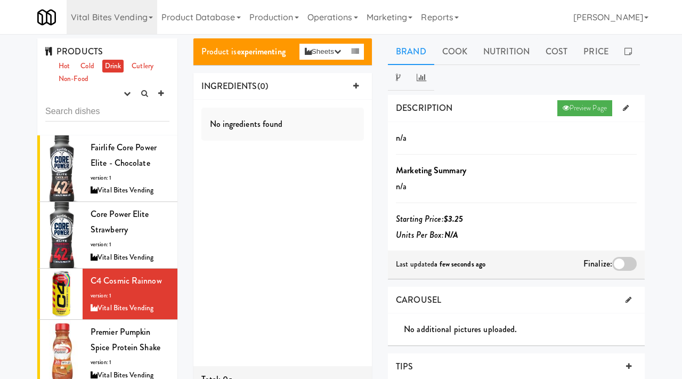
click at [621, 264] on div at bounding box center [624, 264] width 24 height 14
click at [0, 0] on input "checkbox" at bounding box center [0, 0] width 0 height 0
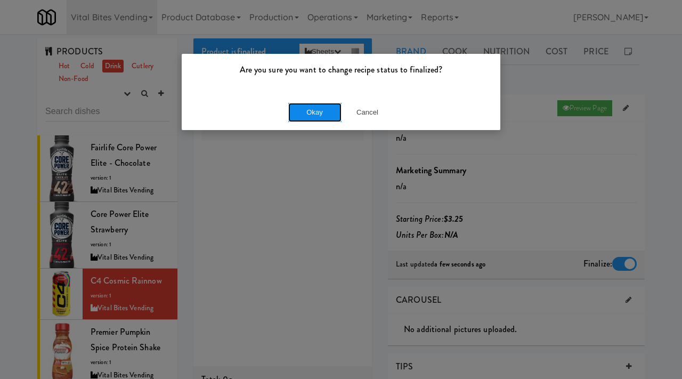
click at [318, 105] on button "Okay" at bounding box center [314, 112] width 53 height 19
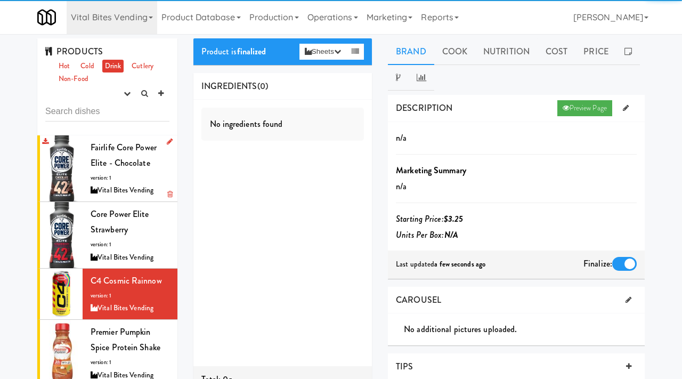
scroll to position [87, 0]
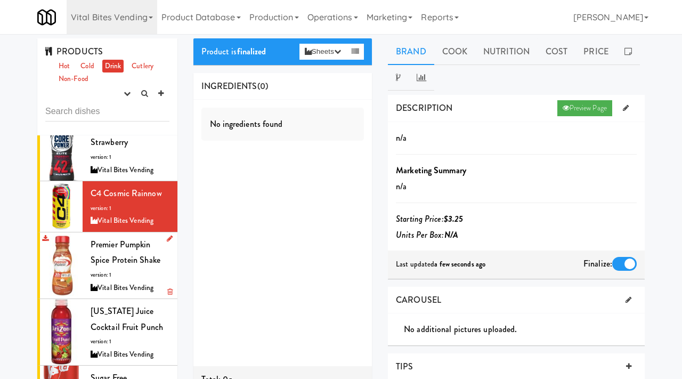
click at [114, 262] on span "Premier Pumpkin Spice Protein Shake" at bounding box center [126, 252] width 70 height 28
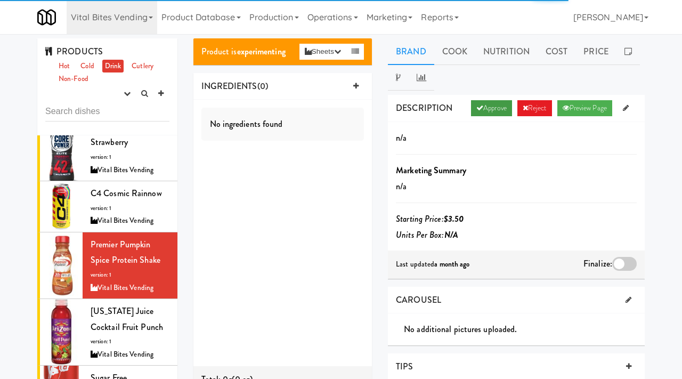
click at [492, 109] on link "Approve" at bounding box center [491, 108] width 41 height 16
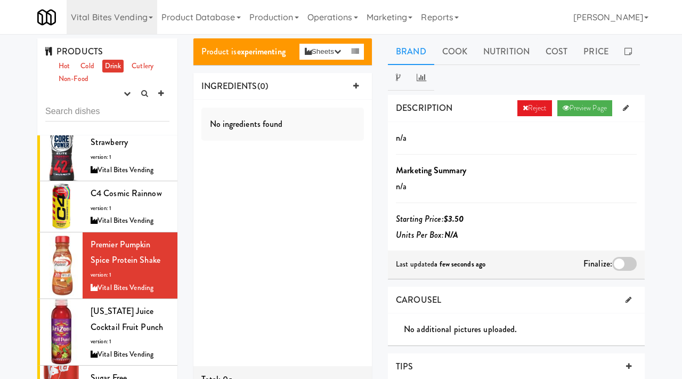
click at [626, 265] on div at bounding box center [624, 264] width 24 height 14
click at [0, 0] on input "checkbox" at bounding box center [0, 0] width 0 height 0
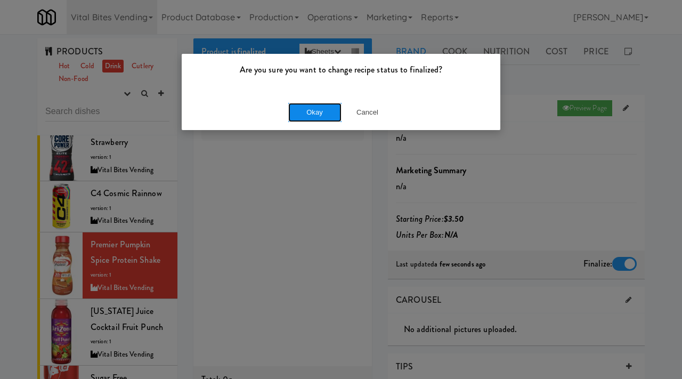
click at [311, 110] on button "Okay" at bounding box center [314, 112] width 53 height 19
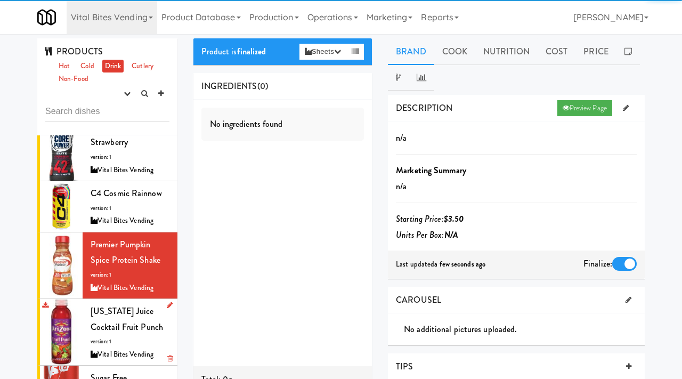
click at [128, 327] on span "AriZona Juice Cocktail Fruit Punch" at bounding box center [127, 319] width 72 height 28
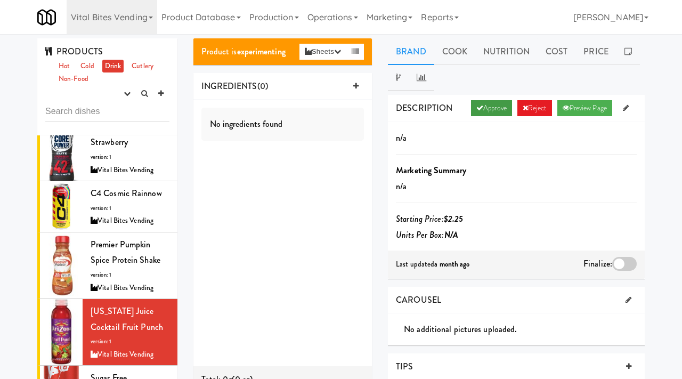
click at [482, 108] on link "Approve" at bounding box center [491, 108] width 41 height 16
click at [626, 267] on div at bounding box center [624, 264] width 24 height 14
click at [0, 0] on input "checkbox" at bounding box center [0, 0] width 0 height 0
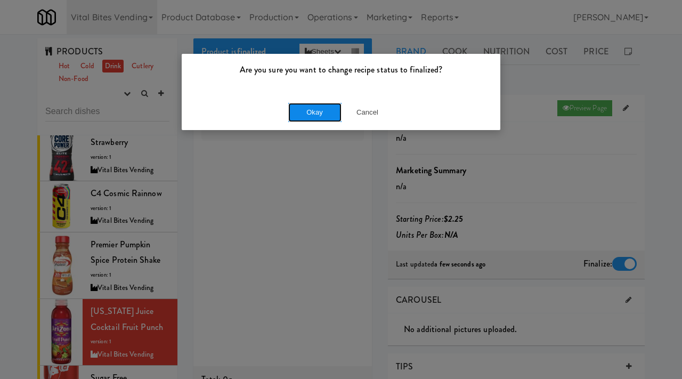
click at [323, 118] on button "Okay" at bounding box center [314, 112] width 53 height 19
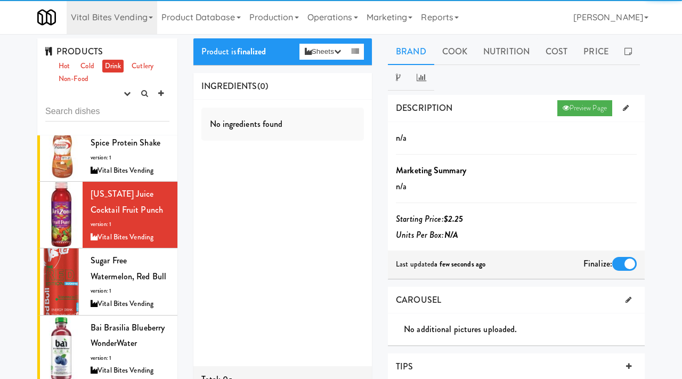
scroll to position [232, 0]
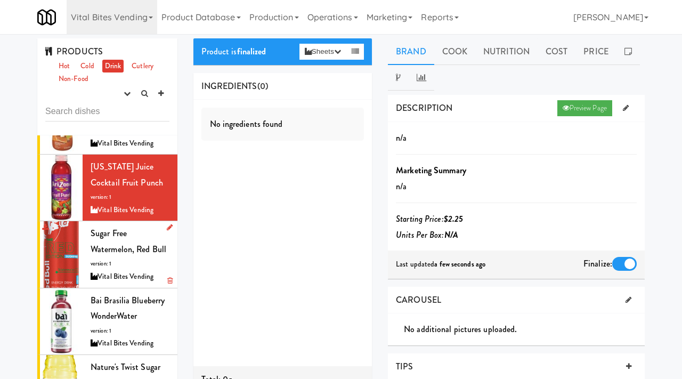
click at [121, 275] on div "Vital Bites Vending" at bounding box center [130, 276] width 79 height 13
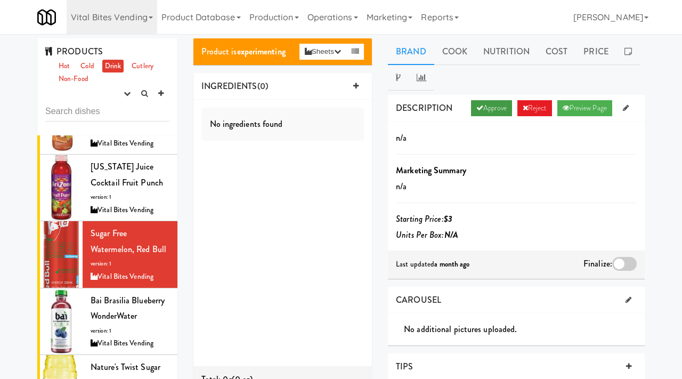
click at [484, 109] on link "Approve" at bounding box center [491, 108] width 41 height 16
click at [618, 257] on div at bounding box center [624, 264] width 24 height 14
click at [0, 0] on input "checkbox" at bounding box center [0, 0] width 0 height 0
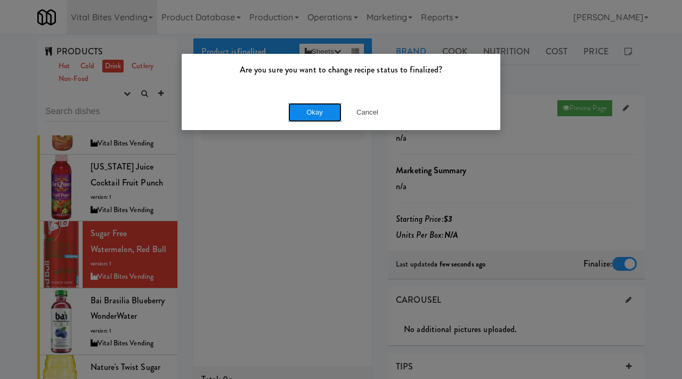
click at [315, 105] on button "Okay" at bounding box center [314, 112] width 53 height 19
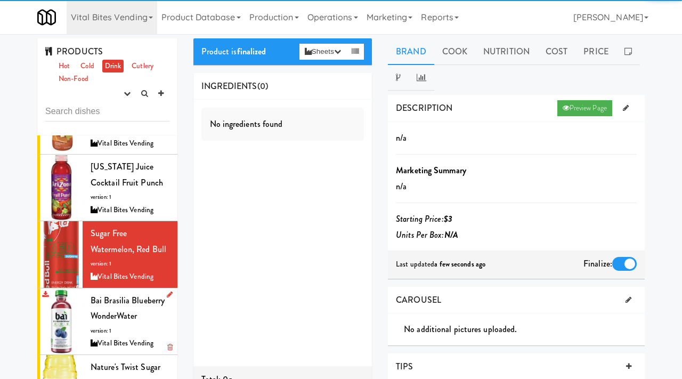
click at [110, 312] on span "Bai Brasilia Blueberry WonderWater" at bounding box center [128, 308] width 74 height 28
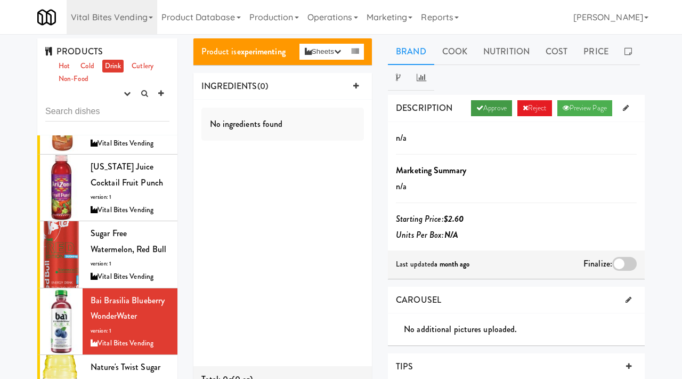
click at [482, 110] on link "Approve" at bounding box center [491, 108] width 41 height 16
click at [615, 266] on div at bounding box center [624, 264] width 24 height 14
click at [0, 0] on input "checkbox" at bounding box center [0, 0] width 0 height 0
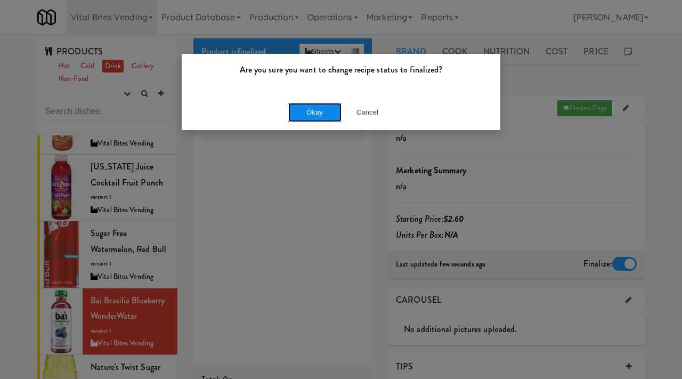
click at [318, 116] on button "Okay" at bounding box center [314, 112] width 53 height 19
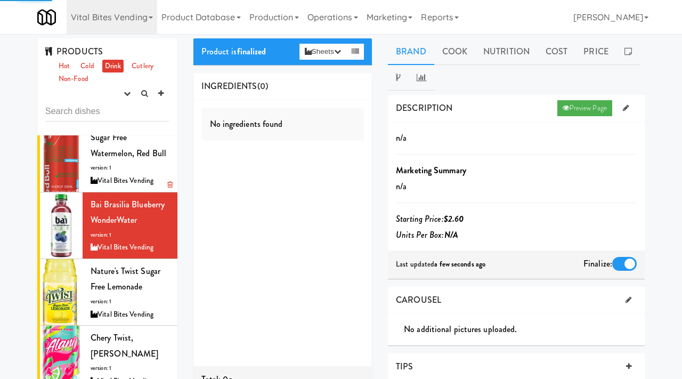
scroll to position [330, 0]
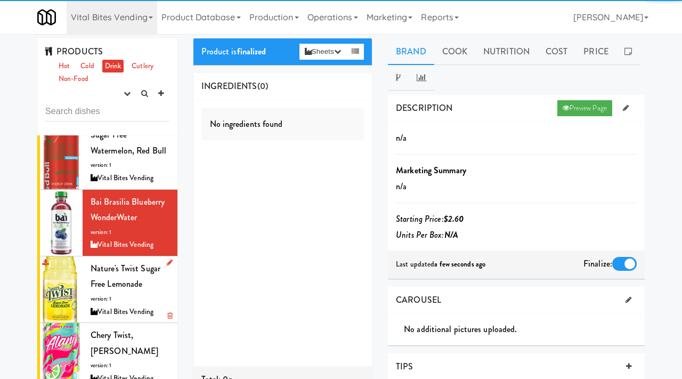
click at [104, 275] on div "Nature's Twist Sugar Free Lemonade version: 1 Vital Bites Vending" at bounding box center [130, 289] width 79 height 58
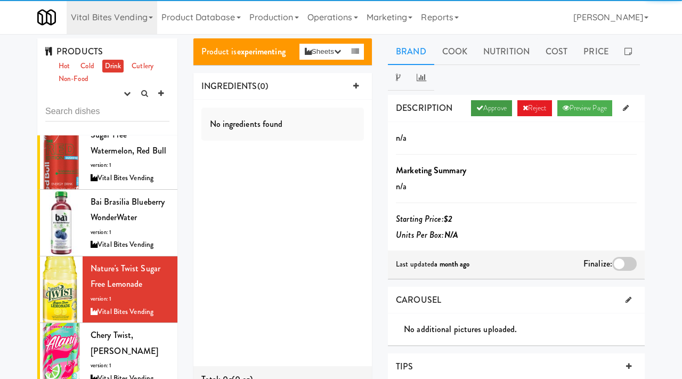
click at [477, 111] on icon at bounding box center [479, 107] width 7 height 7
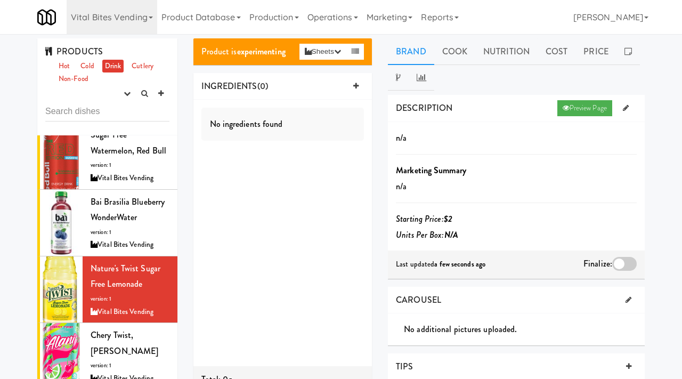
click at [620, 260] on div at bounding box center [624, 264] width 24 height 14
click at [0, 0] on input "checkbox" at bounding box center [0, 0] width 0 height 0
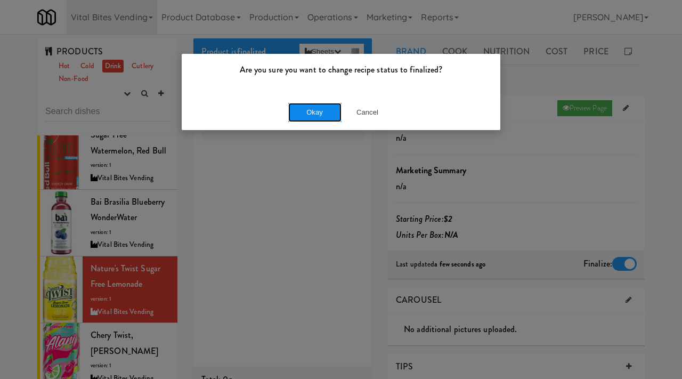
click at [307, 113] on button "Okay" at bounding box center [314, 112] width 53 height 19
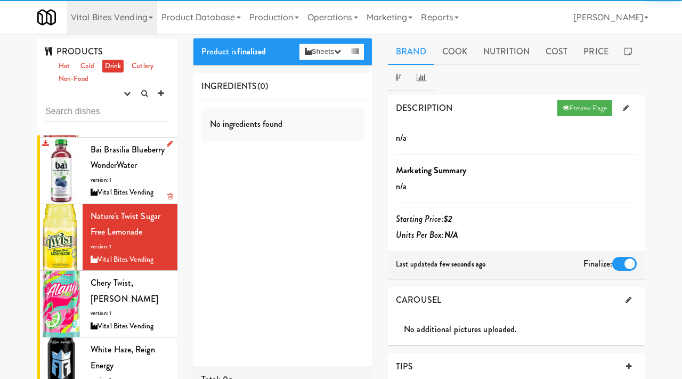
scroll to position [389, 0]
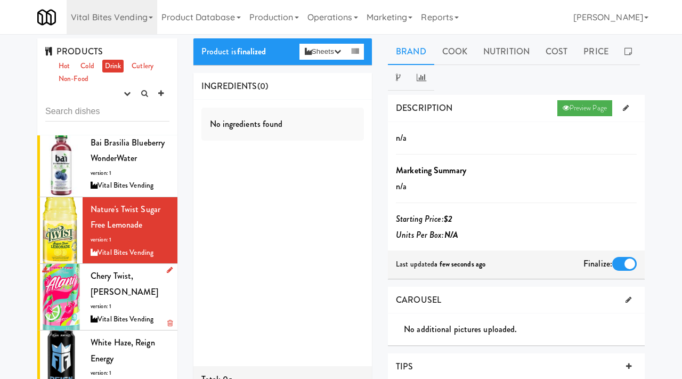
click at [108, 280] on span "Chery Twist, Alani" at bounding box center [125, 283] width 68 height 28
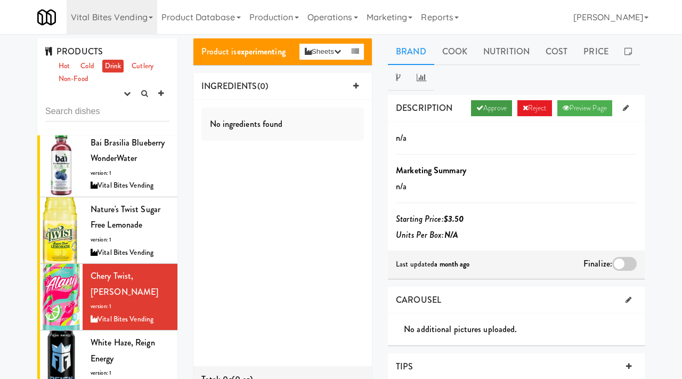
click at [479, 104] on link "Approve" at bounding box center [491, 108] width 41 height 16
click at [623, 266] on div at bounding box center [624, 264] width 24 height 14
click at [0, 0] on input "checkbox" at bounding box center [0, 0] width 0 height 0
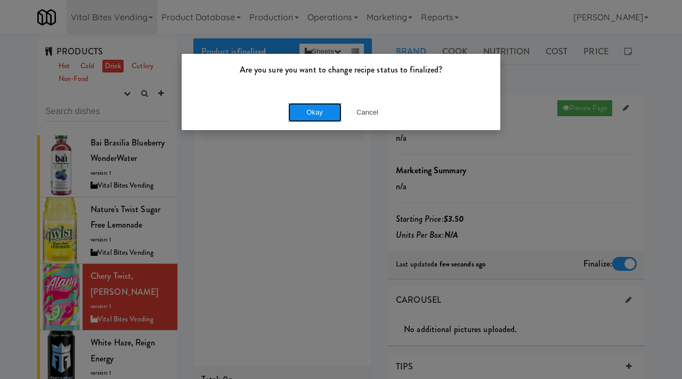
click at [309, 109] on button "Okay" at bounding box center [314, 112] width 53 height 19
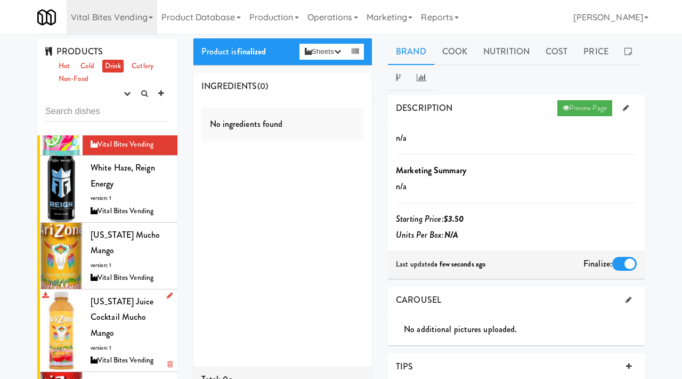
scroll to position [566, 0]
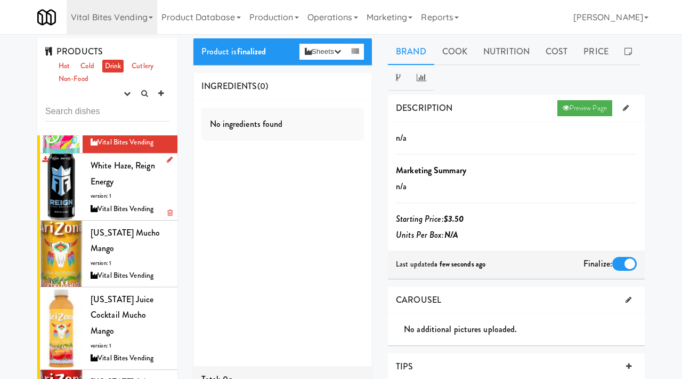
click at [137, 179] on div "White Haze, Reign Energy version: 1 Vital Bites Vending" at bounding box center [130, 187] width 79 height 58
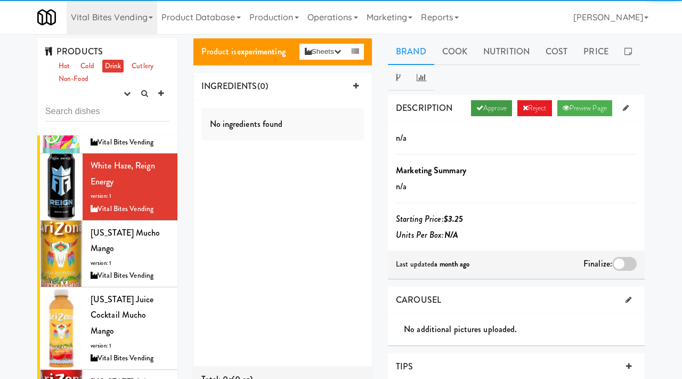
click at [488, 109] on link "Approve" at bounding box center [491, 108] width 41 height 16
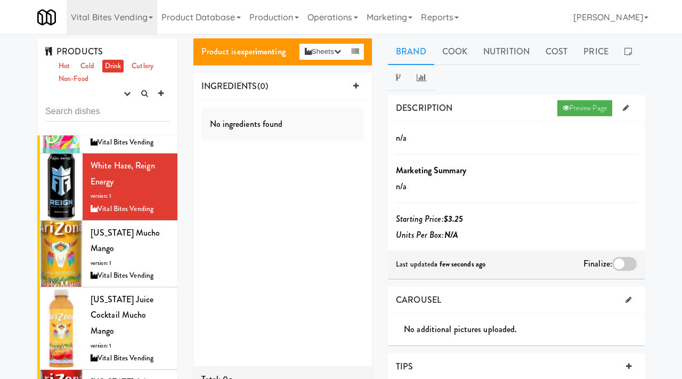
click at [619, 263] on div at bounding box center [624, 264] width 24 height 14
click at [0, 0] on input "checkbox" at bounding box center [0, 0] width 0 height 0
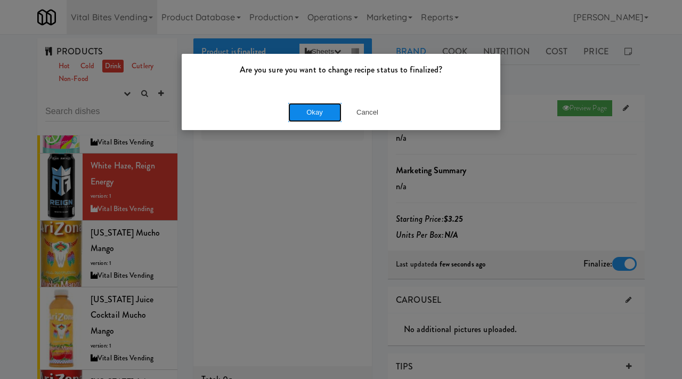
click at [306, 114] on button "Okay" at bounding box center [314, 112] width 53 height 19
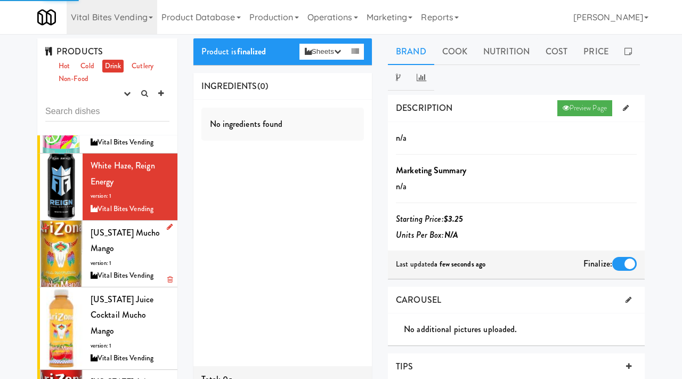
click at [122, 228] on div "Arizona Mucho Mango version: 1 Vital Bites Vending" at bounding box center [130, 254] width 79 height 58
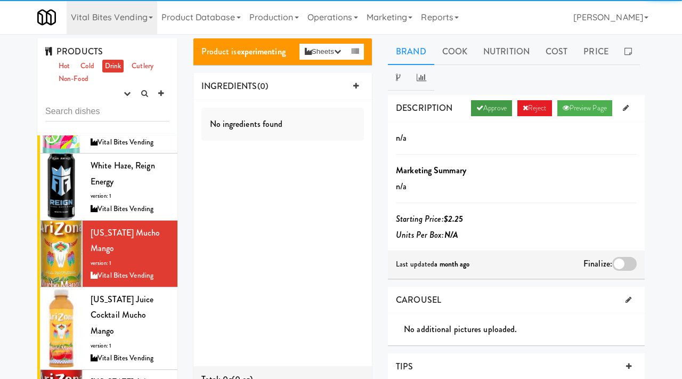
click at [477, 105] on link "Approve" at bounding box center [491, 108] width 41 height 16
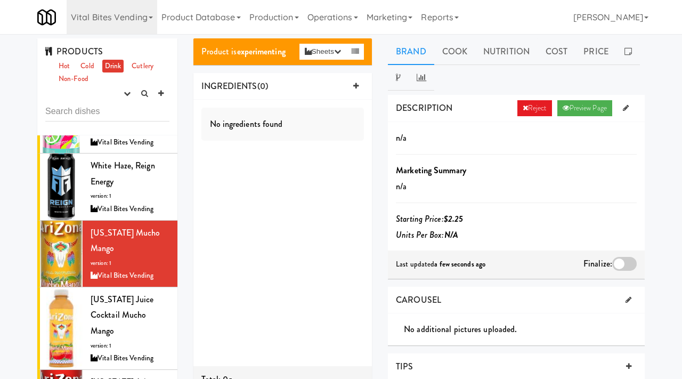
click at [618, 266] on div at bounding box center [624, 264] width 24 height 14
click at [0, 0] on input "checkbox" at bounding box center [0, 0] width 0 height 0
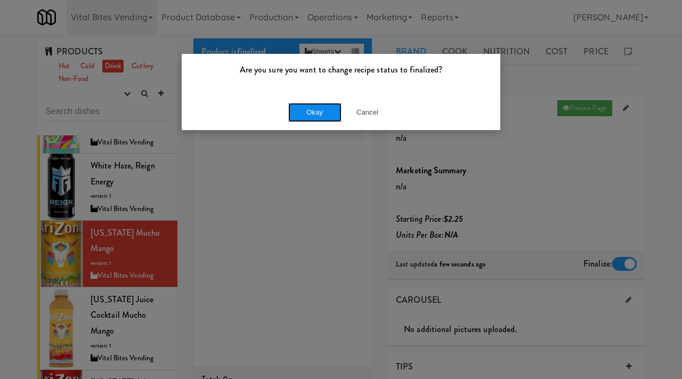
click at [324, 110] on button "Okay" at bounding box center [314, 112] width 53 height 19
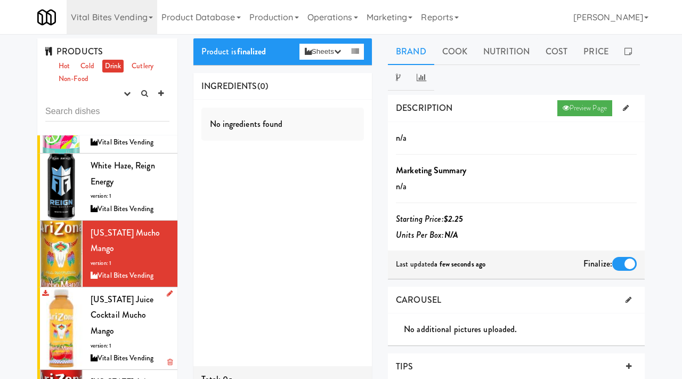
click at [143, 291] on div "AriZona Juice Cocktail Mucho Mango version: 1 Vital Bites Vending" at bounding box center [130, 327] width 79 height 73
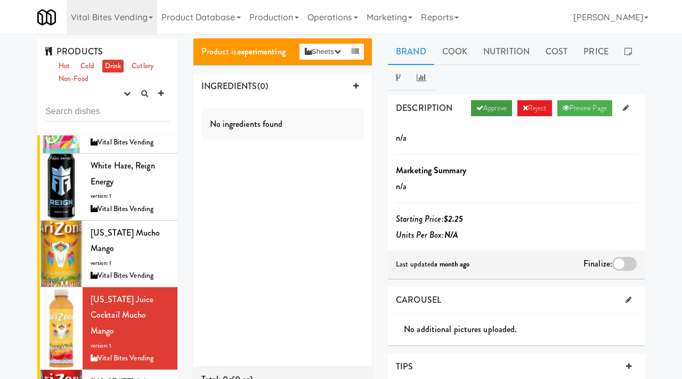
click at [483, 109] on link "Approve" at bounding box center [491, 108] width 41 height 16
click at [620, 262] on div at bounding box center [624, 264] width 24 height 14
click at [0, 0] on input "checkbox" at bounding box center [0, 0] width 0 height 0
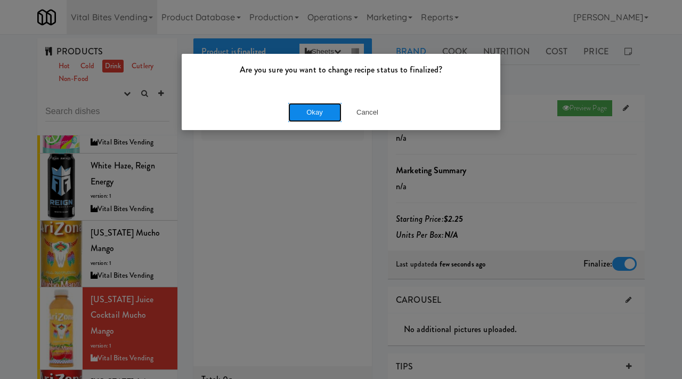
click at [306, 117] on button "Okay" at bounding box center [314, 112] width 53 height 19
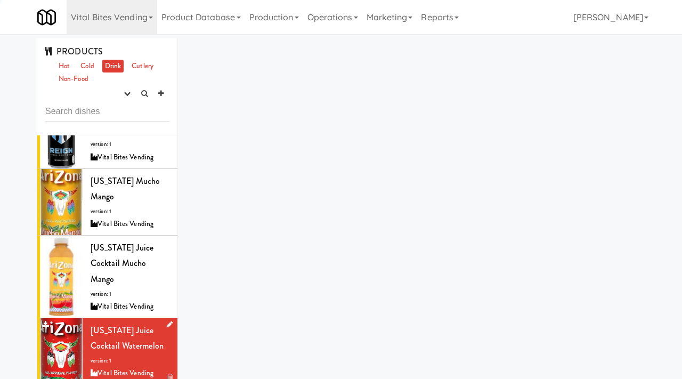
scroll to position [618, 0]
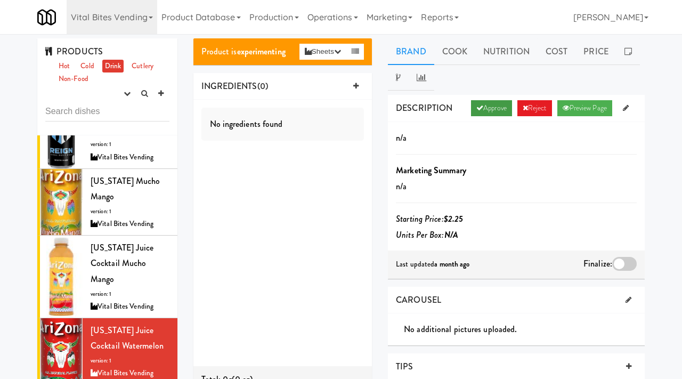
click at [496, 108] on link "Approve" at bounding box center [491, 108] width 41 height 16
click at [622, 266] on div at bounding box center [624, 264] width 24 height 14
click at [0, 0] on input "checkbox" at bounding box center [0, 0] width 0 height 0
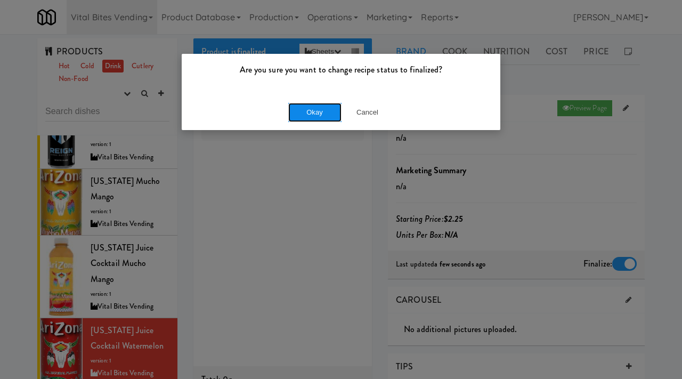
click at [324, 112] on button "Okay" at bounding box center [314, 112] width 53 height 19
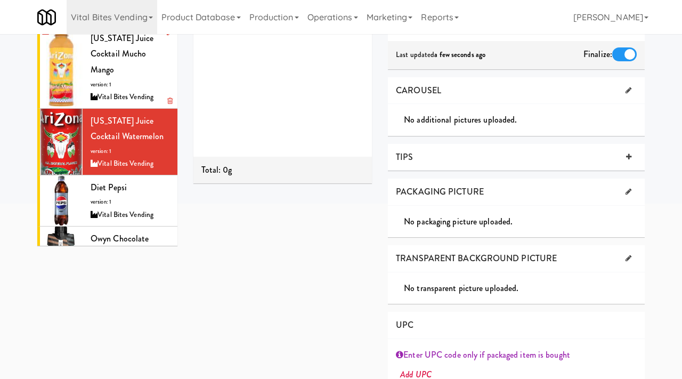
scroll to position [259, 0]
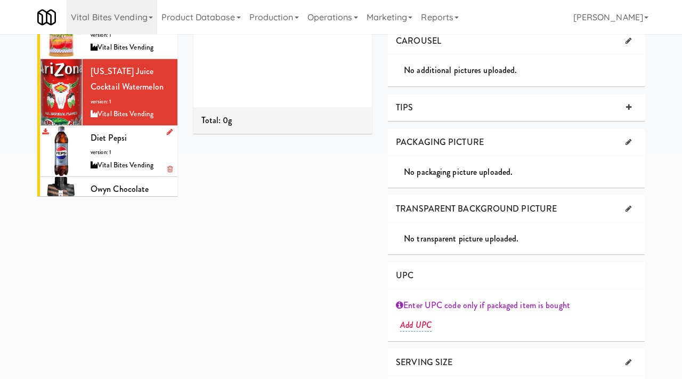
click at [129, 159] on div "Vital Bites Vending" at bounding box center [130, 165] width 79 height 13
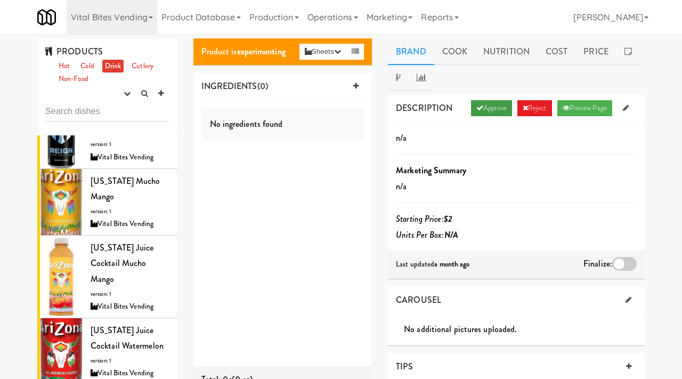
click at [482, 103] on link "Approve" at bounding box center [491, 108] width 41 height 16
click at [623, 263] on div at bounding box center [624, 264] width 24 height 14
click at [0, 0] on input "checkbox" at bounding box center [0, 0] width 0 height 0
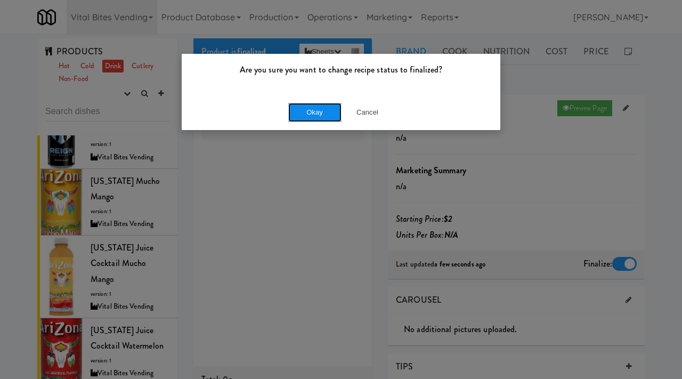
click at [306, 112] on button "Okay" at bounding box center [314, 112] width 53 height 19
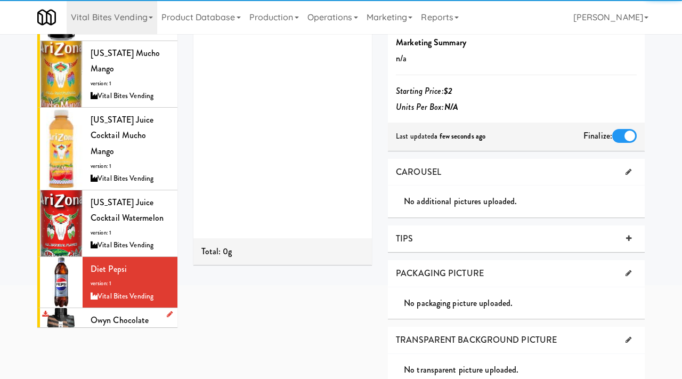
click at [113, 314] on span "Owyn Chocolate Protein Shake" at bounding box center [120, 328] width 58 height 28
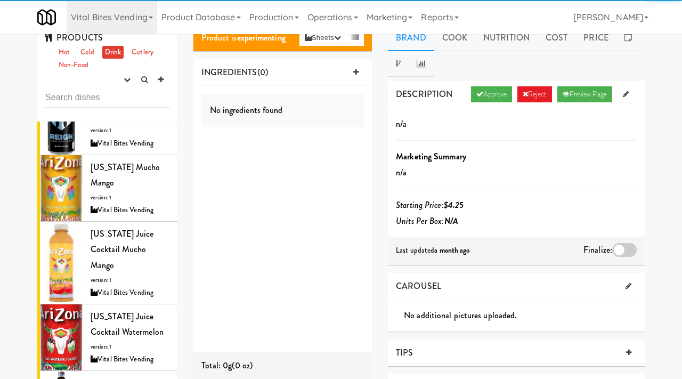
scroll to position [13, 0]
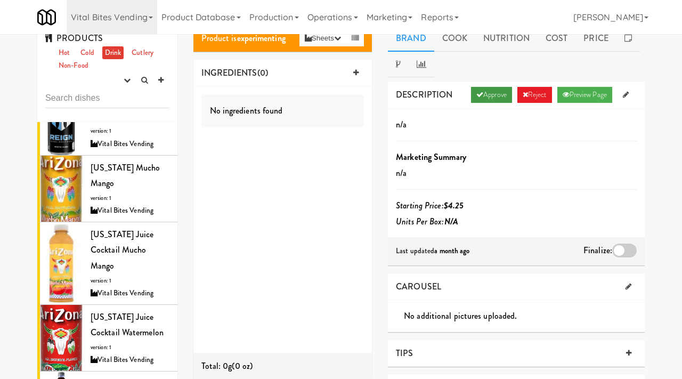
click at [476, 89] on link "Approve" at bounding box center [491, 95] width 41 height 16
click at [617, 250] on div at bounding box center [624, 250] width 24 height 14
click at [0, 0] on input "checkbox" at bounding box center [0, 0] width 0 height 0
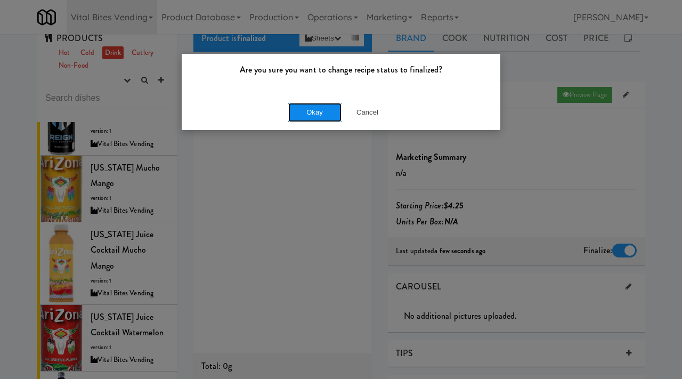
click at [332, 108] on button "Okay" at bounding box center [314, 112] width 53 height 19
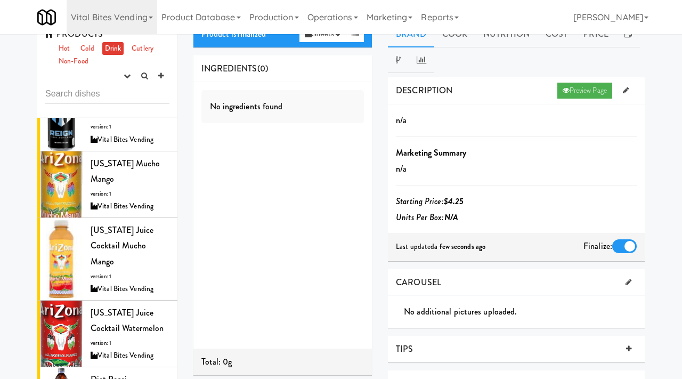
scroll to position [0, 0]
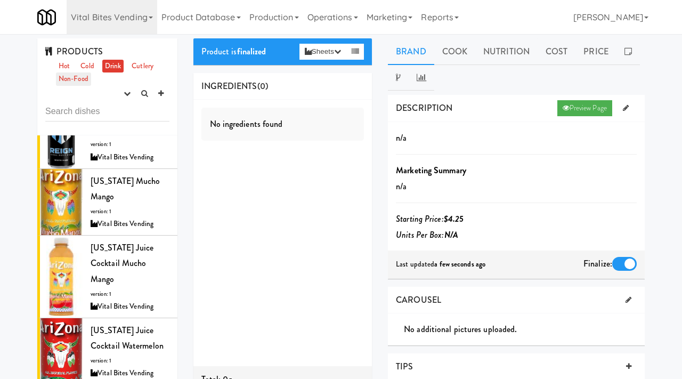
click at [75, 77] on link "Non-Food" at bounding box center [73, 78] width 35 height 13
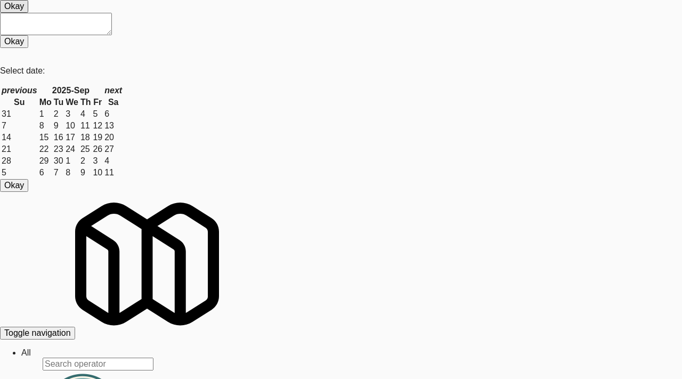
scroll to position [34, 0]
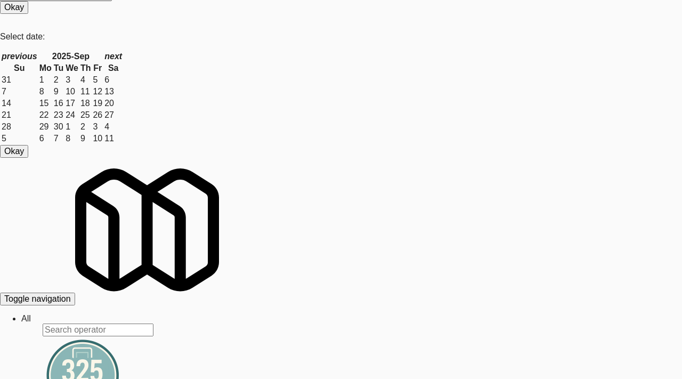
type input "3"
type input "The Standard - Cooler - Right"
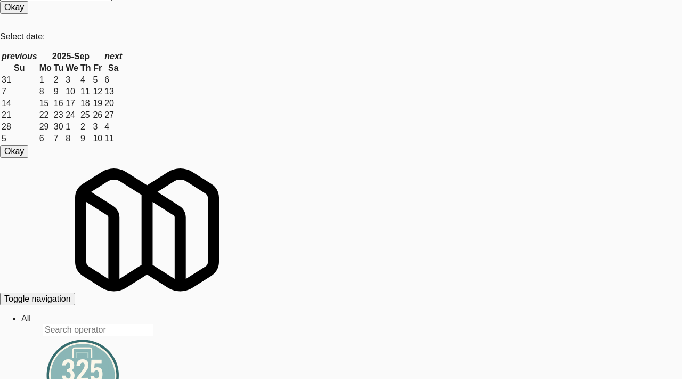
type input "3"
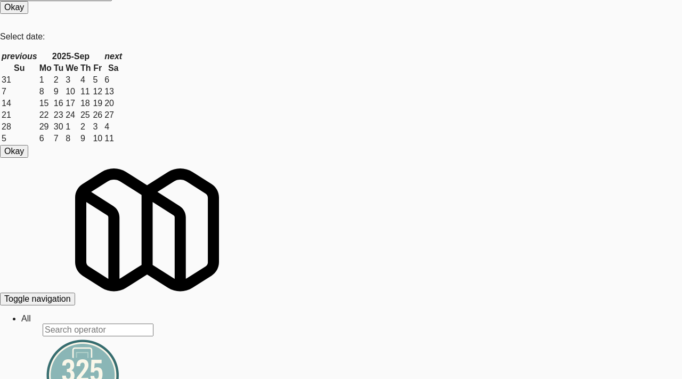
scroll to position [448, 0]
drag, startPoint x: 255, startPoint y: 60, endPoint x: 200, endPoint y: 58, distance: 54.4
copy link "M-103988"
